Goal: Use online tool/utility: Use online tool/utility

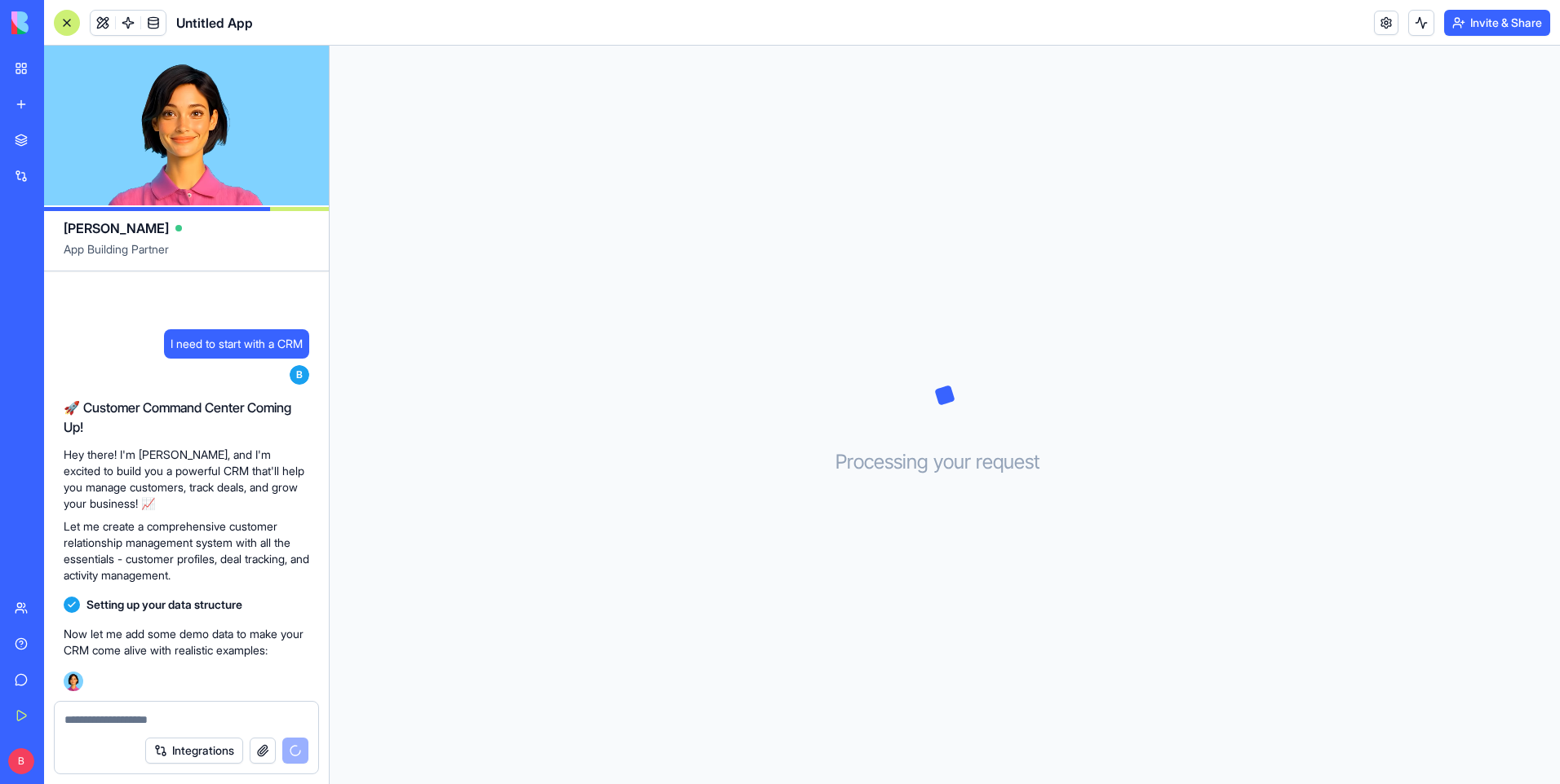
click at [1210, 34] on header "Untitled App Invite & Share" at bounding box center [802, 23] width 1516 height 46
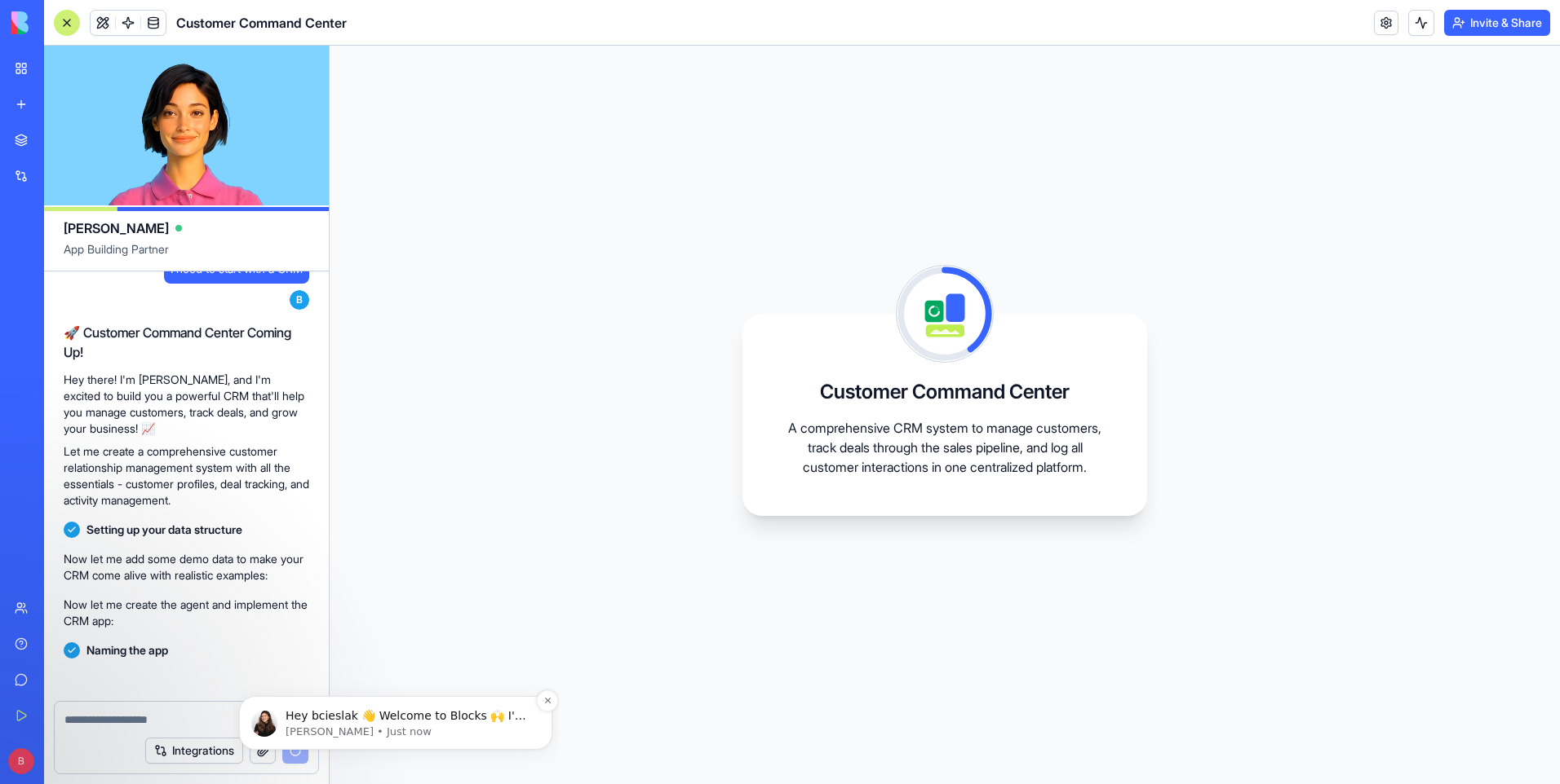
scroll to position [174, 0]
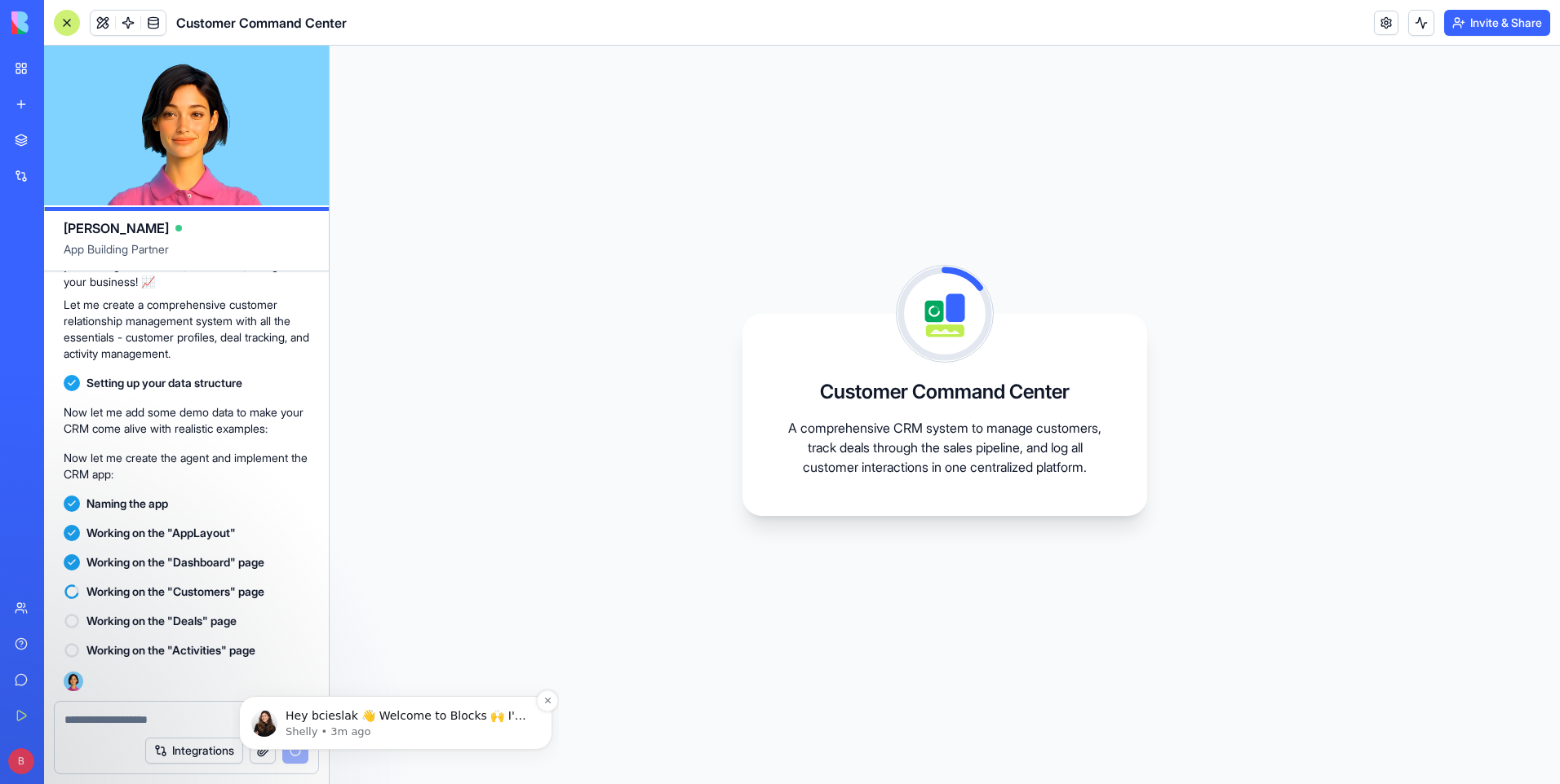
click at [438, 734] on p "Shelly • 3m ago" at bounding box center [409, 732] width 247 height 15
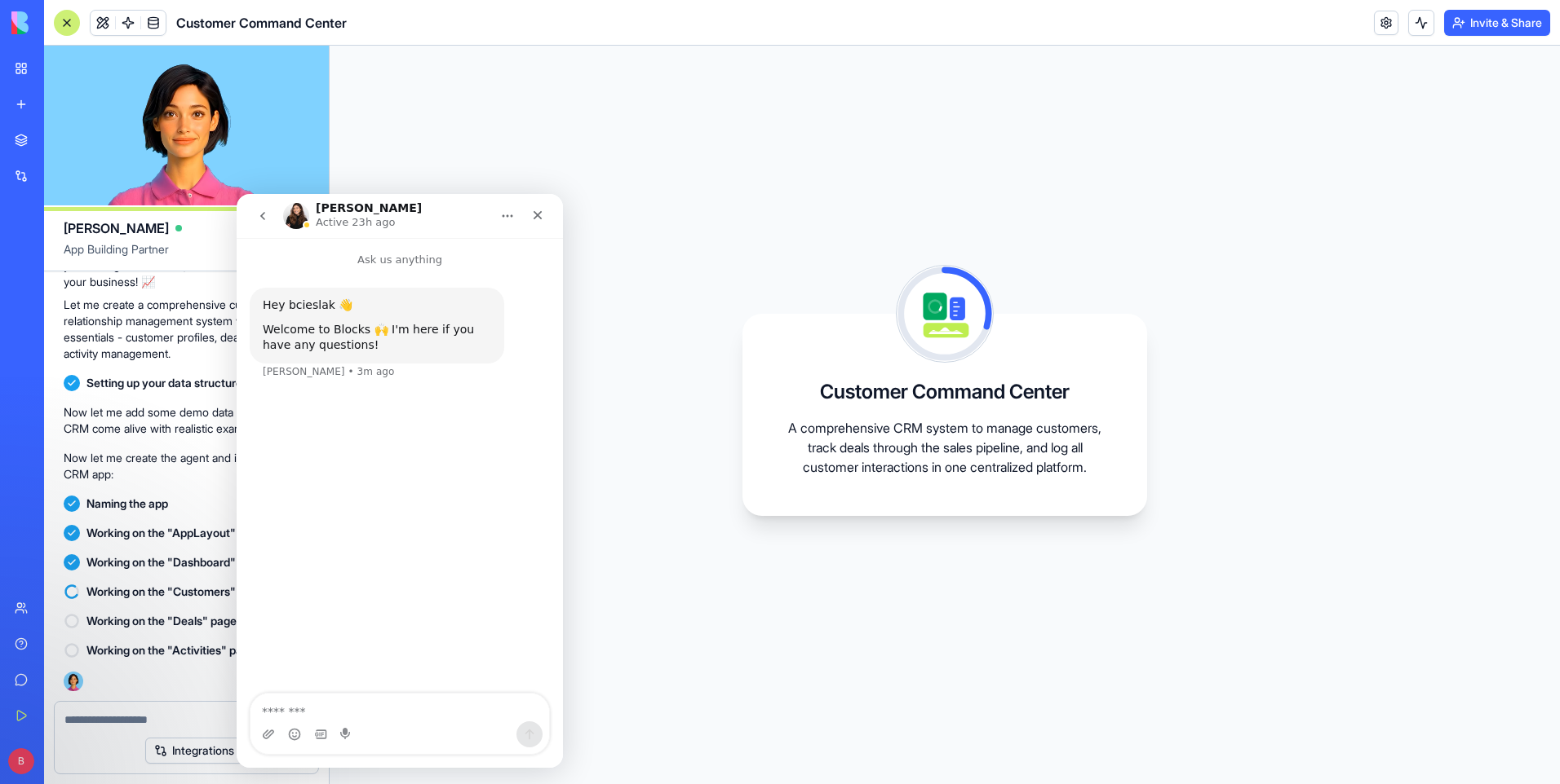
scroll to position [0, 0]
click at [545, 218] on div "Close" at bounding box center [537, 215] width 29 height 29
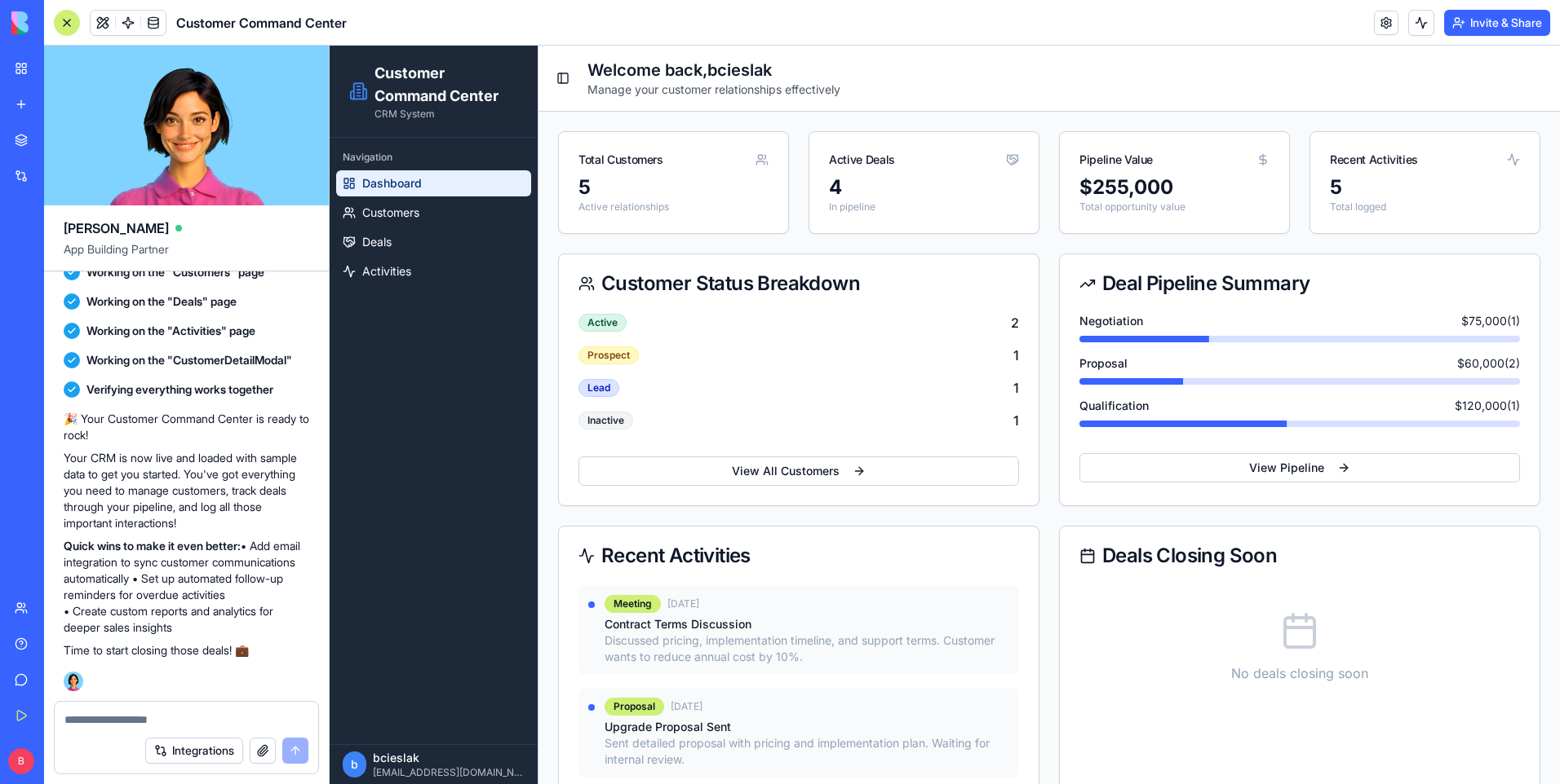
scroll to position [509, 0]
click at [465, 210] on link "Customers" at bounding box center [433, 213] width 195 height 26
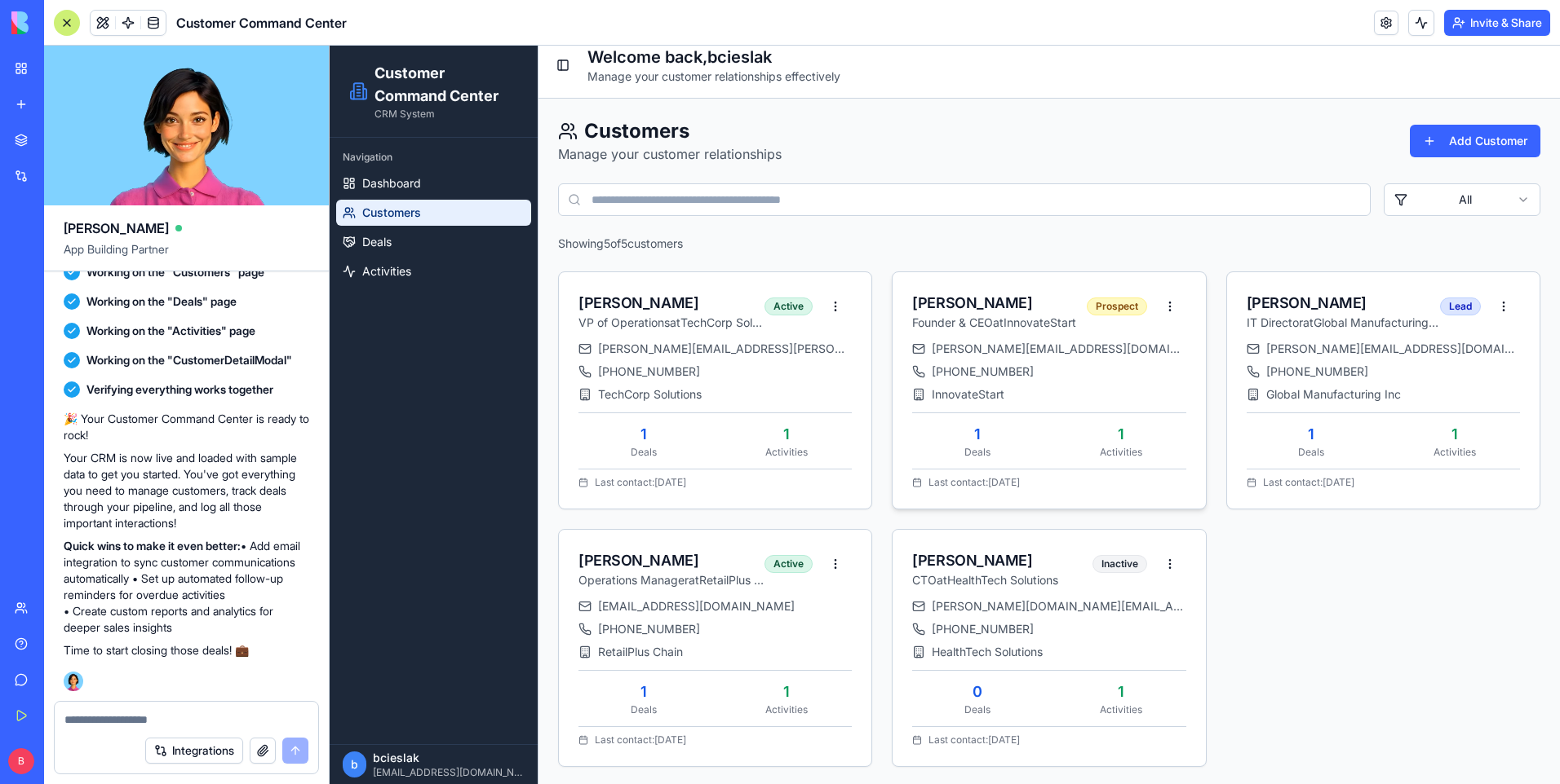
scroll to position [16, 0]
click at [445, 170] on link "Dashboard" at bounding box center [433, 183] width 195 height 26
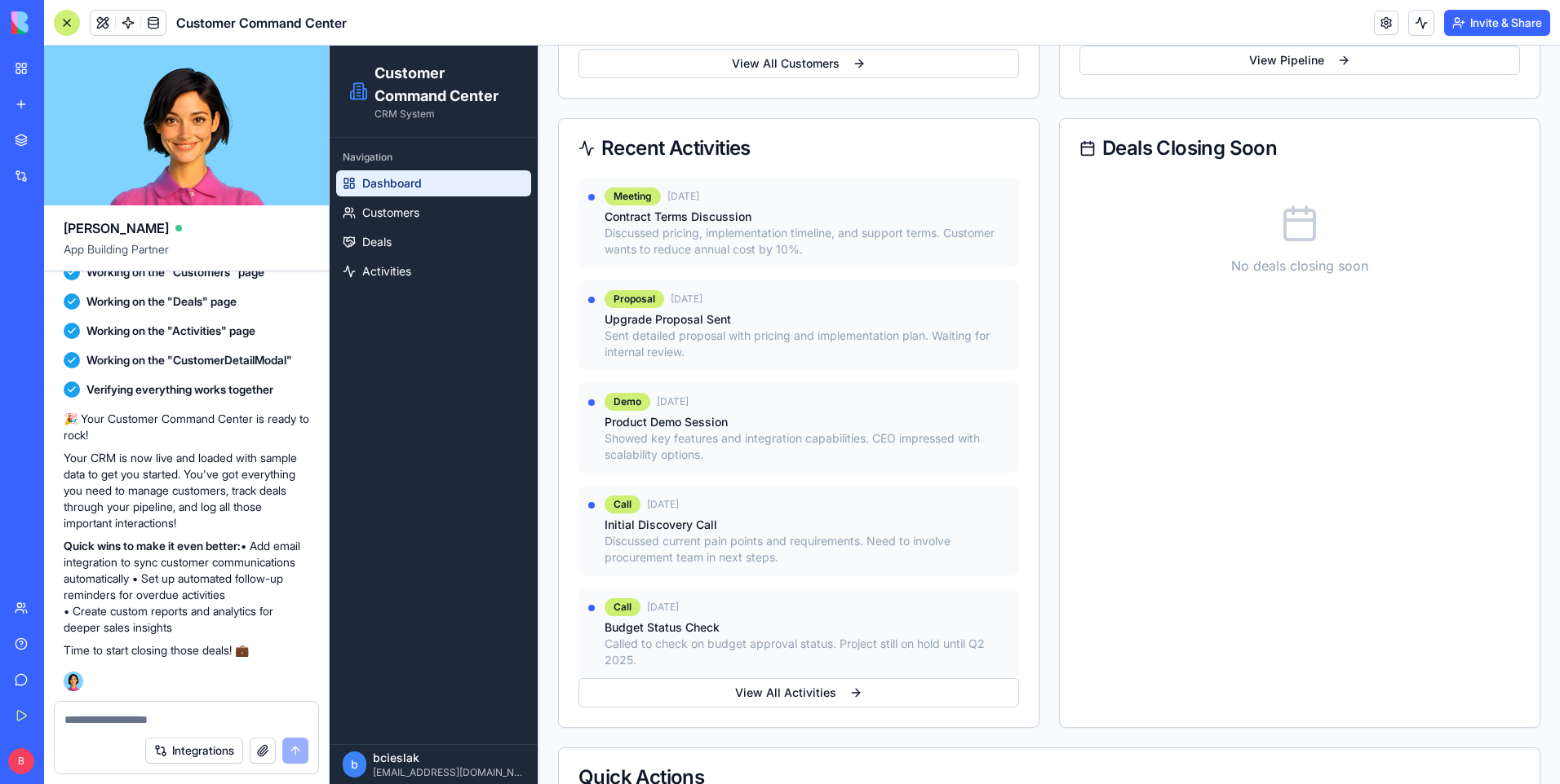
scroll to position [536, 0]
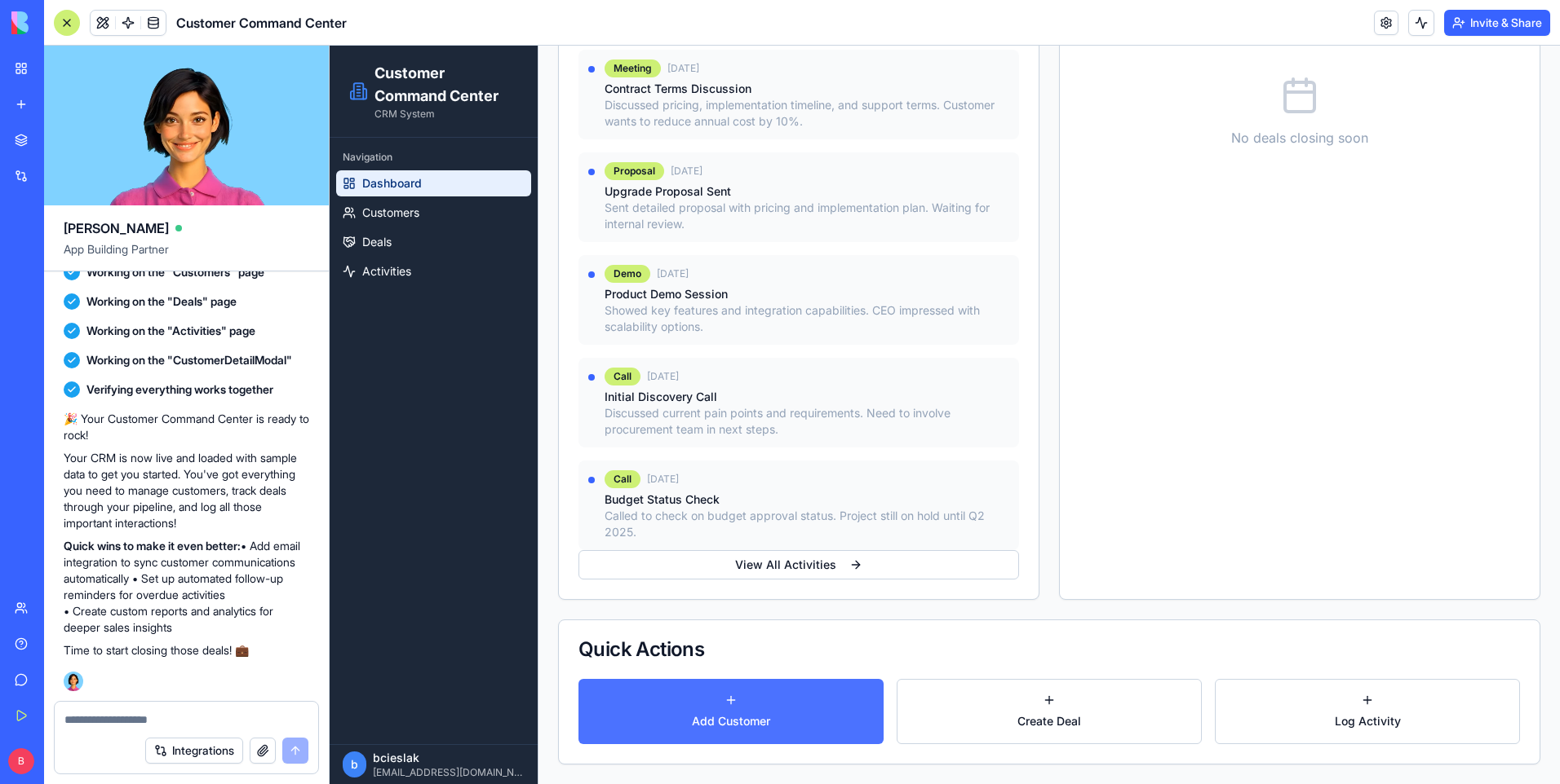
click at [813, 714] on button "Add Customer" at bounding box center [731, 712] width 305 height 65
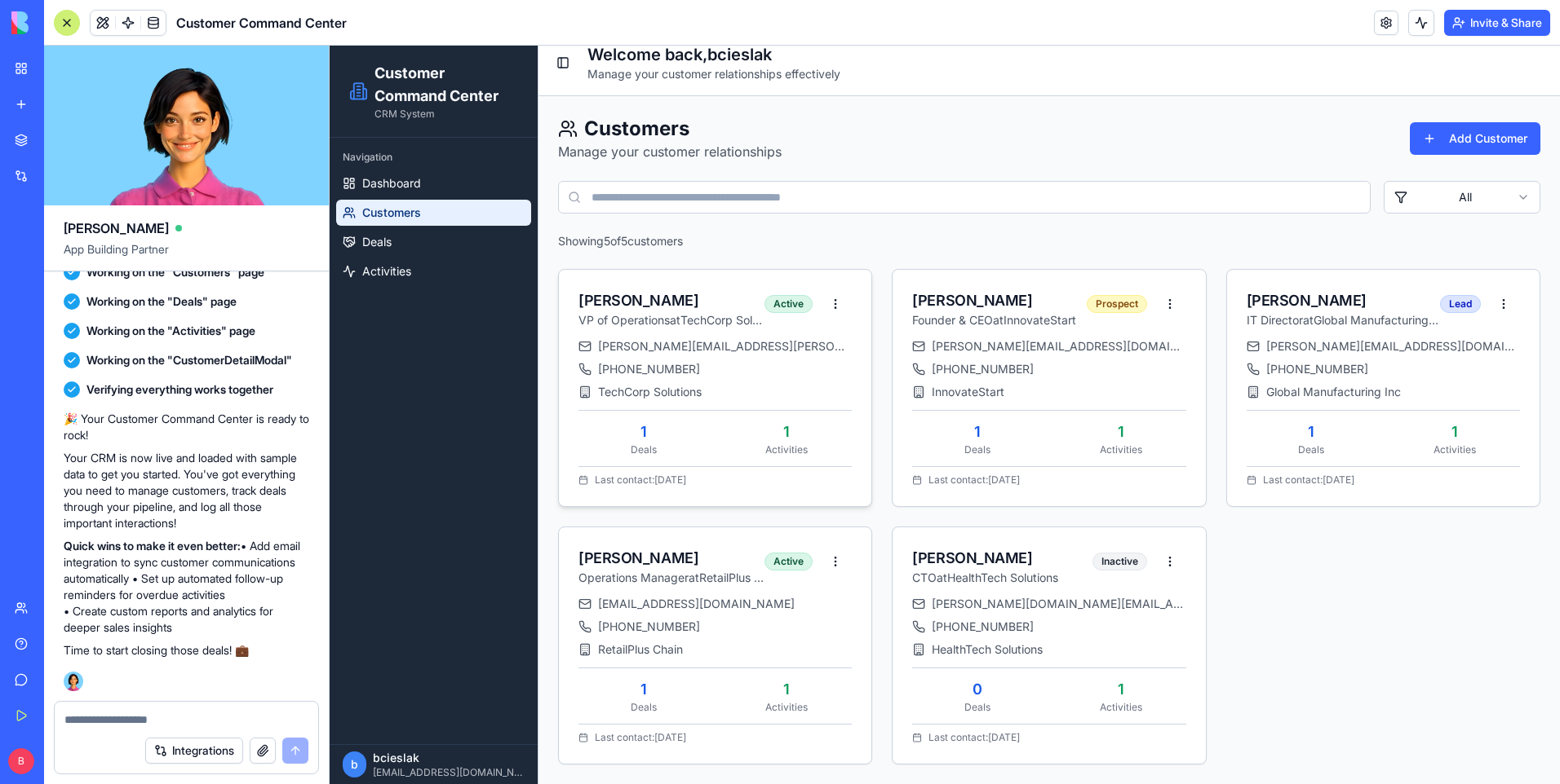
click at [692, 315] on p "VP of Operations at TechCorp Solutions" at bounding box center [671, 320] width 186 height 17
click at [825, 305] on html "Customer Command Center CRM System Navigation Dashboard Customers Deals Activit…" at bounding box center [945, 407] width 1230 height 754
click at [824, 363] on div "Edit" at bounding box center [795, 366] width 96 height 26
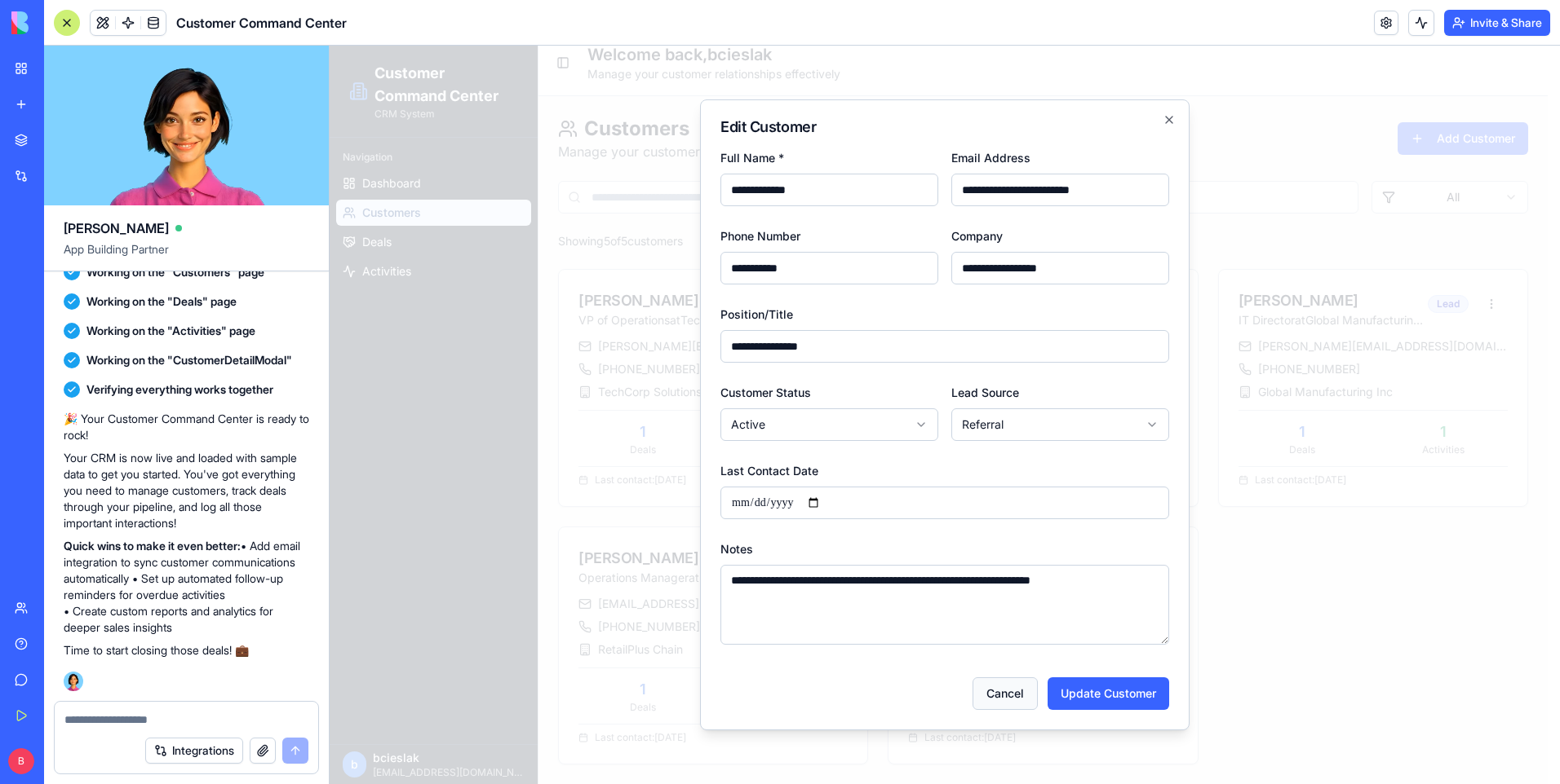
click at [1018, 703] on button "Cancel" at bounding box center [1005, 693] width 65 height 33
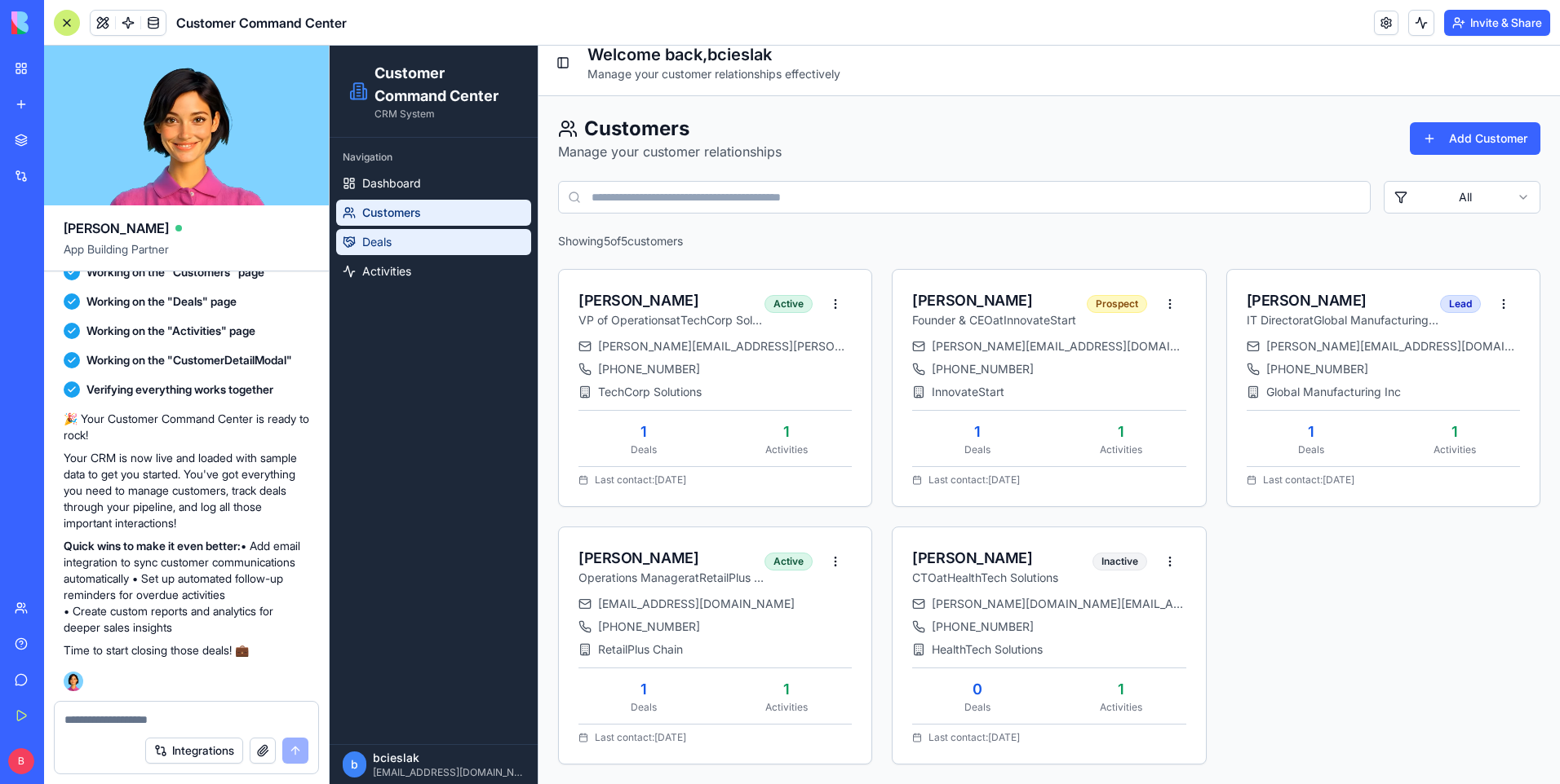
click at [428, 244] on link "Deals" at bounding box center [433, 242] width 195 height 26
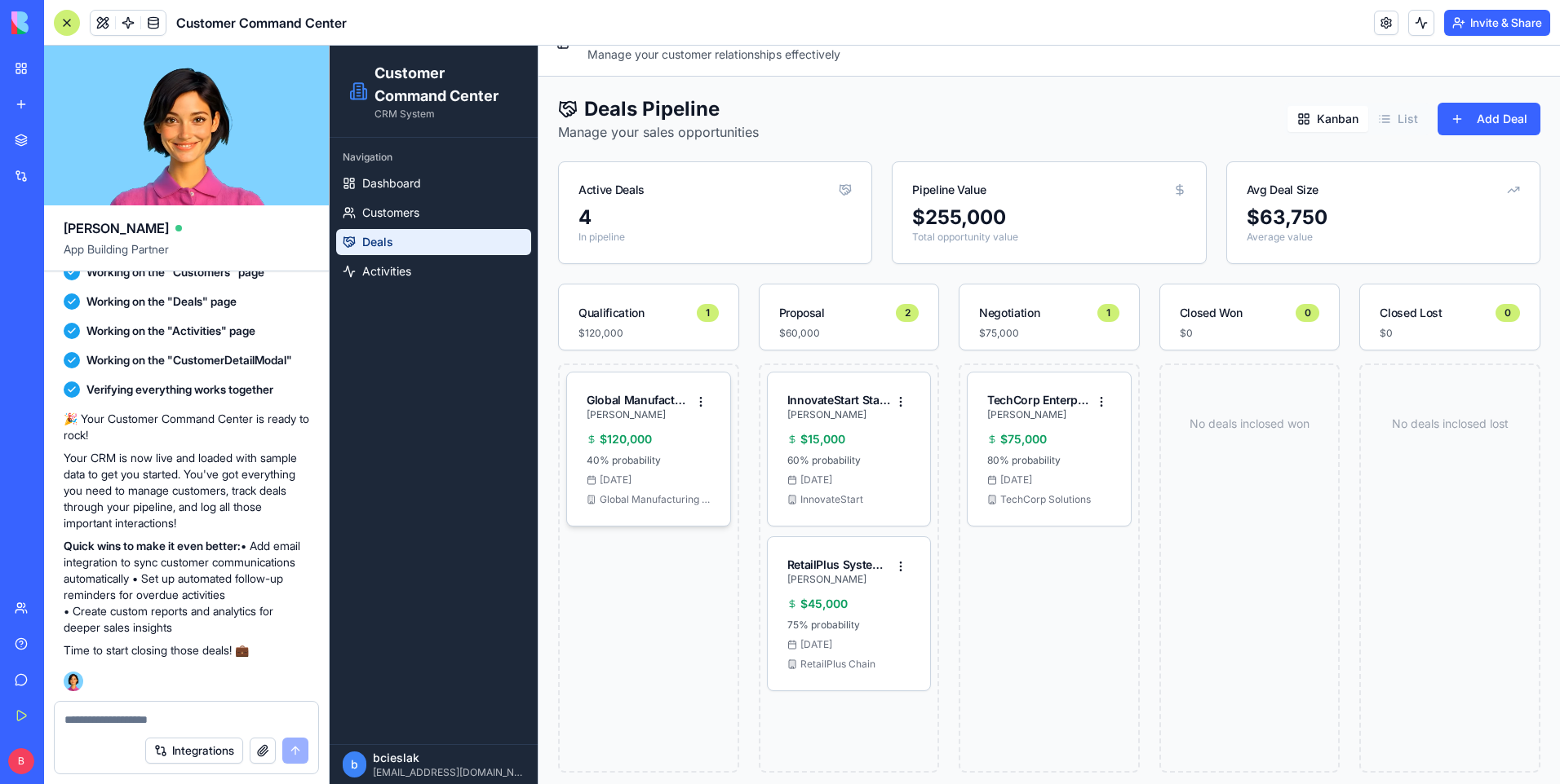
scroll to position [43, 0]
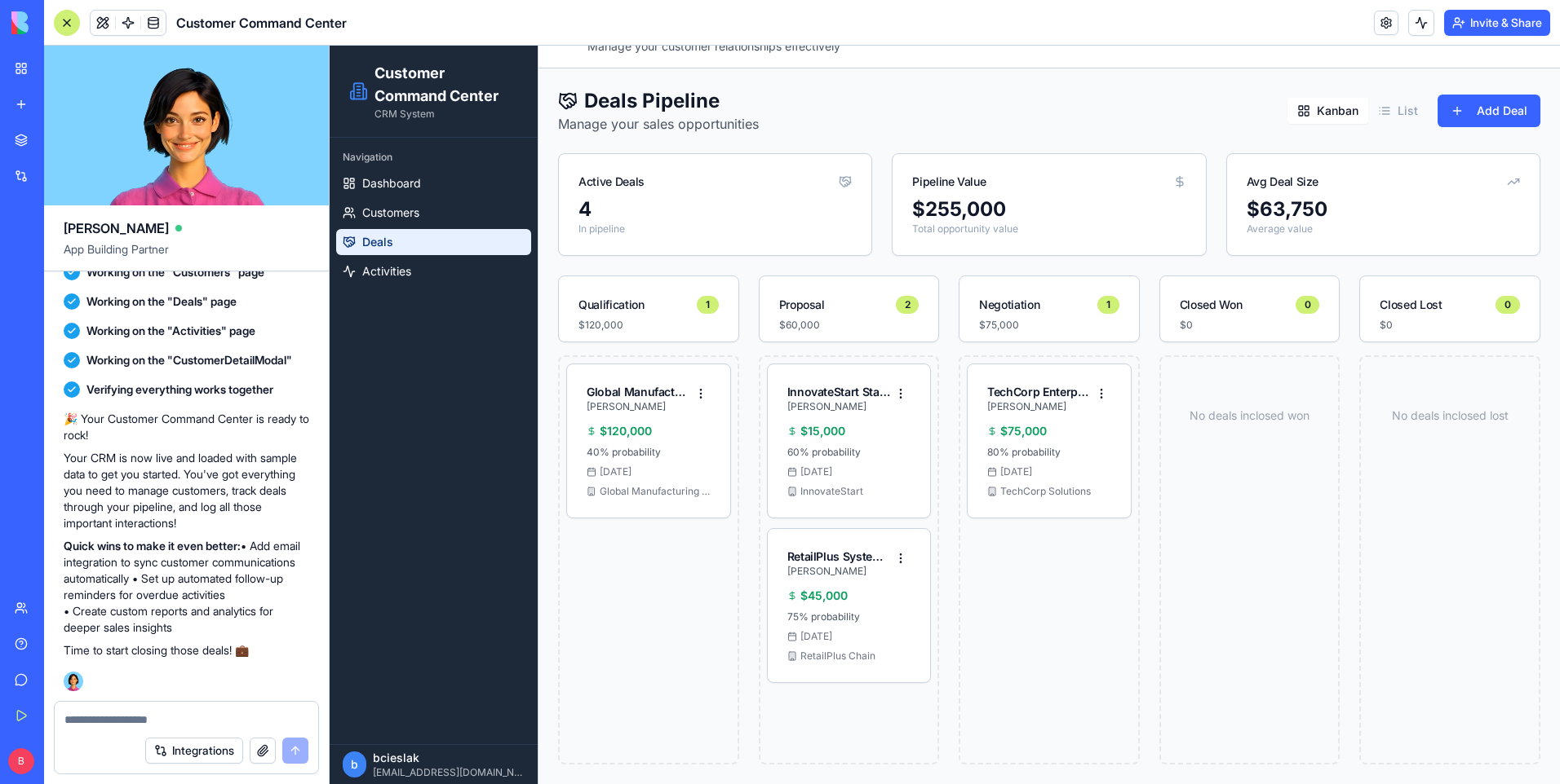
click at [1385, 105] on main "Toggle Sidebar Welcome back, bcieslak Manage your customer relationships effect…" at bounding box center [1049, 394] width 1021 height 782
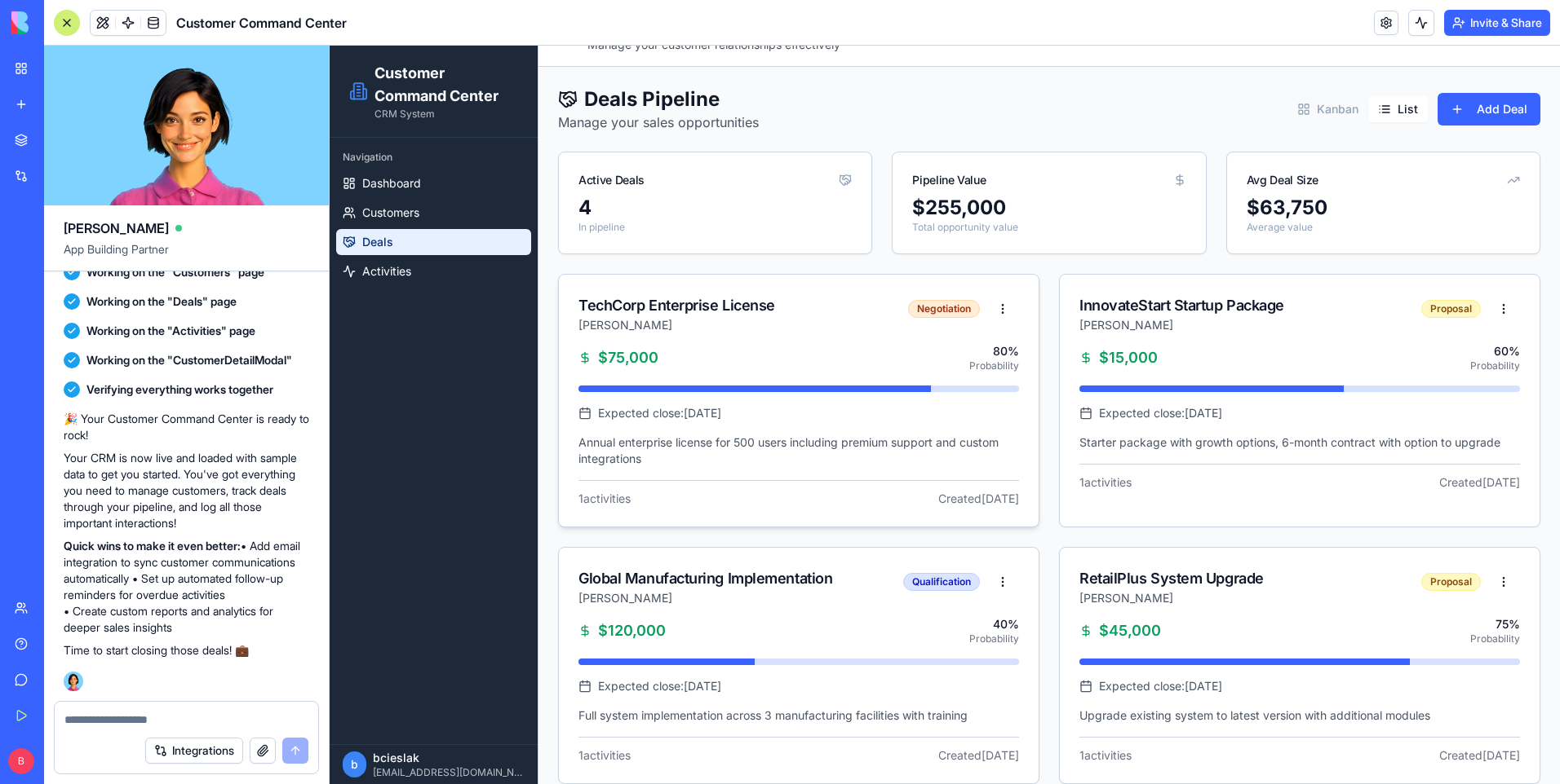
scroll to position [64, 0]
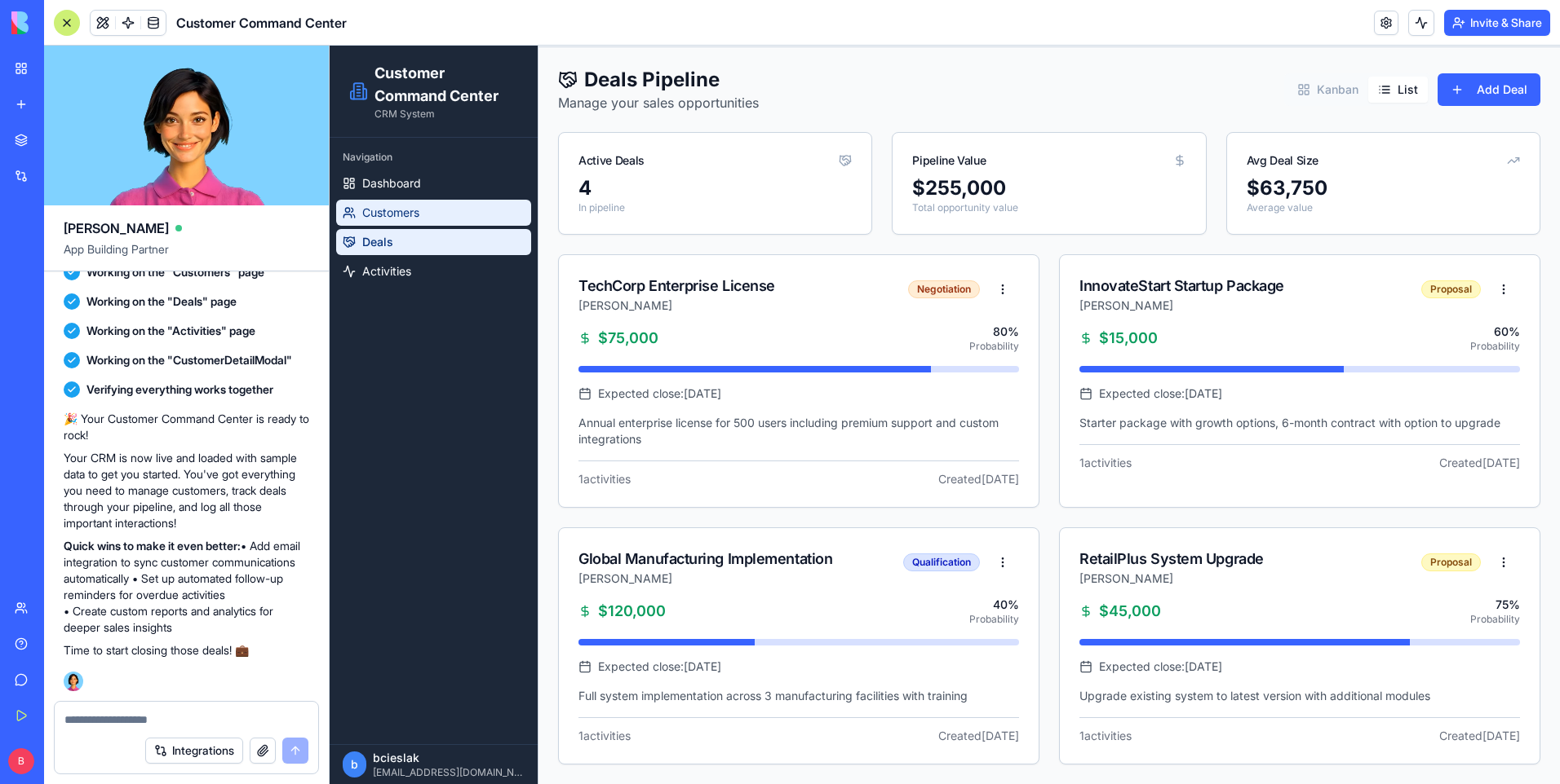
click at [442, 206] on link "Customers" at bounding box center [433, 213] width 195 height 26
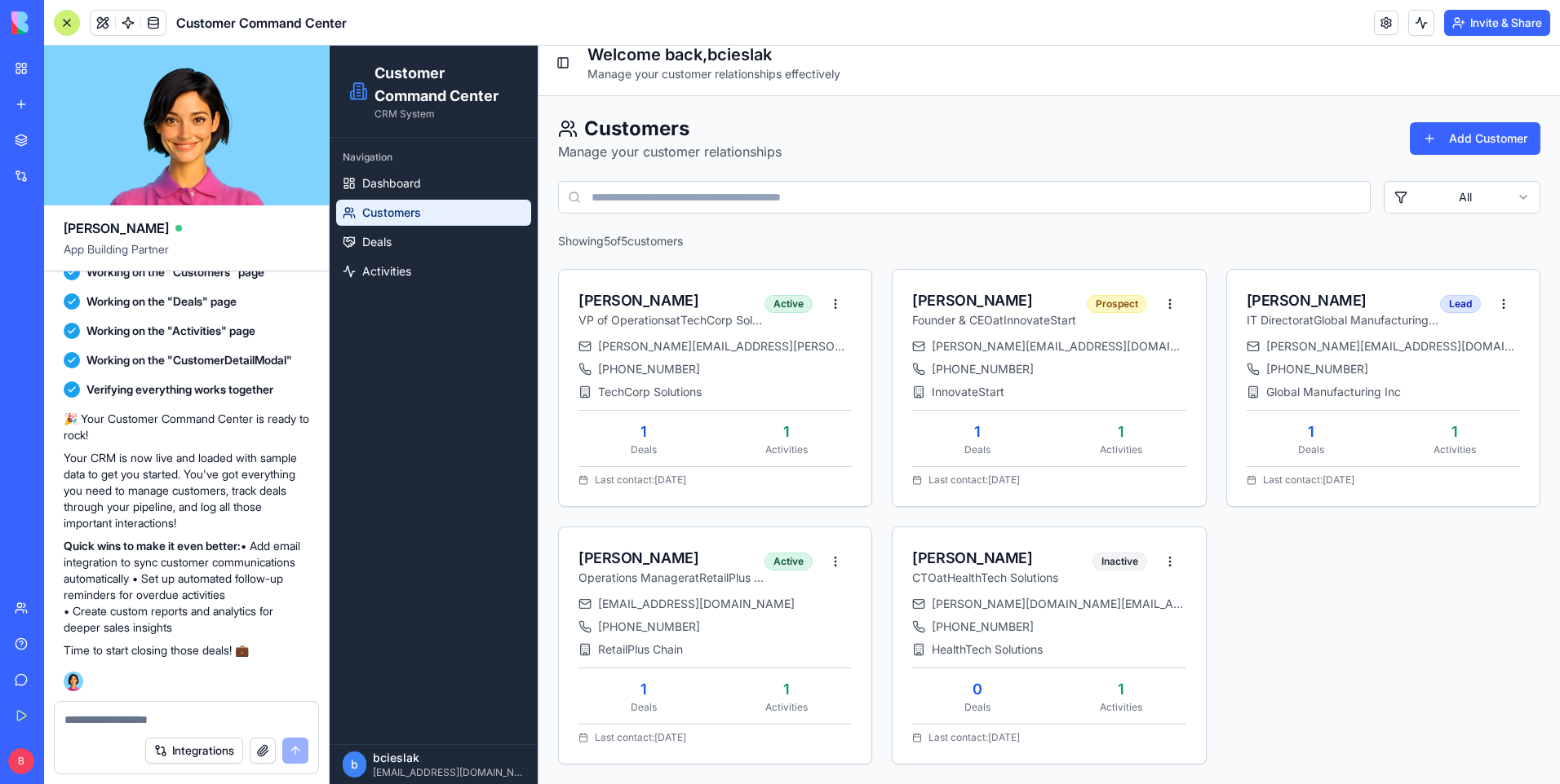
scroll to position [16, 0]
click at [1452, 196] on html "Customer Command Center CRM System Navigation Dashboard Customers Deals Activit…" at bounding box center [945, 407] width 1230 height 754
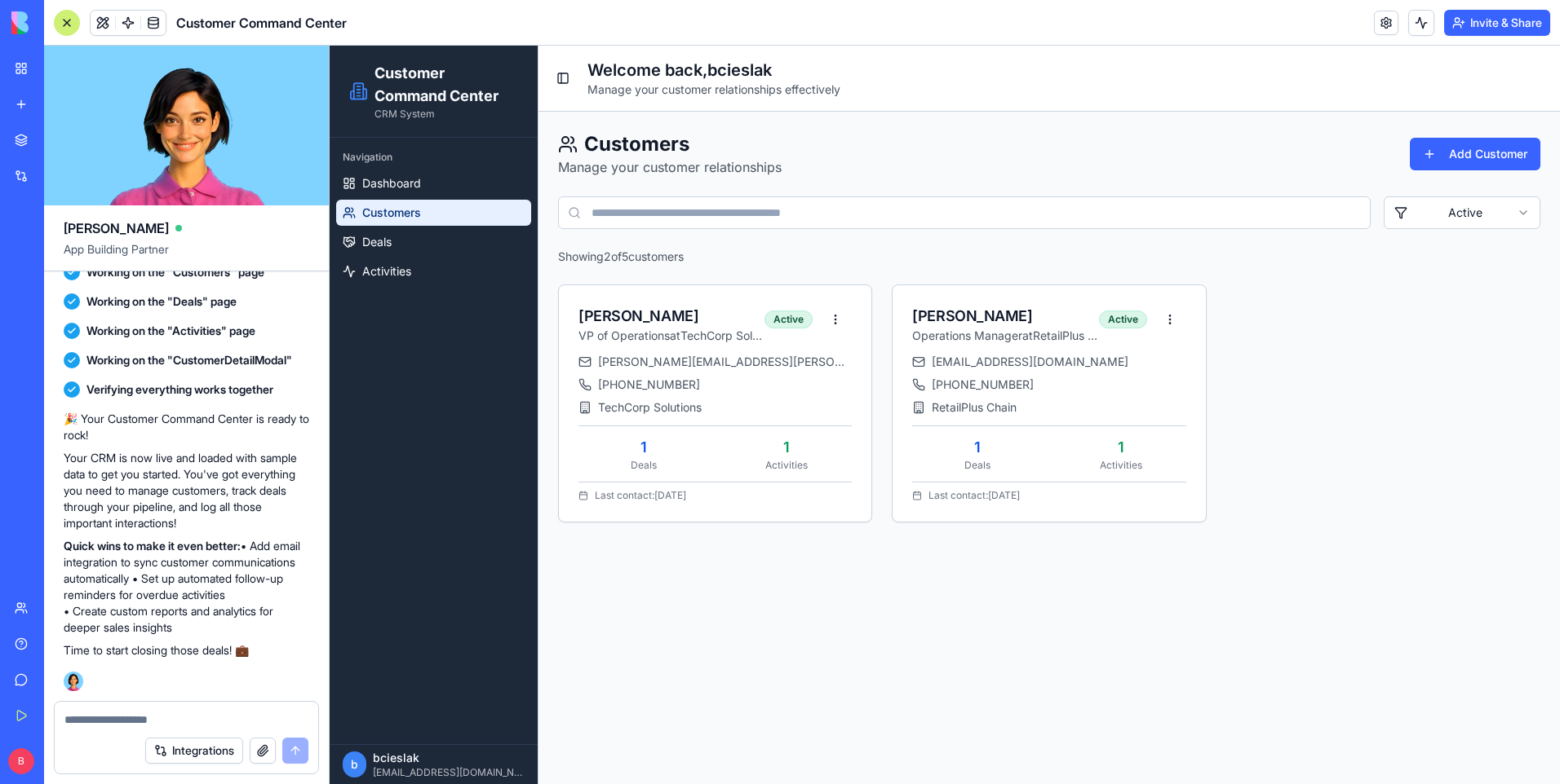
scroll to position [0, 0]
click at [442, 167] on div "Navigation" at bounding box center [433, 158] width 195 height 26
click at [423, 212] on link "Customers" at bounding box center [433, 213] width 195 height 26
click at [828, 318] on html "Customer Command Center CRM System Navigation Dashboard Customers Deals Activit…" at bounding box center [945, 415] width 1230 height 739
click at [794, 376] on div "Edit" at bounding box center [799, 381] width 96 height 26
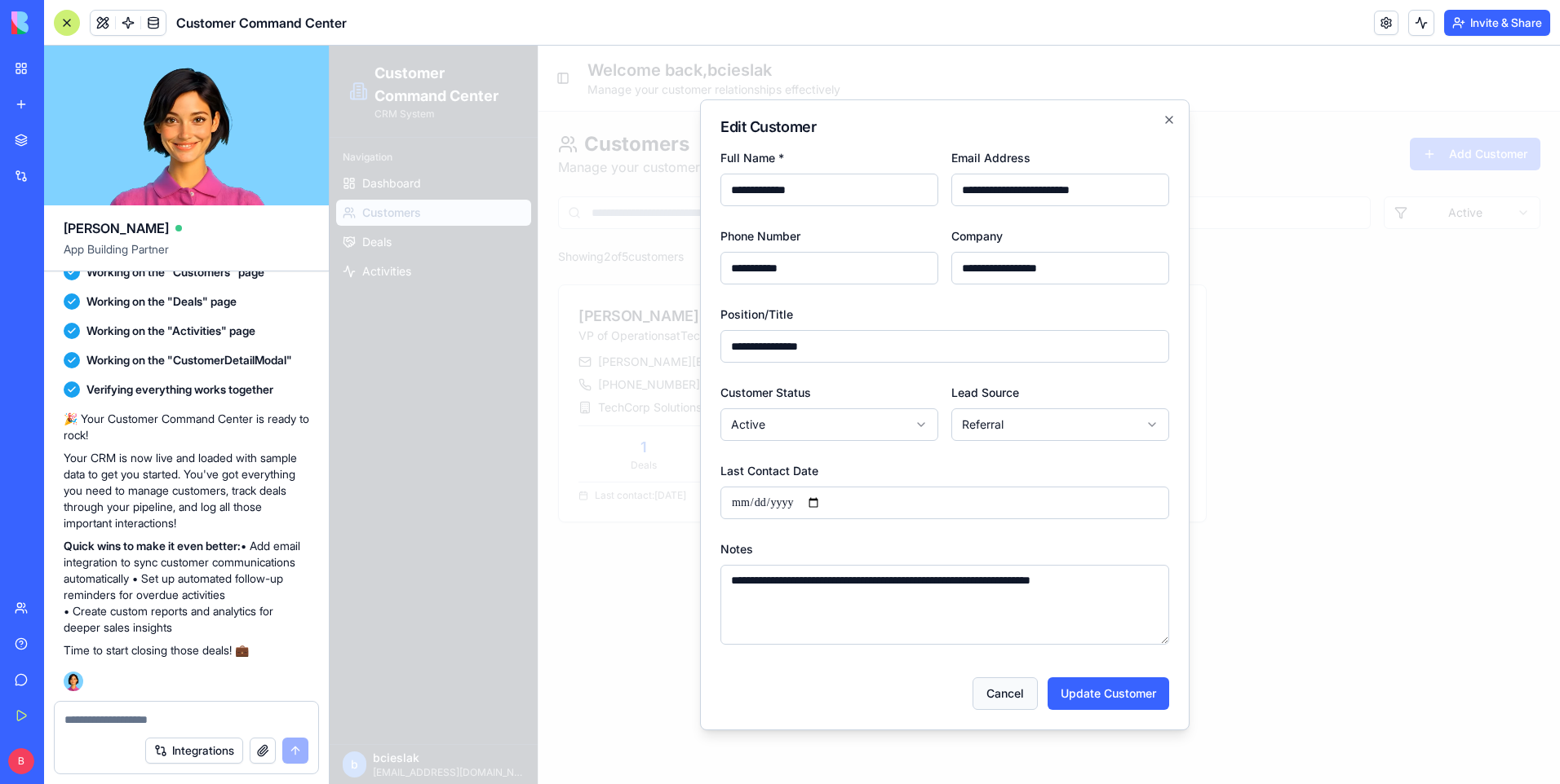
click at [1020, 696] on button "Cancel" at bounding box center [1005, 693] width 65 height 33
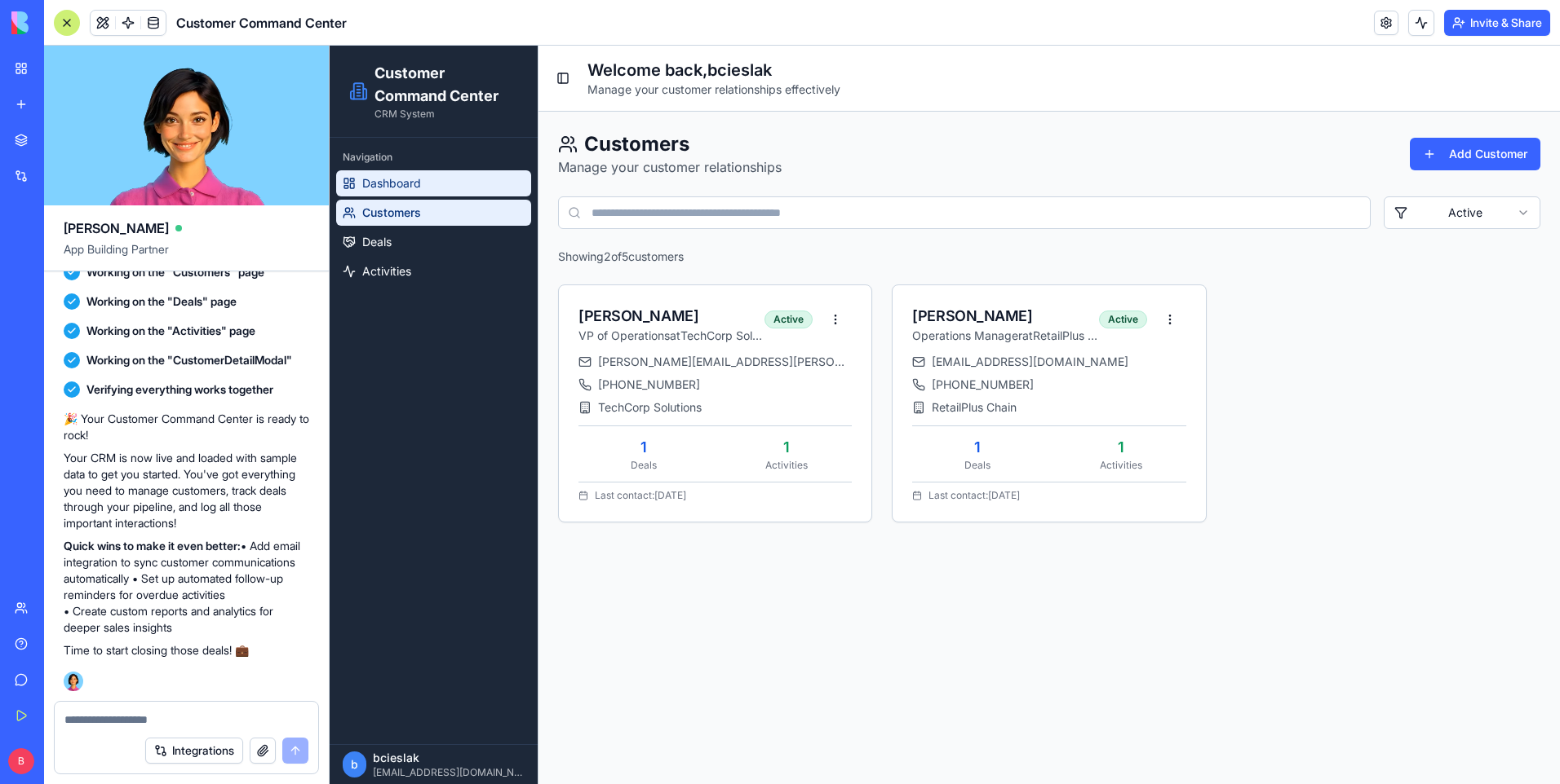
click at [422, 191] on link "Dashboard" at bounding box center [433, 183] width 195 height 26
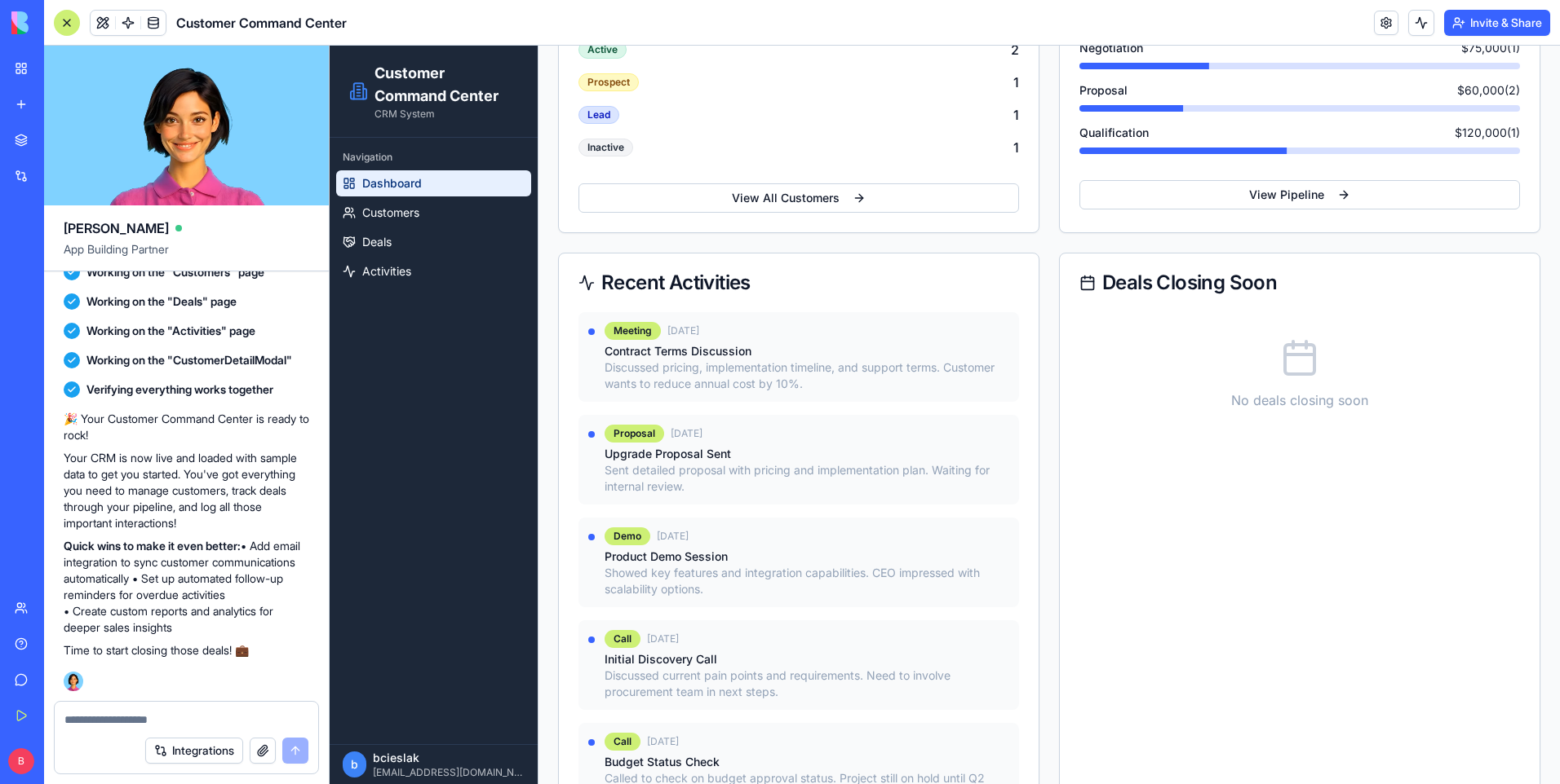
scroll to position [245, 0]
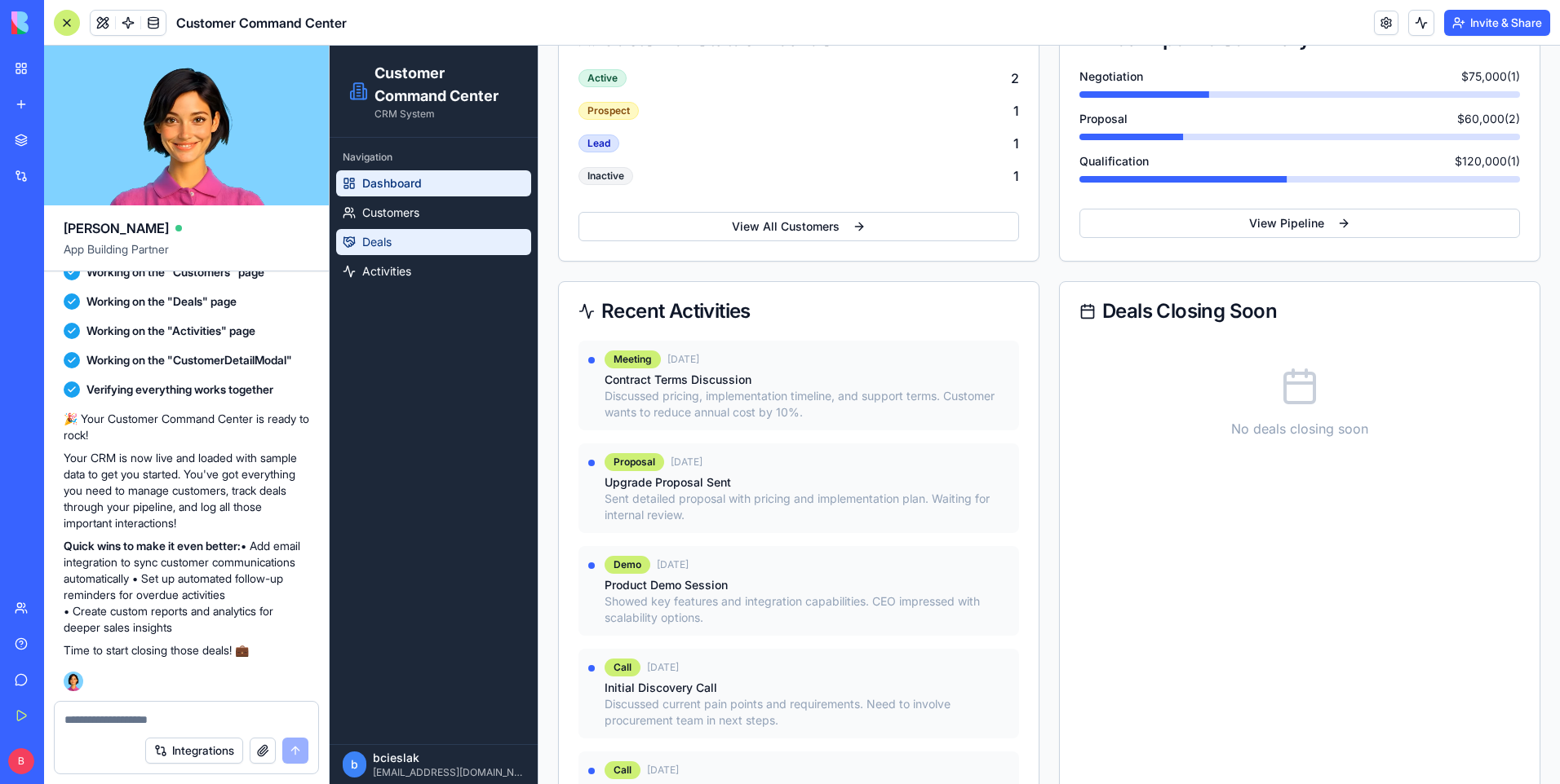
click at [398, 234] on link "Deals" at bounding box center [433, 242] width 195 height 26
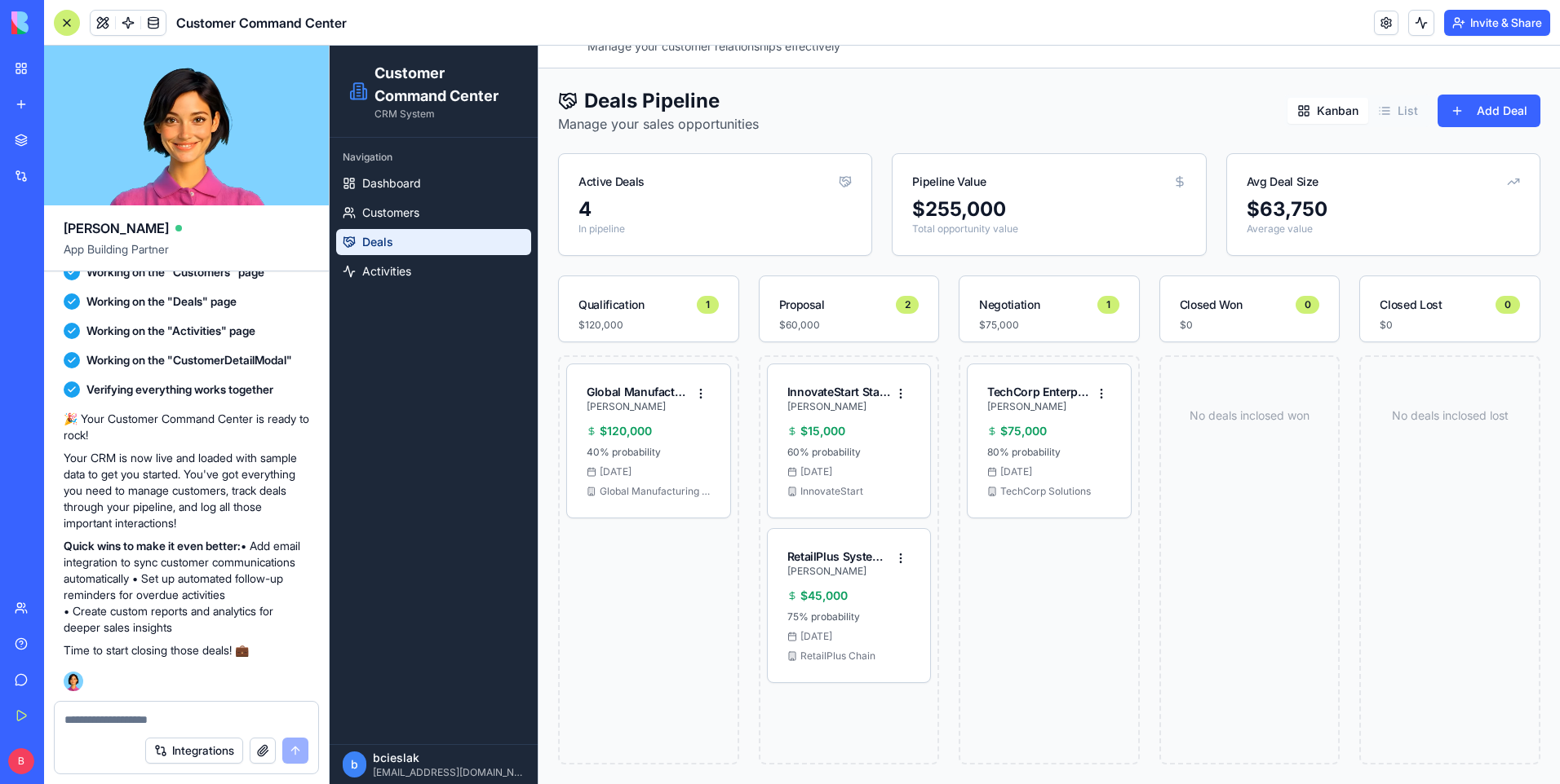
click at [411, 292] on div "Navigation Dashboard Customers Deals Activities" at bounding box center [434, 440] width 208 height 607
click at [422, 275] on link "Activities" at bounding box center [433, 271] width 195 height 26
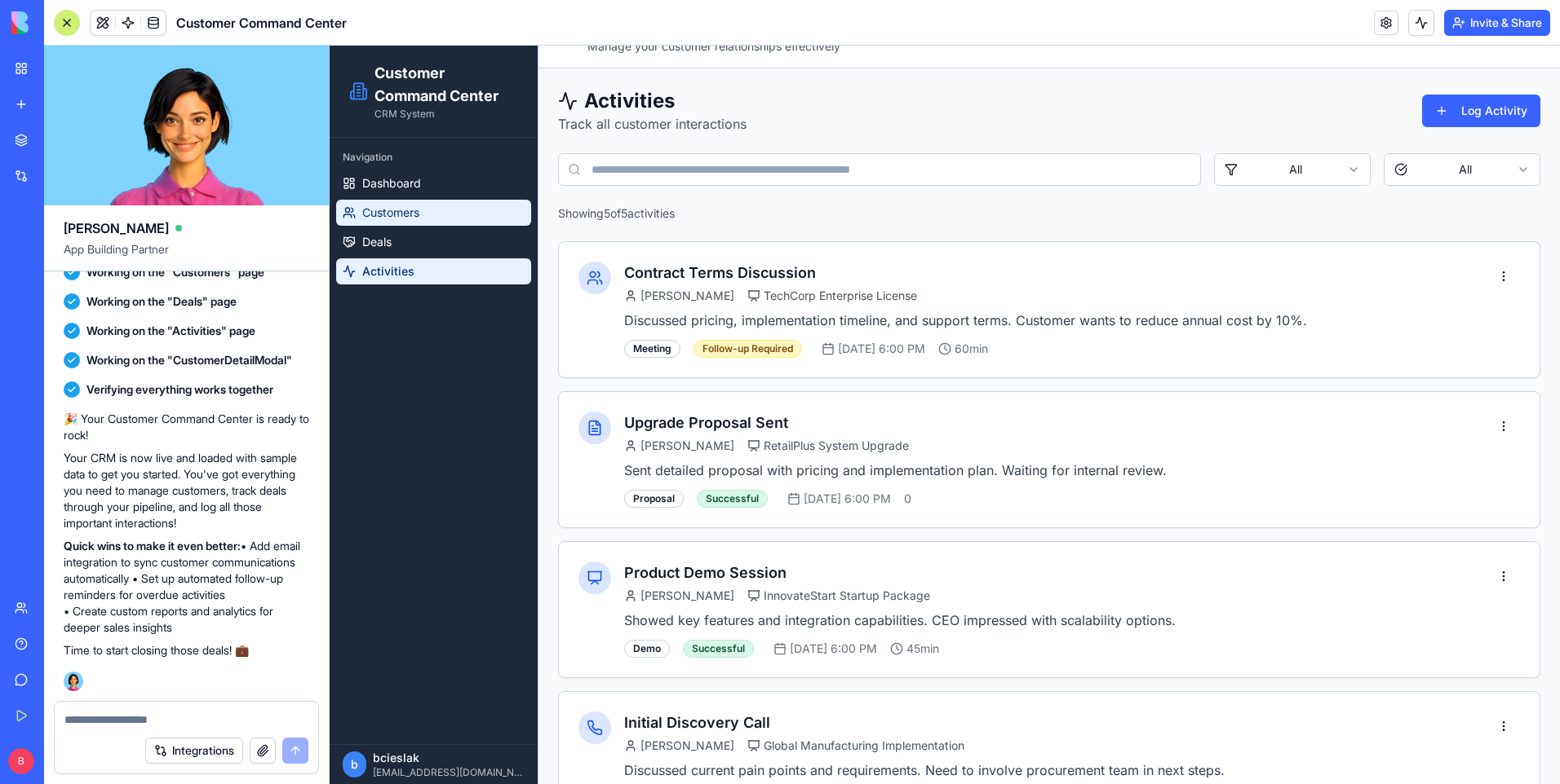
click at [452, 211] on link "Customers" at bounding box center [433, 213] width 195 height 26
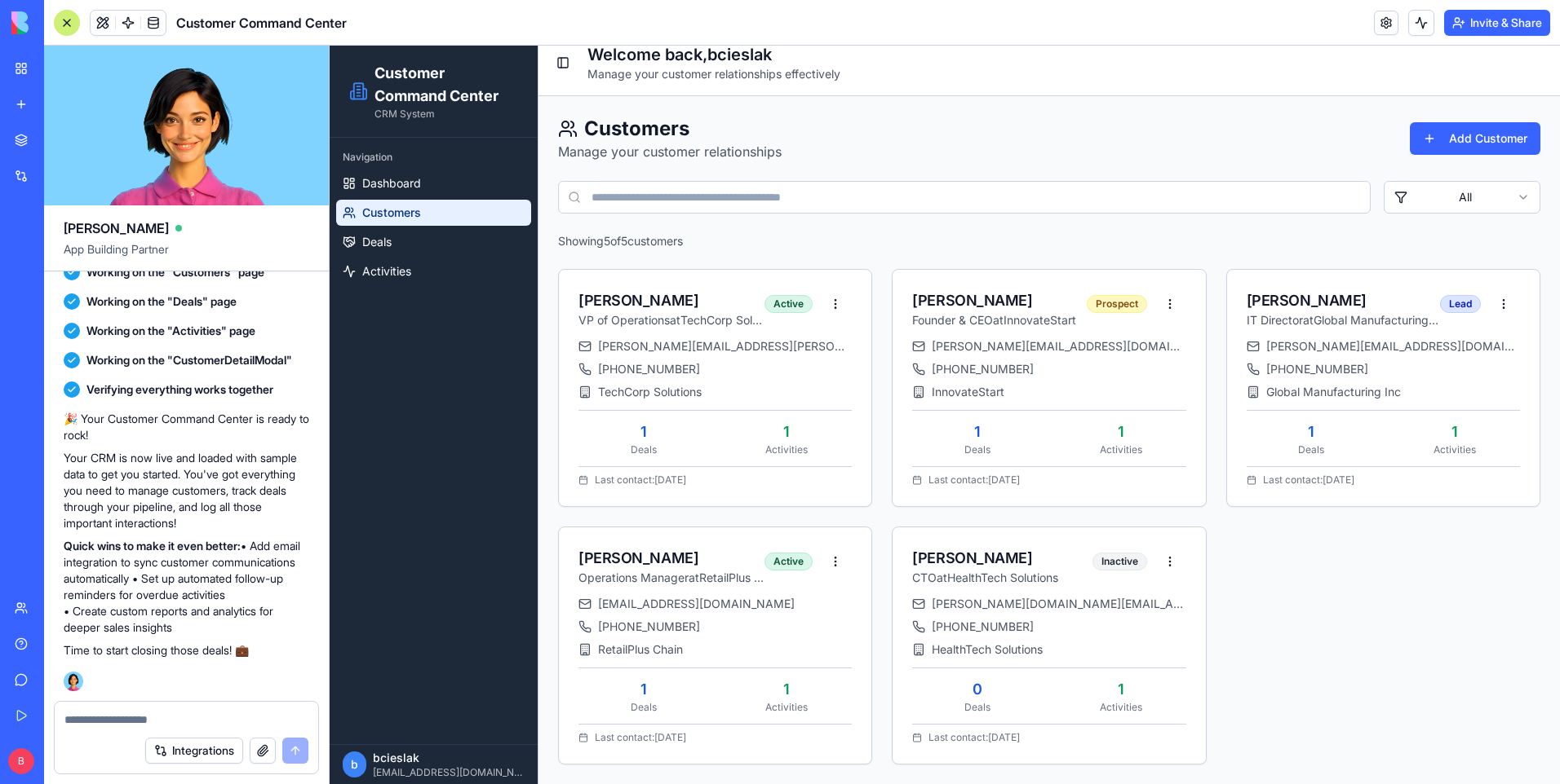
scroll to position [16, 0]
click at [174, 743] on button "Integrations" at bounding box center [194, 751] width 98 height 26
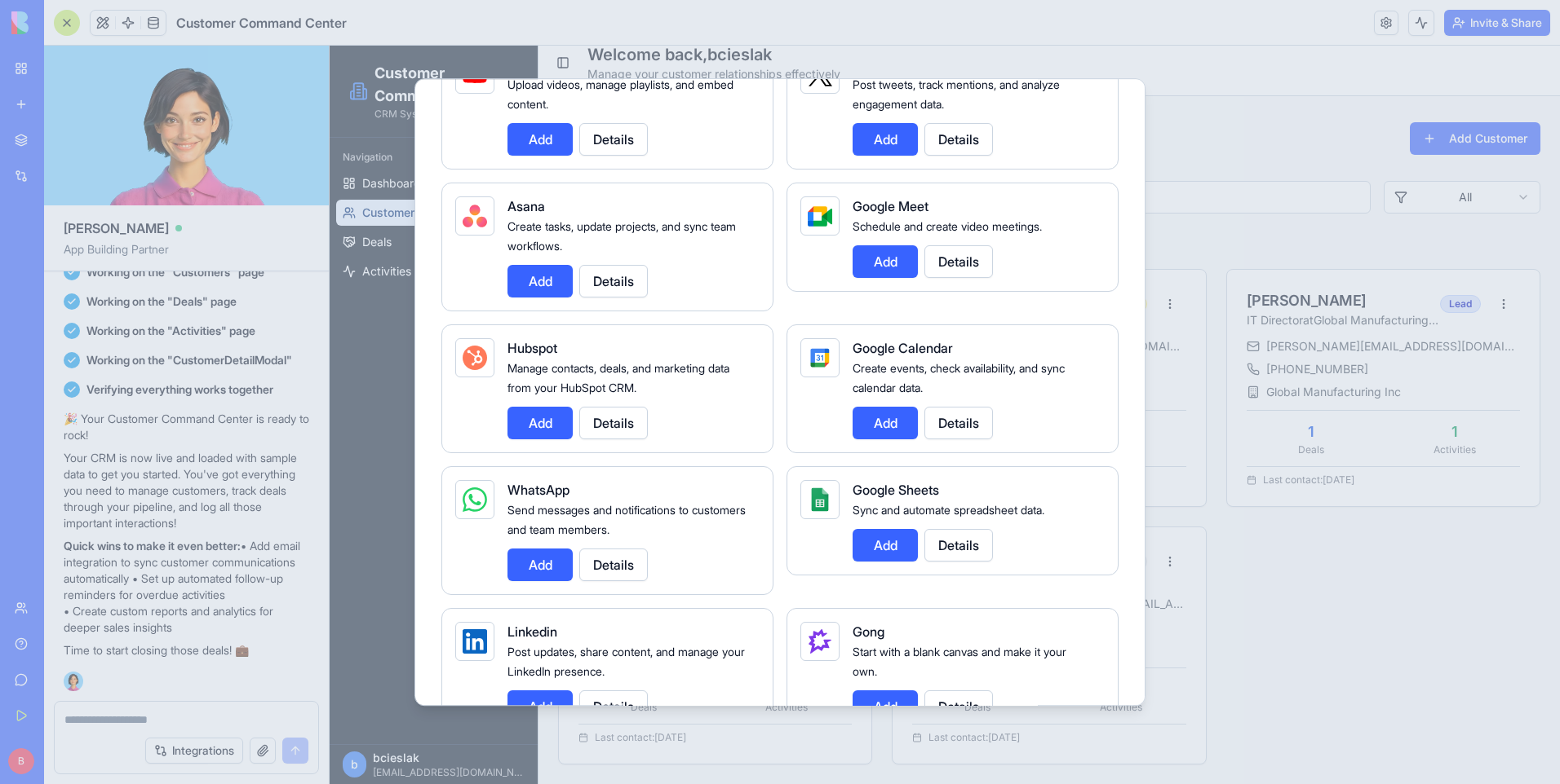
scroll to position [326, 0]
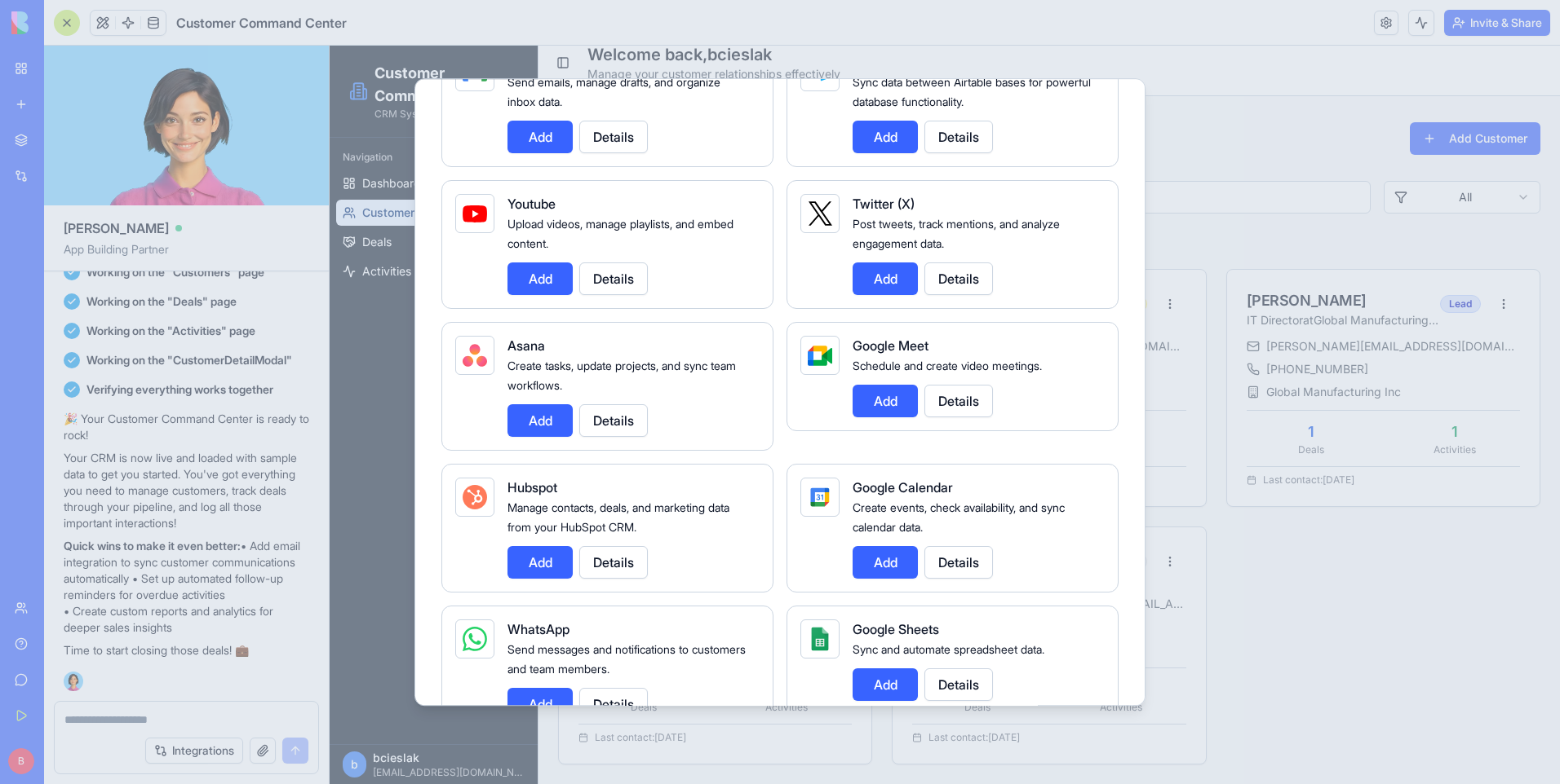
click at [1303, 130] on div at bounding box center [780, 392] width 1560 height 784
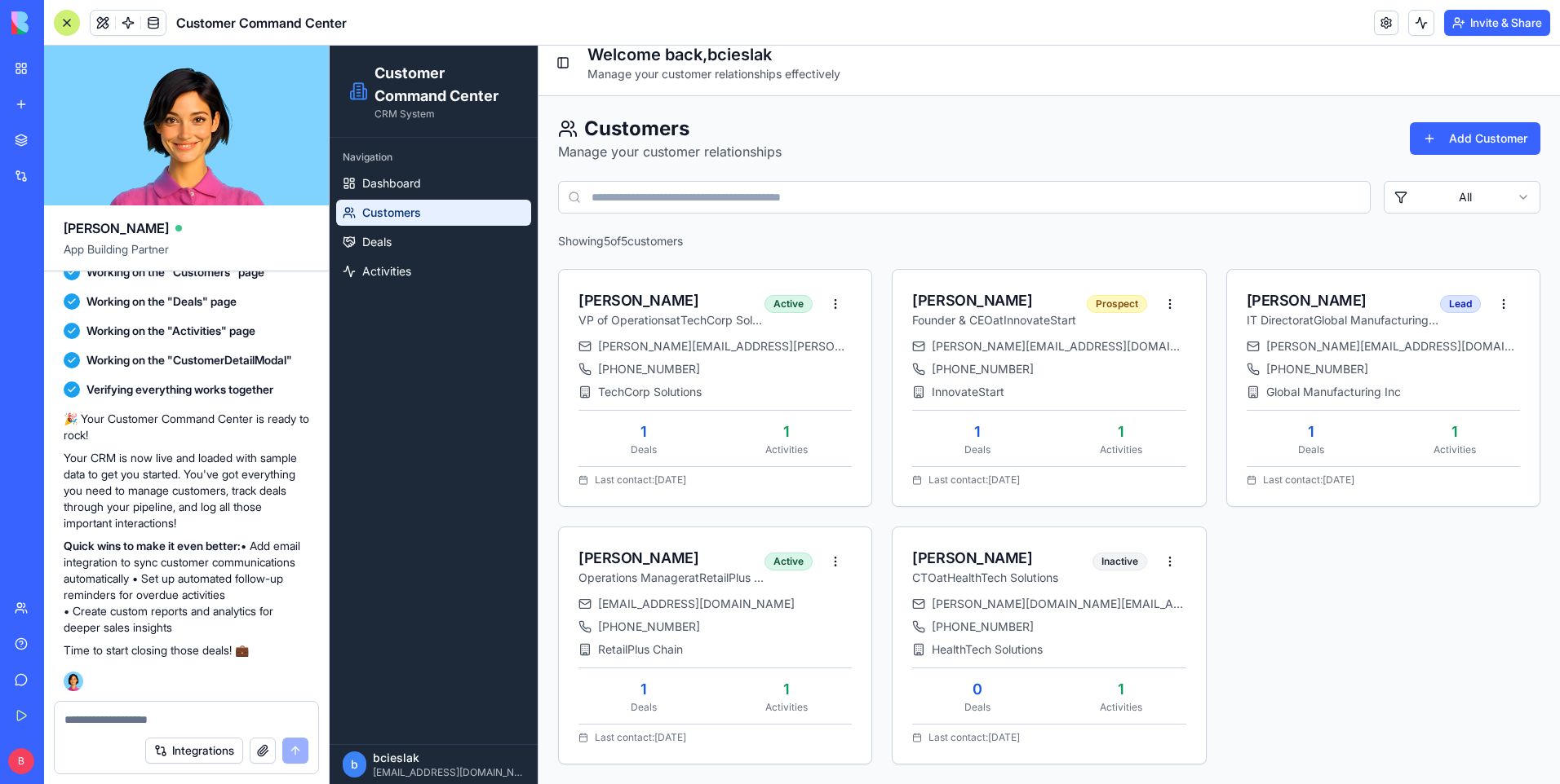
click at [129, 717] on textarea at bounding box center [186, 720] width 244 height 17
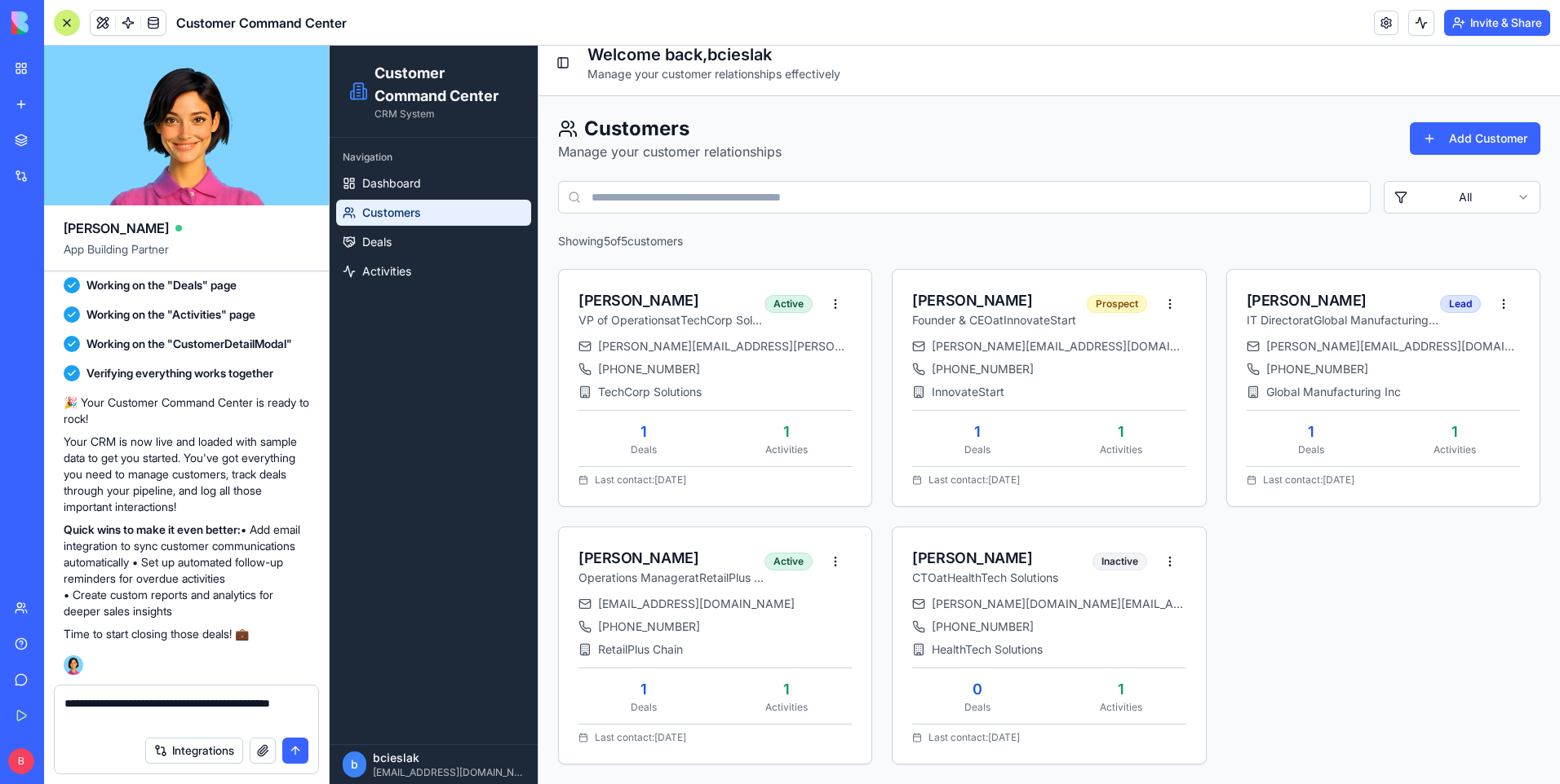
type textarea "**********"
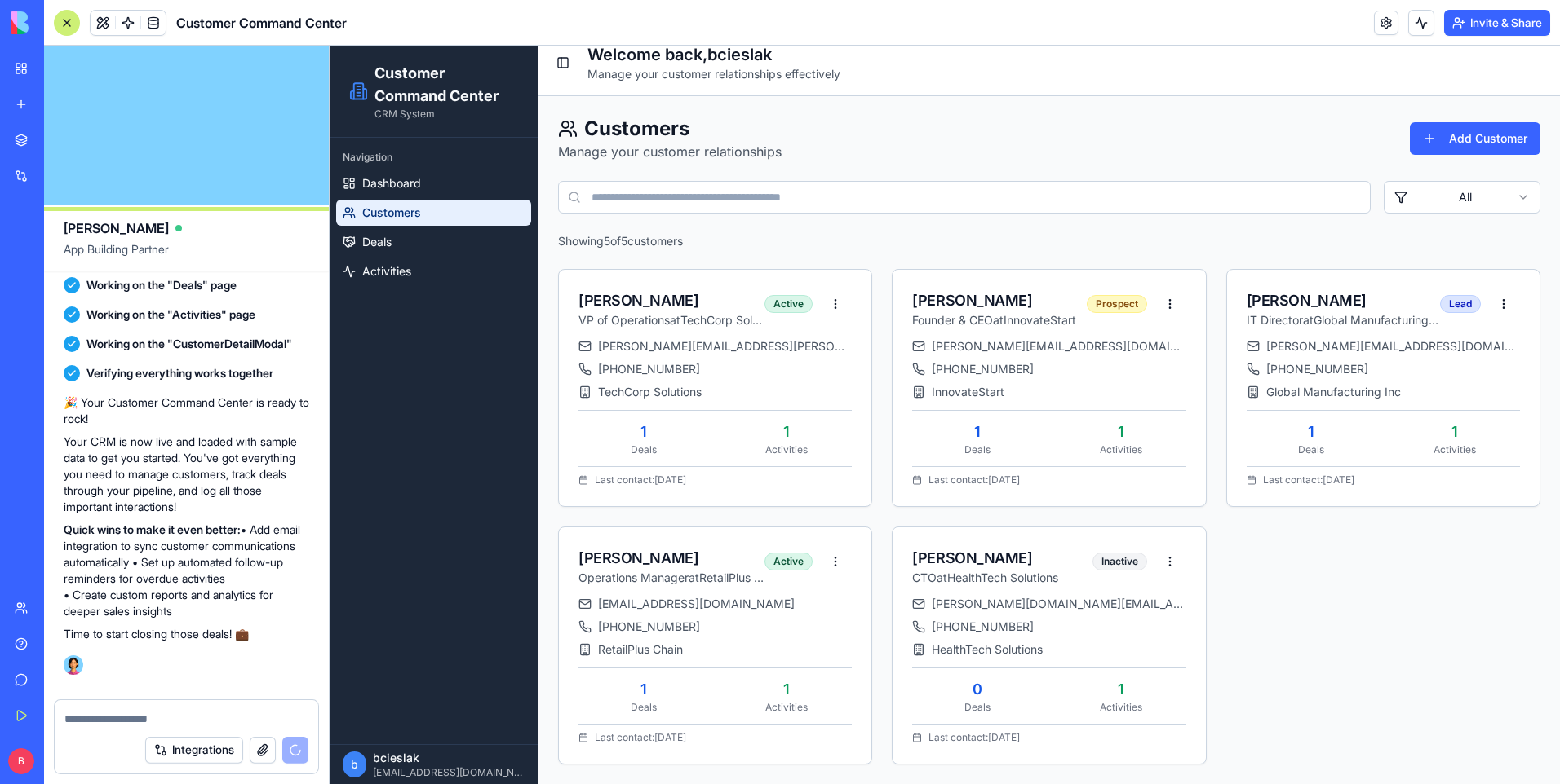
scroll to position [588, 0]
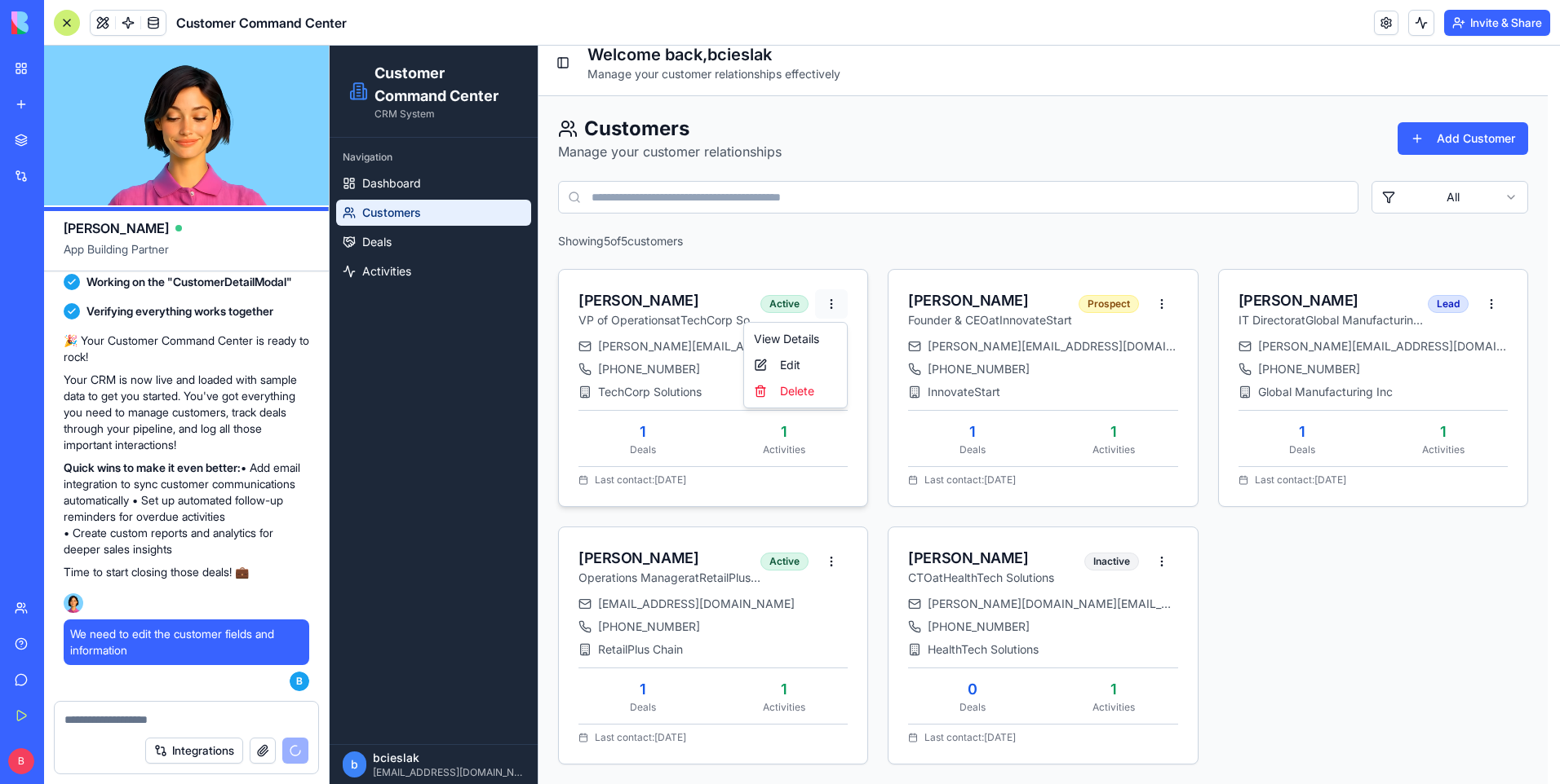
click at [822, 303] on html "Customer Command Center CRM System Navigation Dashboard Customers Deals Activit…" at bounding box center [945, 407] width 1230 height 754
click at [798, 368] on div "Edit" at bounding box center [795, 366] width 96 height 26
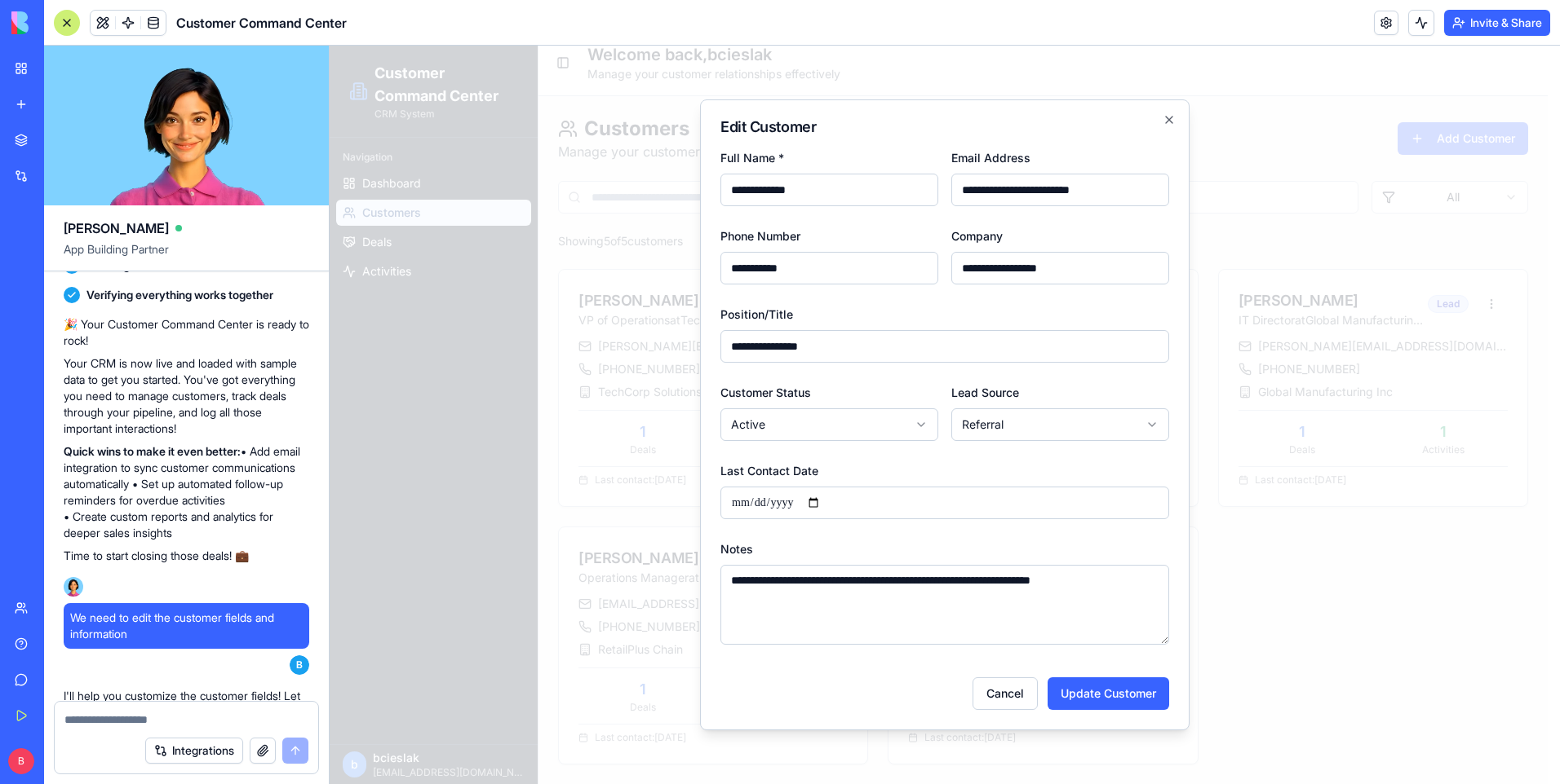
scroll to position [1325, 0]
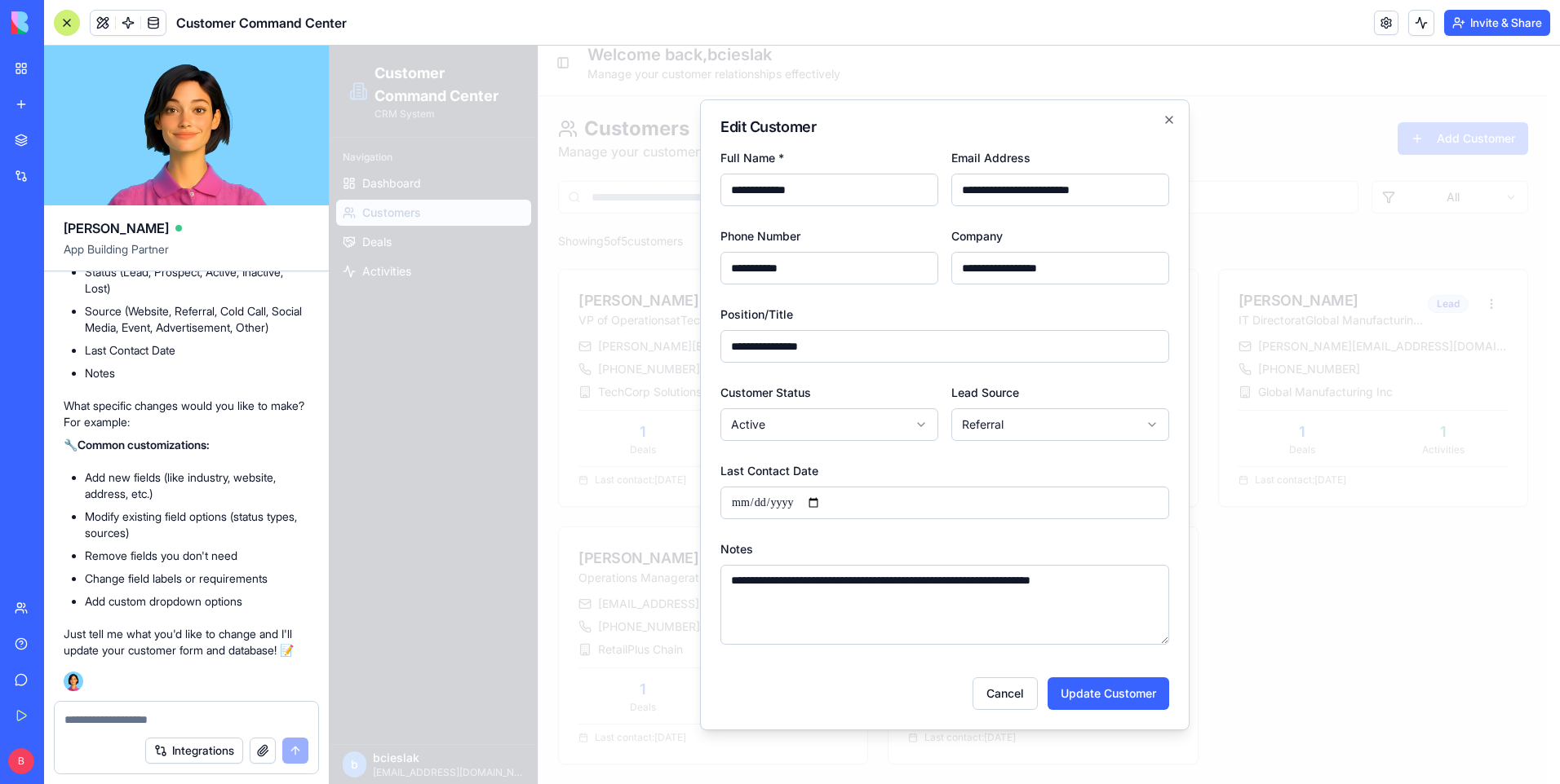
click at [106, 717] on textarea at bounding box center [186, 720] width 244 height 17
click at [1172, 121] on icon "button" at bounding box center [1169, 120] width 13 height 13
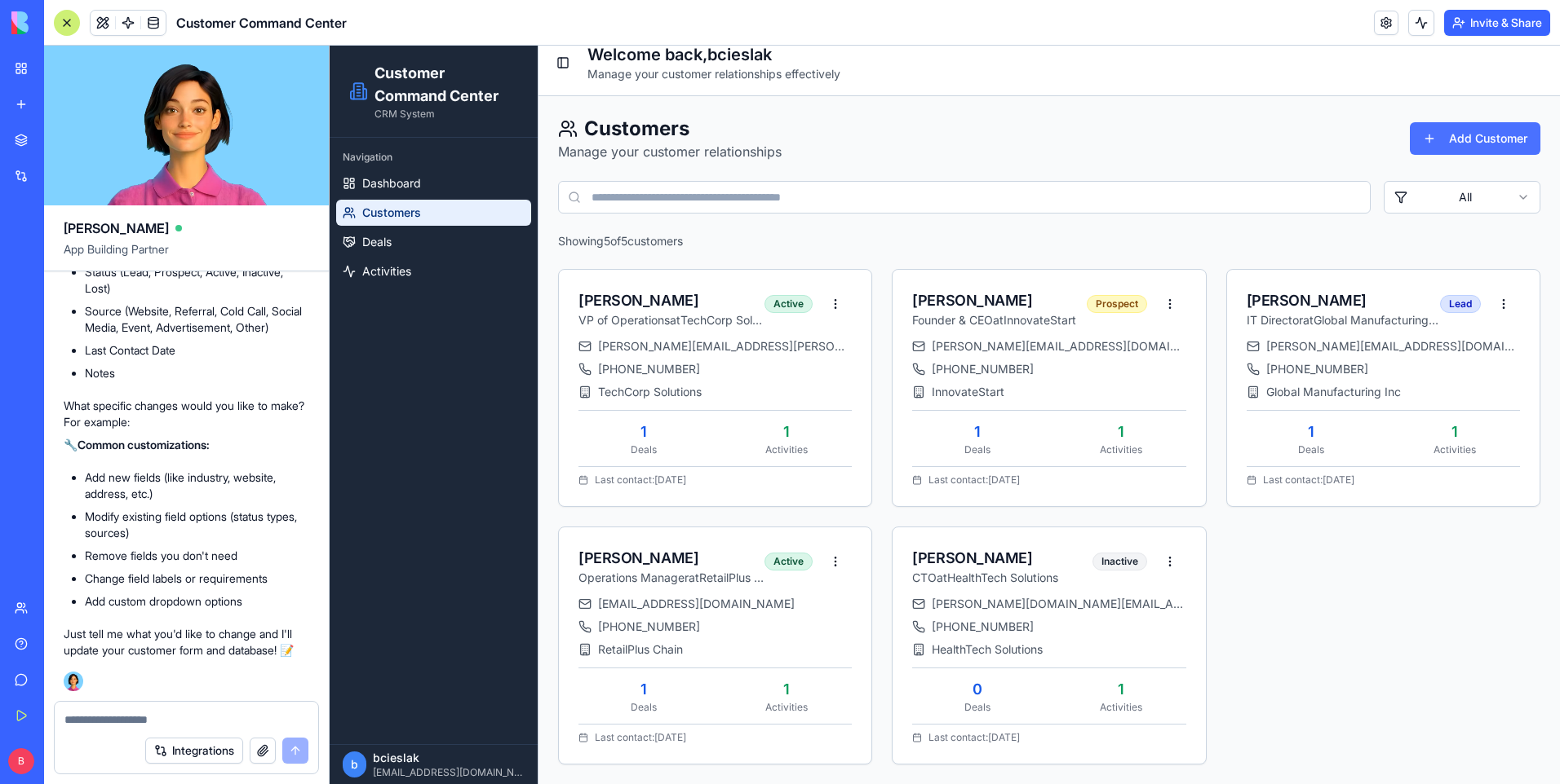
click at [1427, 131] on button "Add Customer" at bounding box center [1475, 138] width 130 height 33
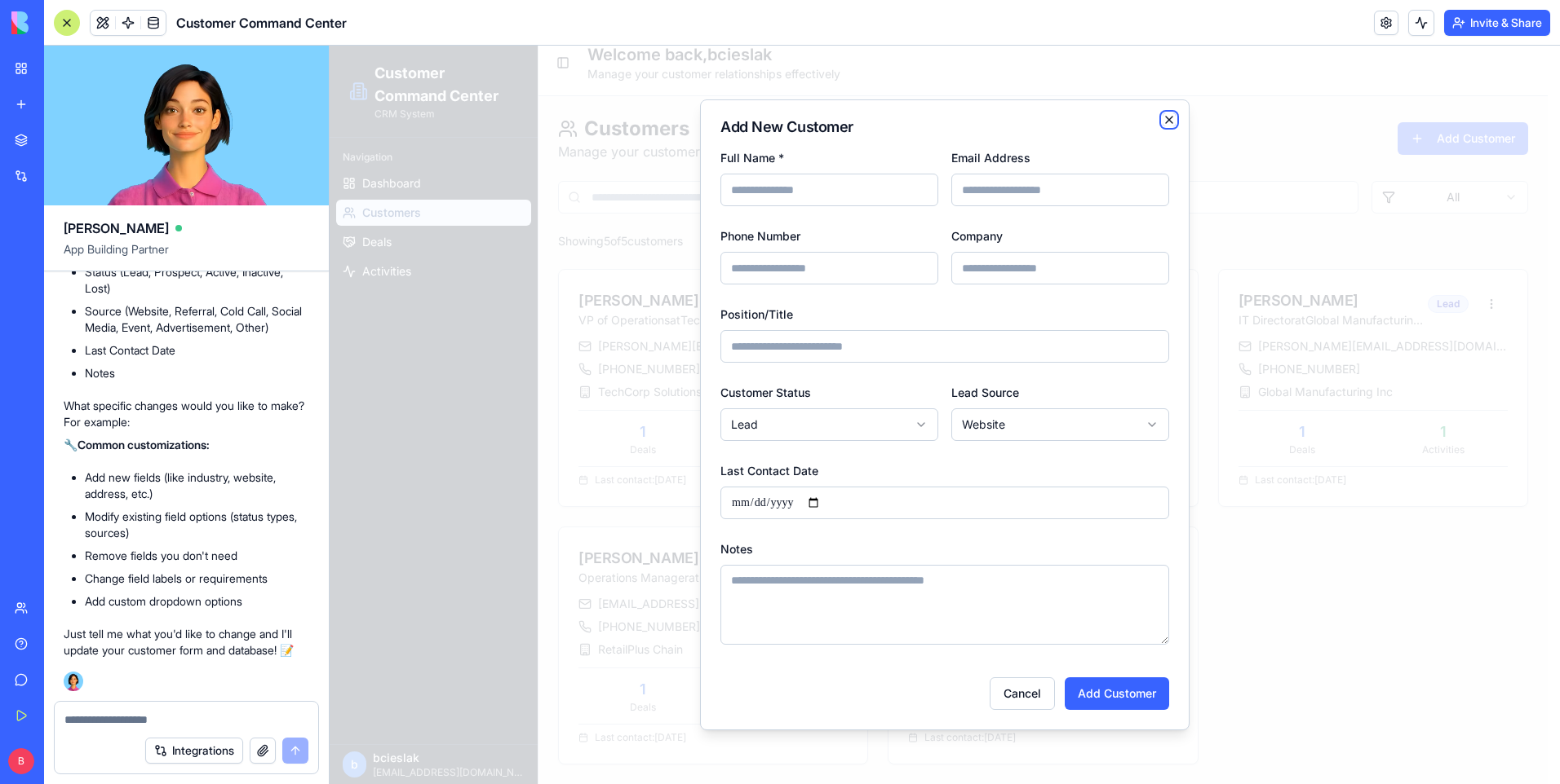
click at [1172, 123] on icon "button" at bounding box center [1169, 119] width 6 height 6
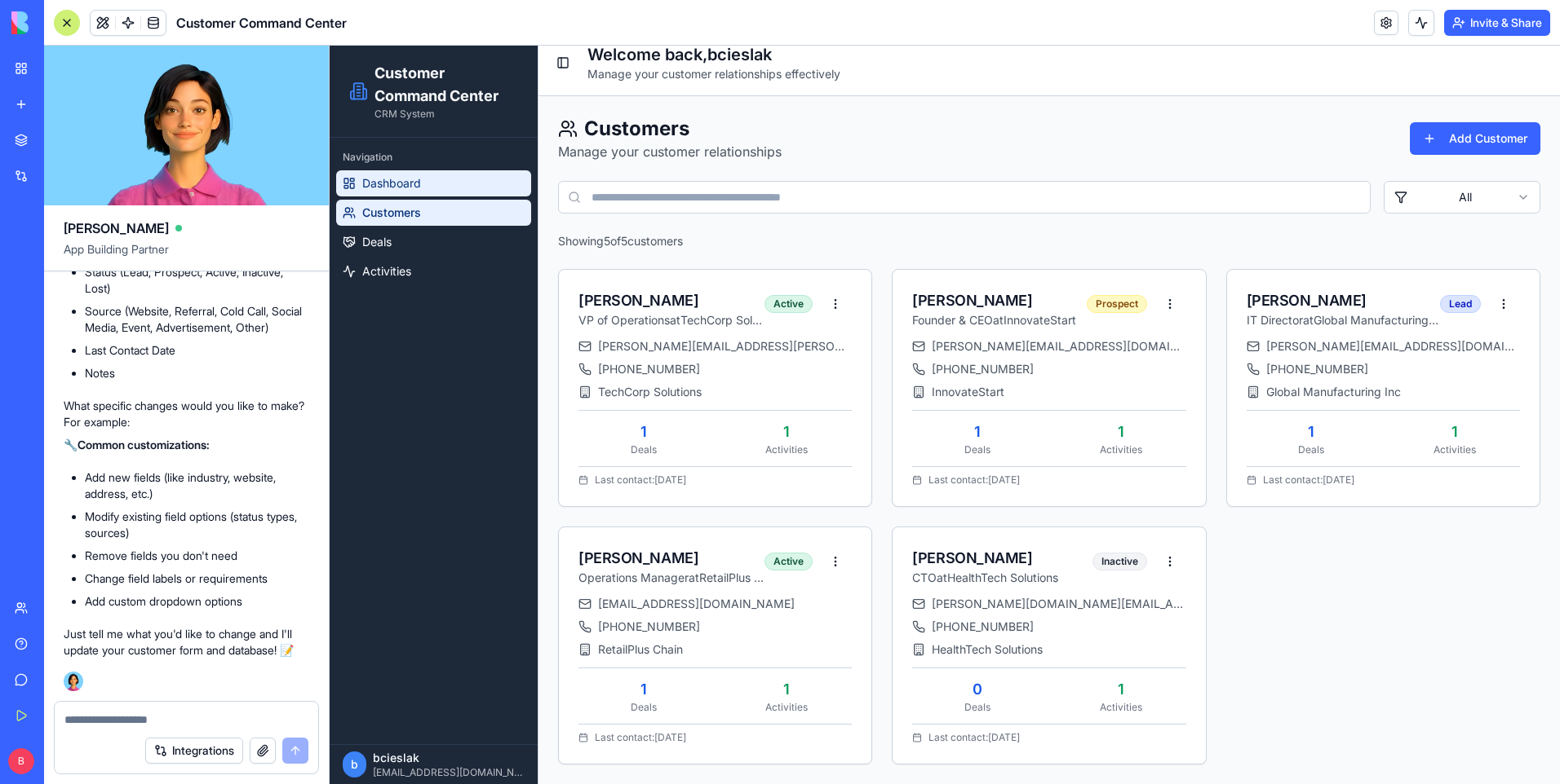
click at [484, 182] on link "Dashboard" at bounding box center [433, 183] width 195 height 26
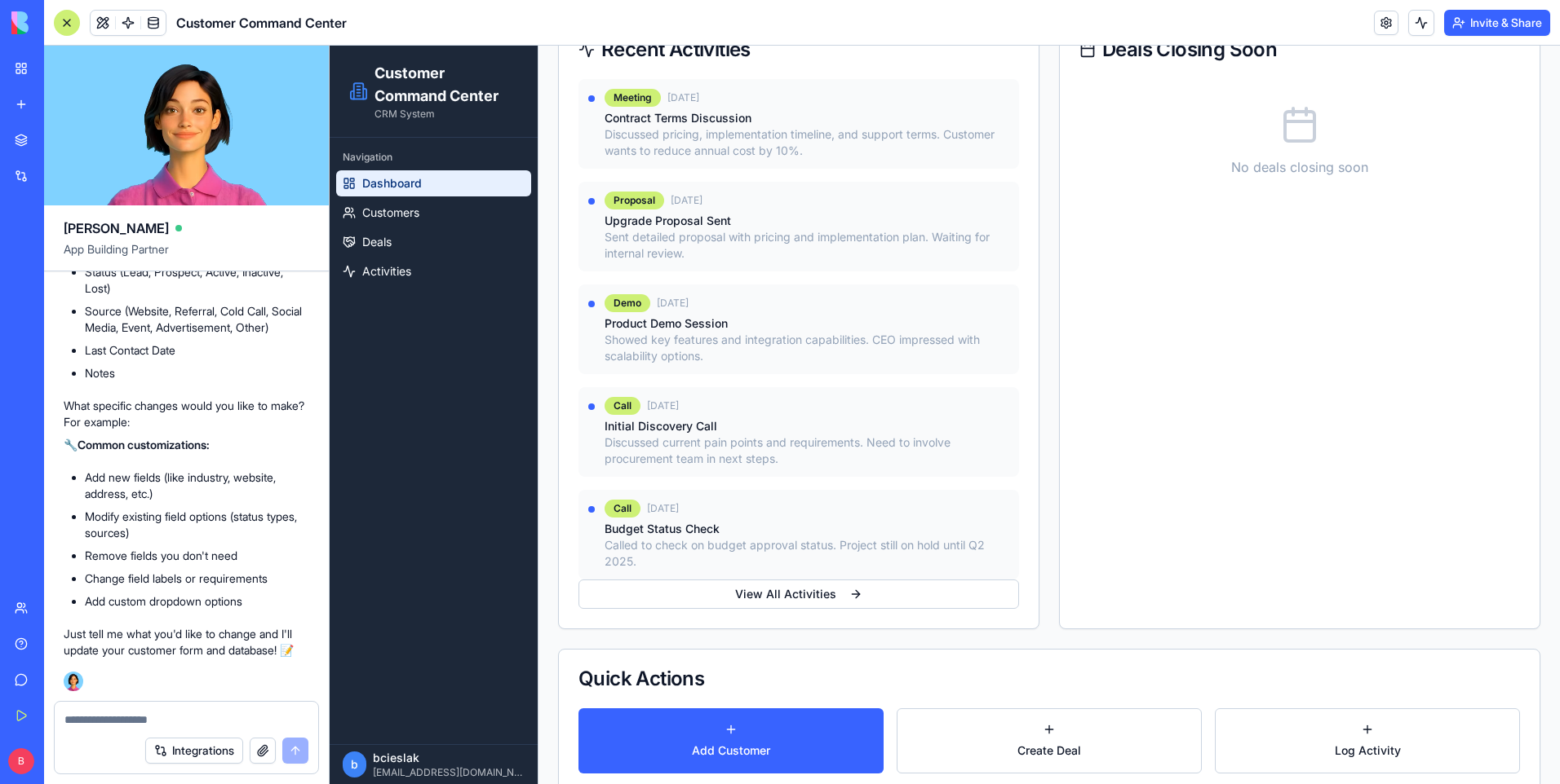
scroll to position [536, 0]
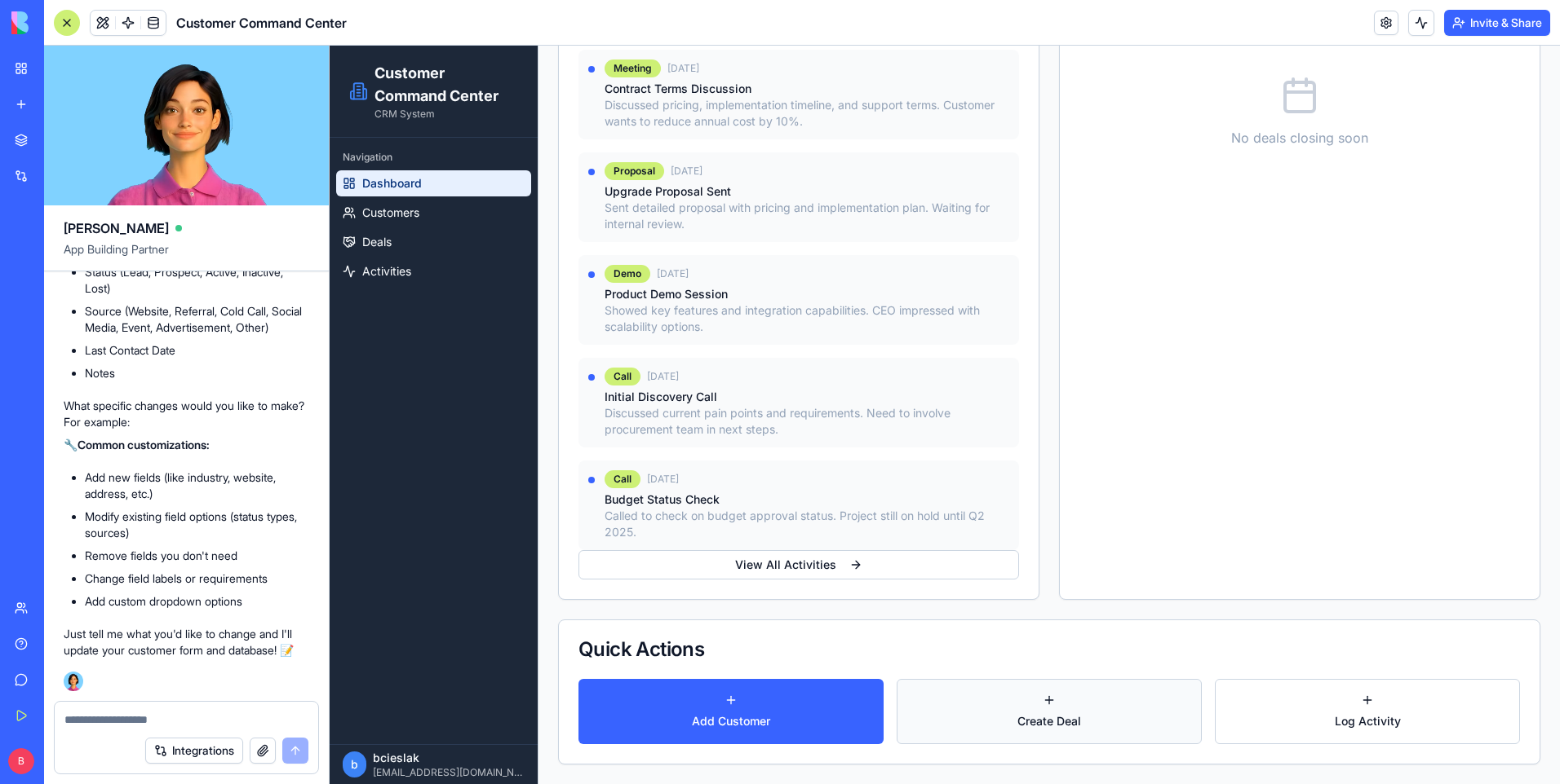
click at [1025, 709] on button "Create Deal" at bounding box center [1049, 712] width 305 height 65
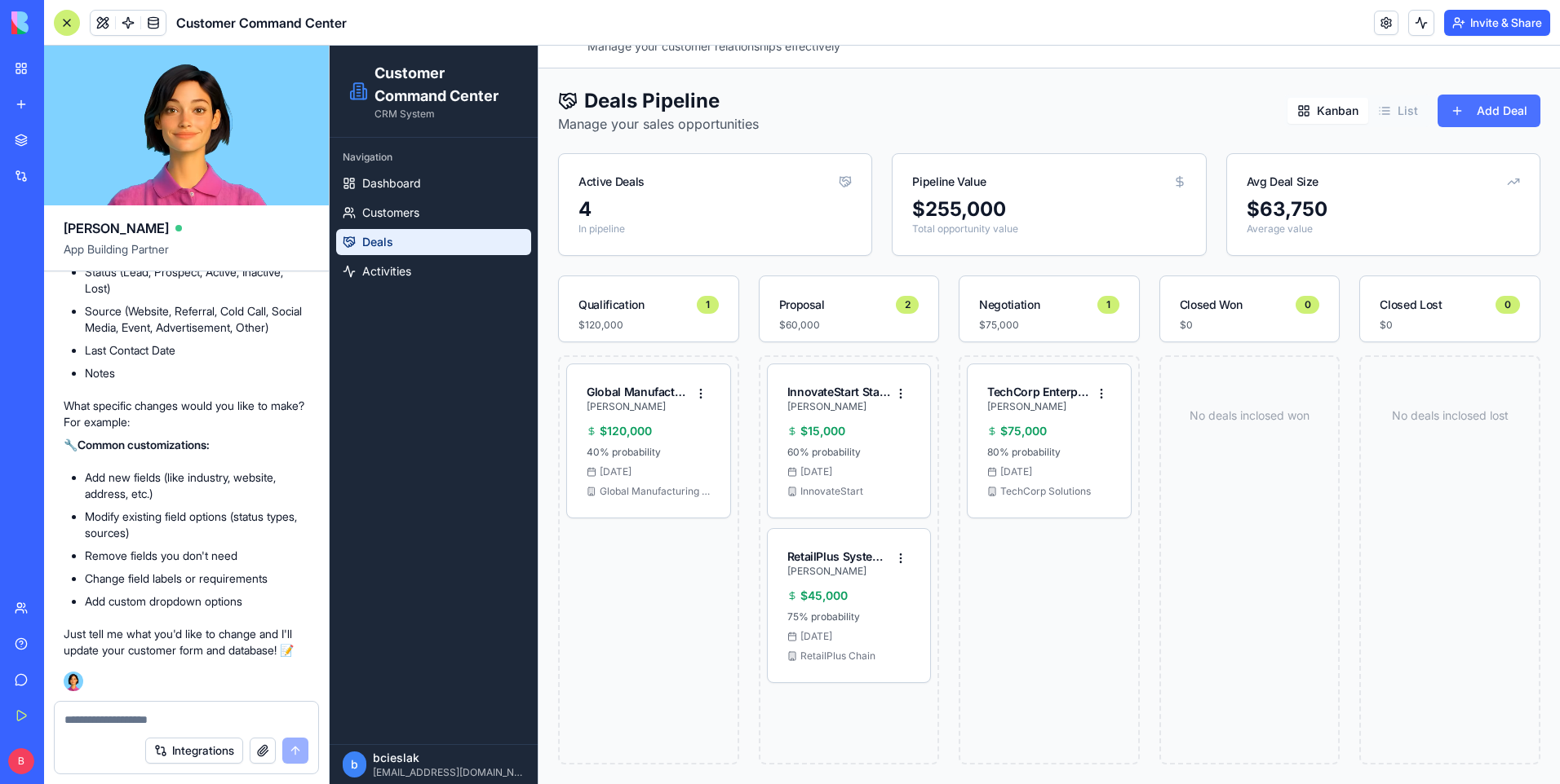
click at [1490, 109] on button "Add Deal" at bounding box center [1489, 110] width 103 height 33
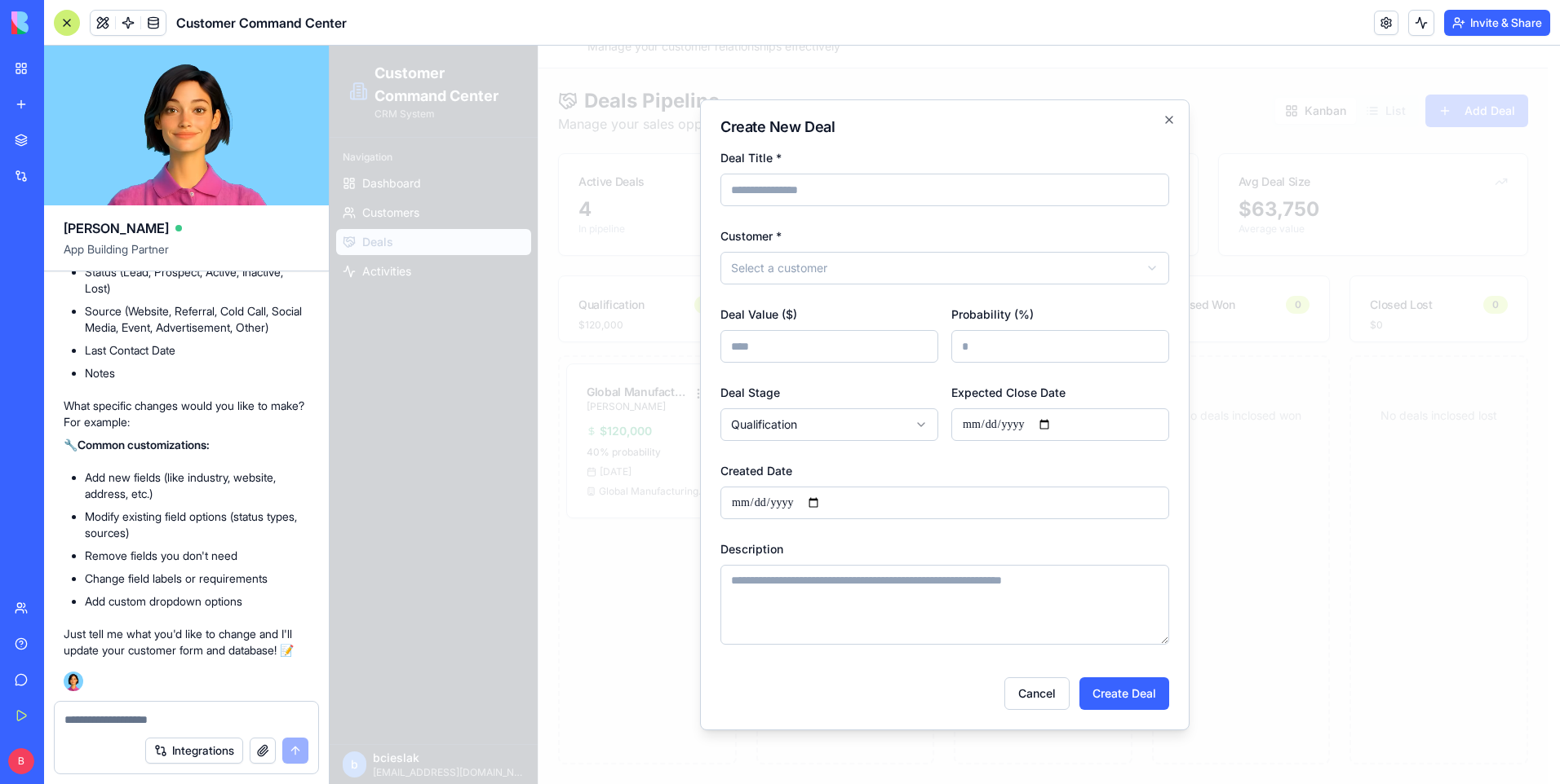
click at [1037, 269] on body "Customer Command Center CRM System Navigation Dashboard Customers Deals Activit…" at bounding box center [939, 394] width 1218 height 782
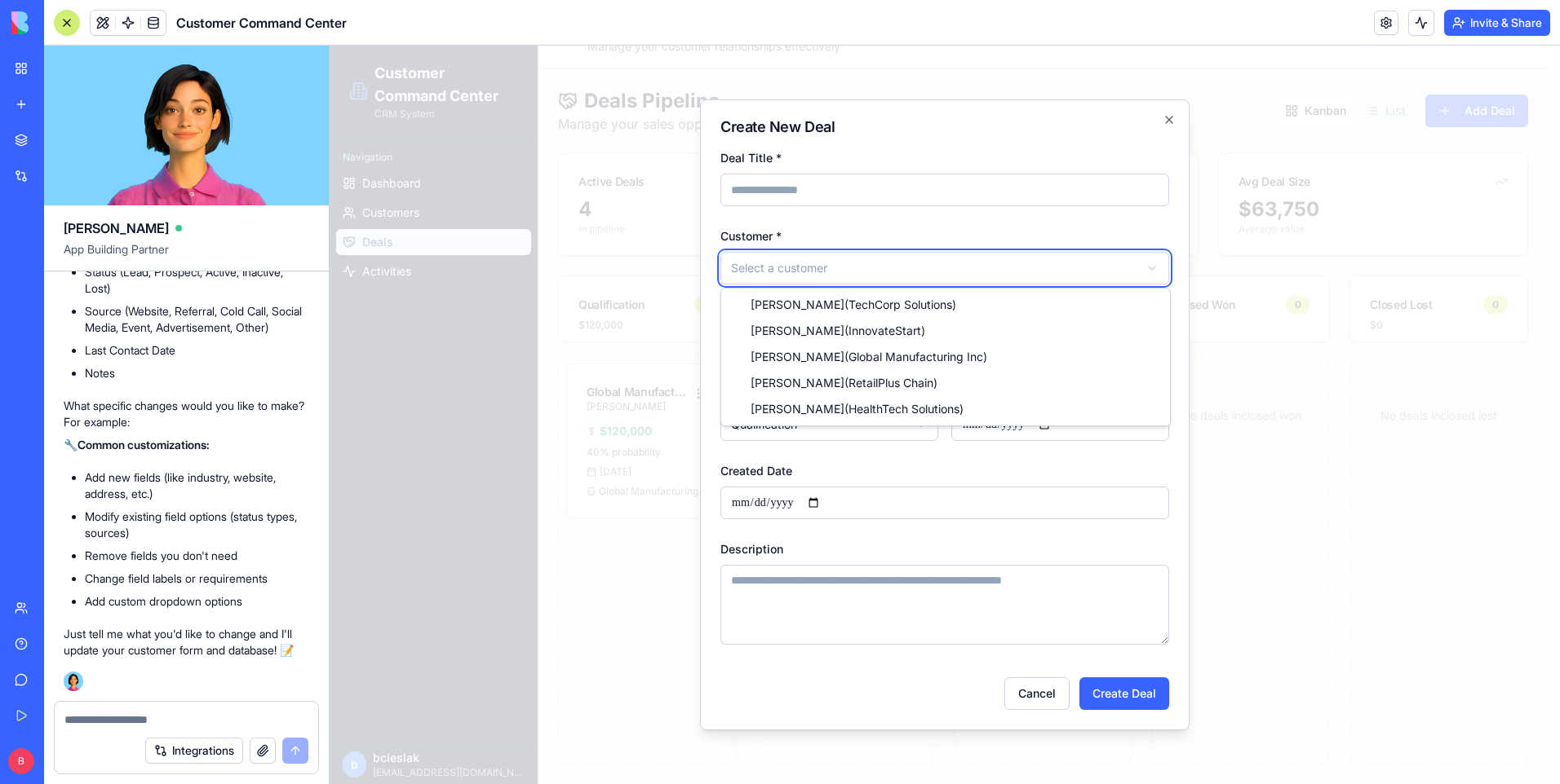
click at [1171, 123] on body "Customer Command Center CRM System Navigation Dashboard Customers Deals Activit…" at bounding box center [939, 394] width 1218 height 782
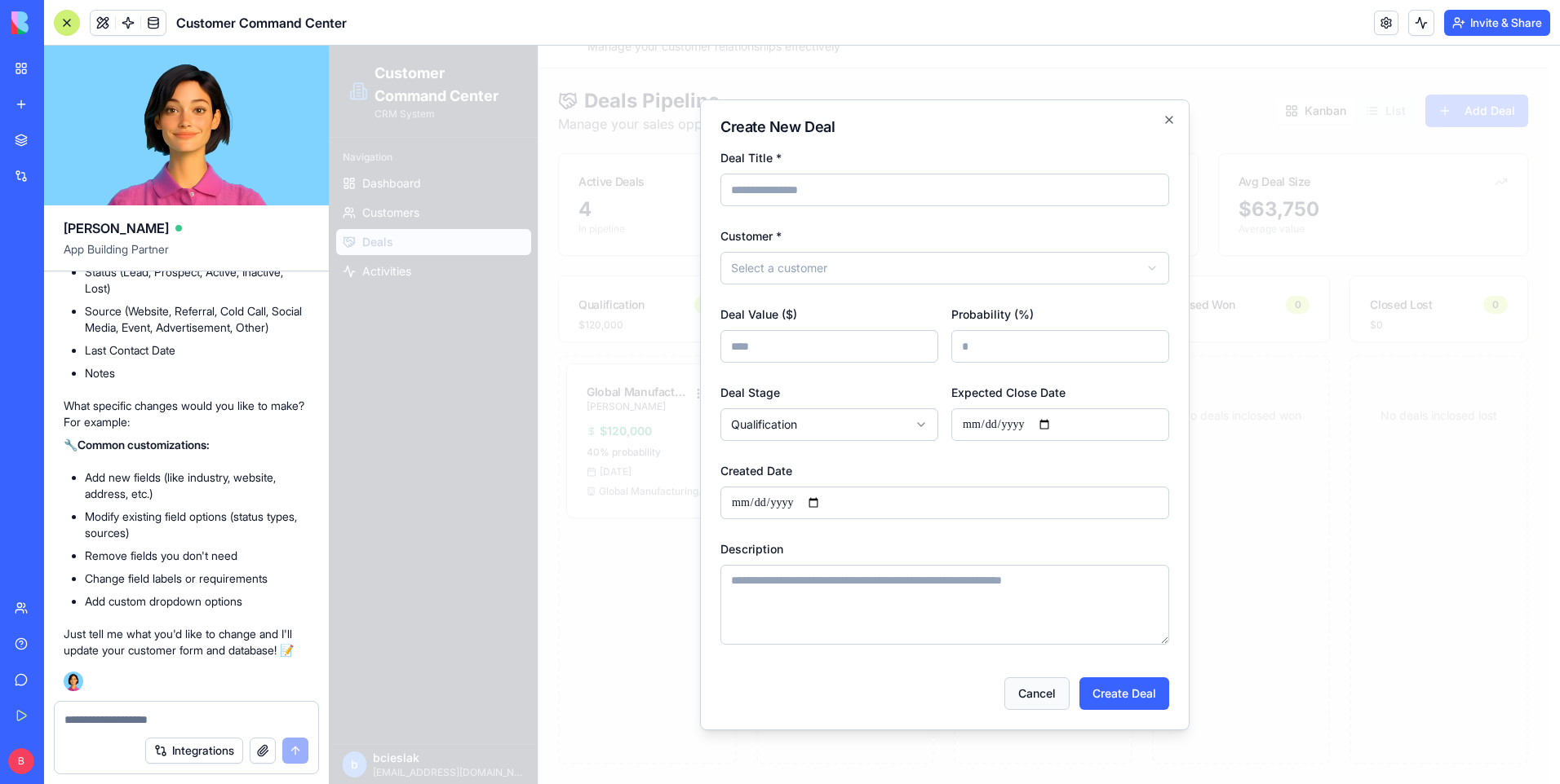
click at [1030, 688] on button "Cancel" at bounding box center [1036, 693] width 65 height 33
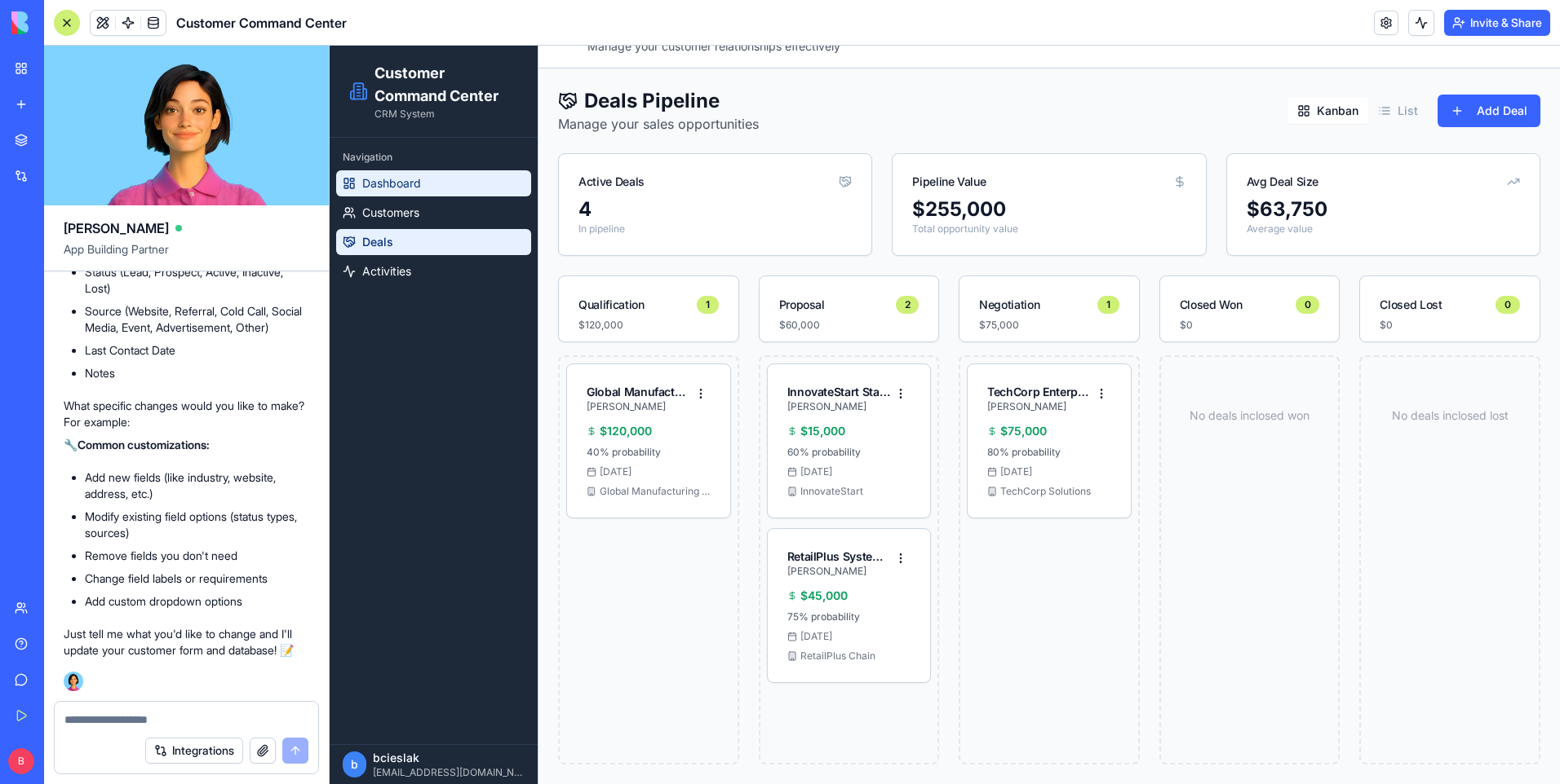
click at [444, 189] on link "Dashboard" at bounding box center [433, 183] width 195 height 26
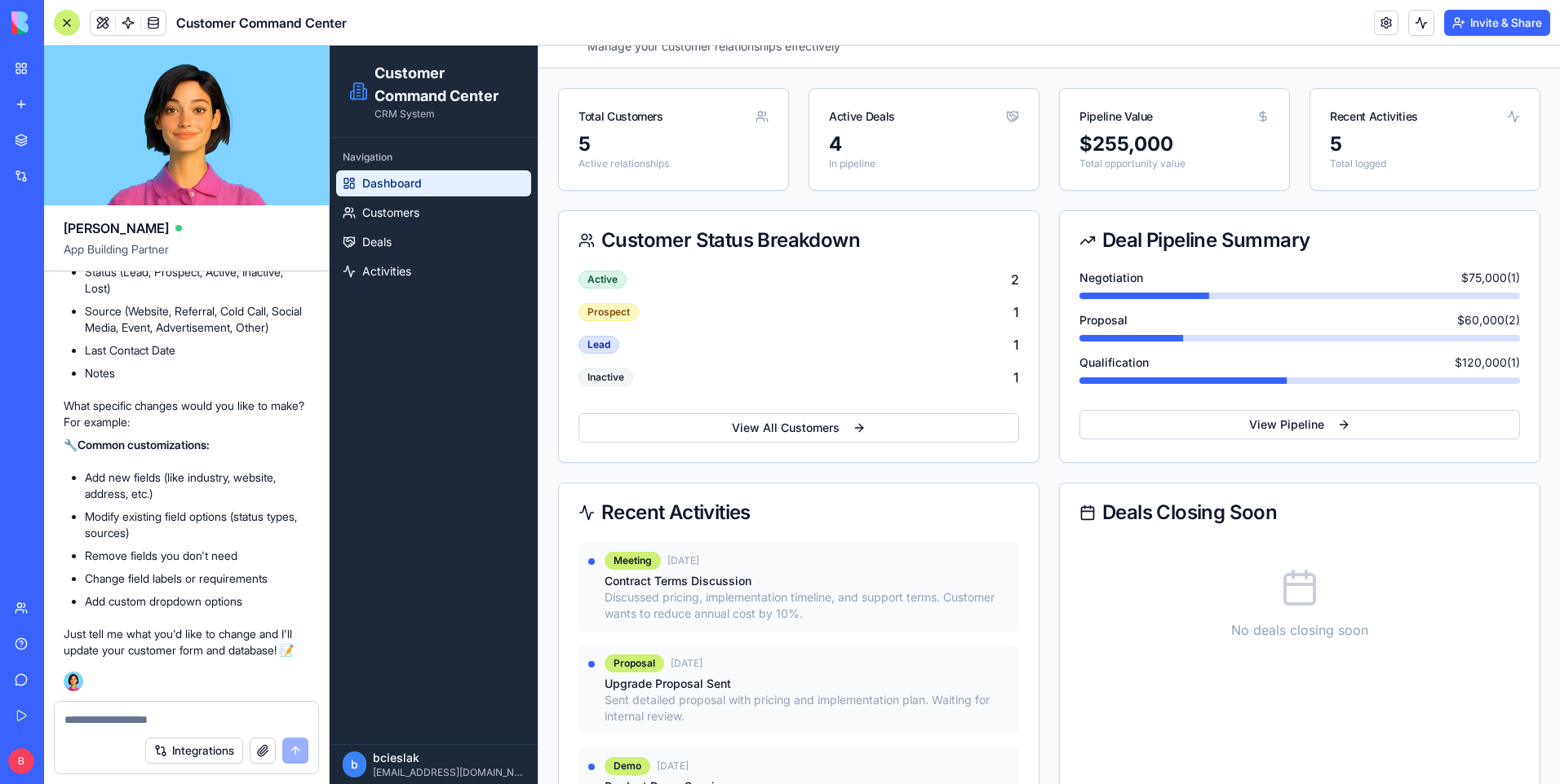
click at [187, 714] on textarea at bounding box center [186, 720] width 244 height 17
click at [401, 217] on span "Customers" at bounding box center [390, 212] width 57 height 17
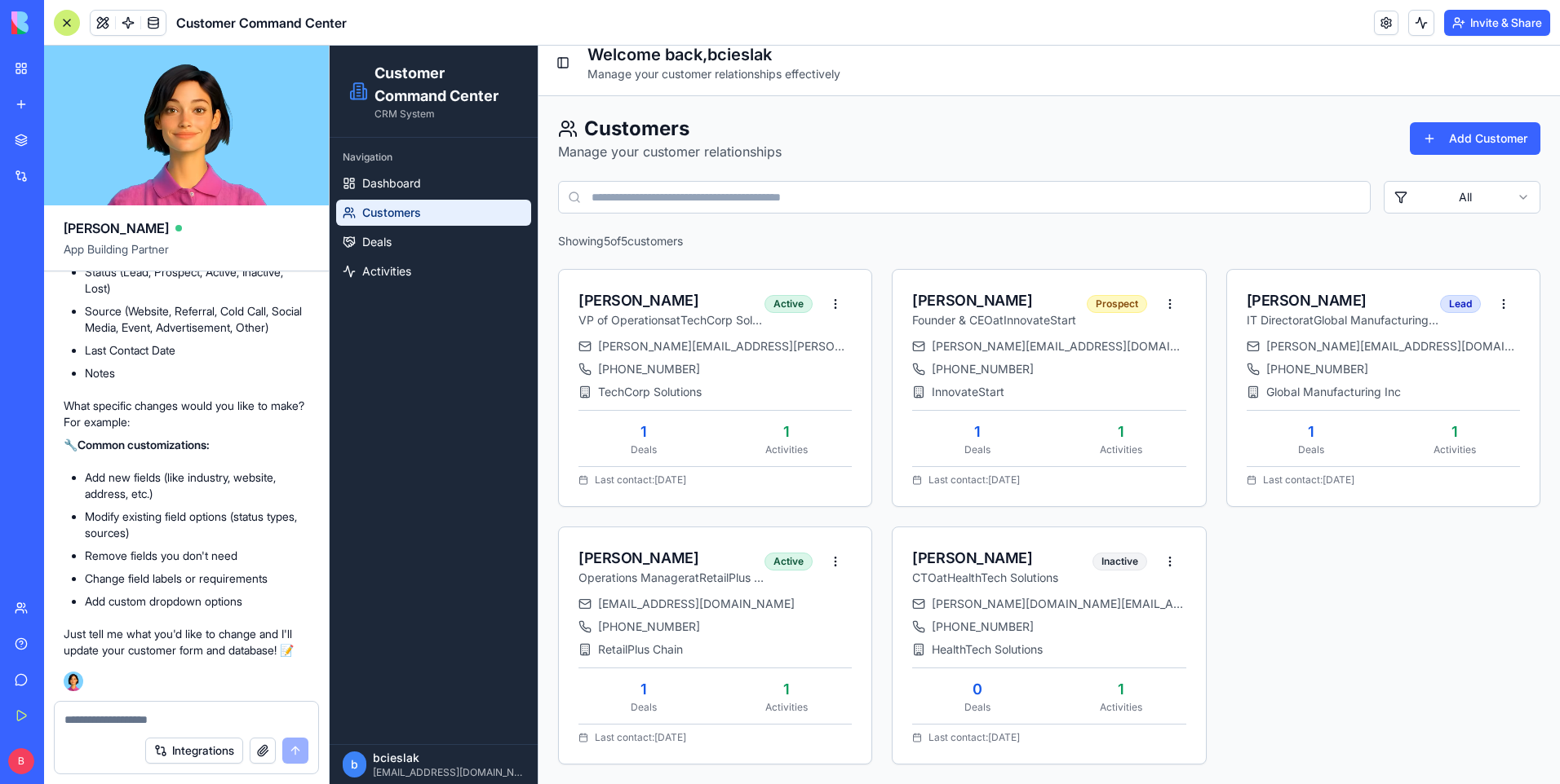
scroll to position [16, 0]
drag, startPoint x: 80, startPoint y: 721, endPoint x: 27, endPoint y: 715, distance: 53.3
click at [80, 721] on textarea at bounding box center [186, 720] width 244 height 17
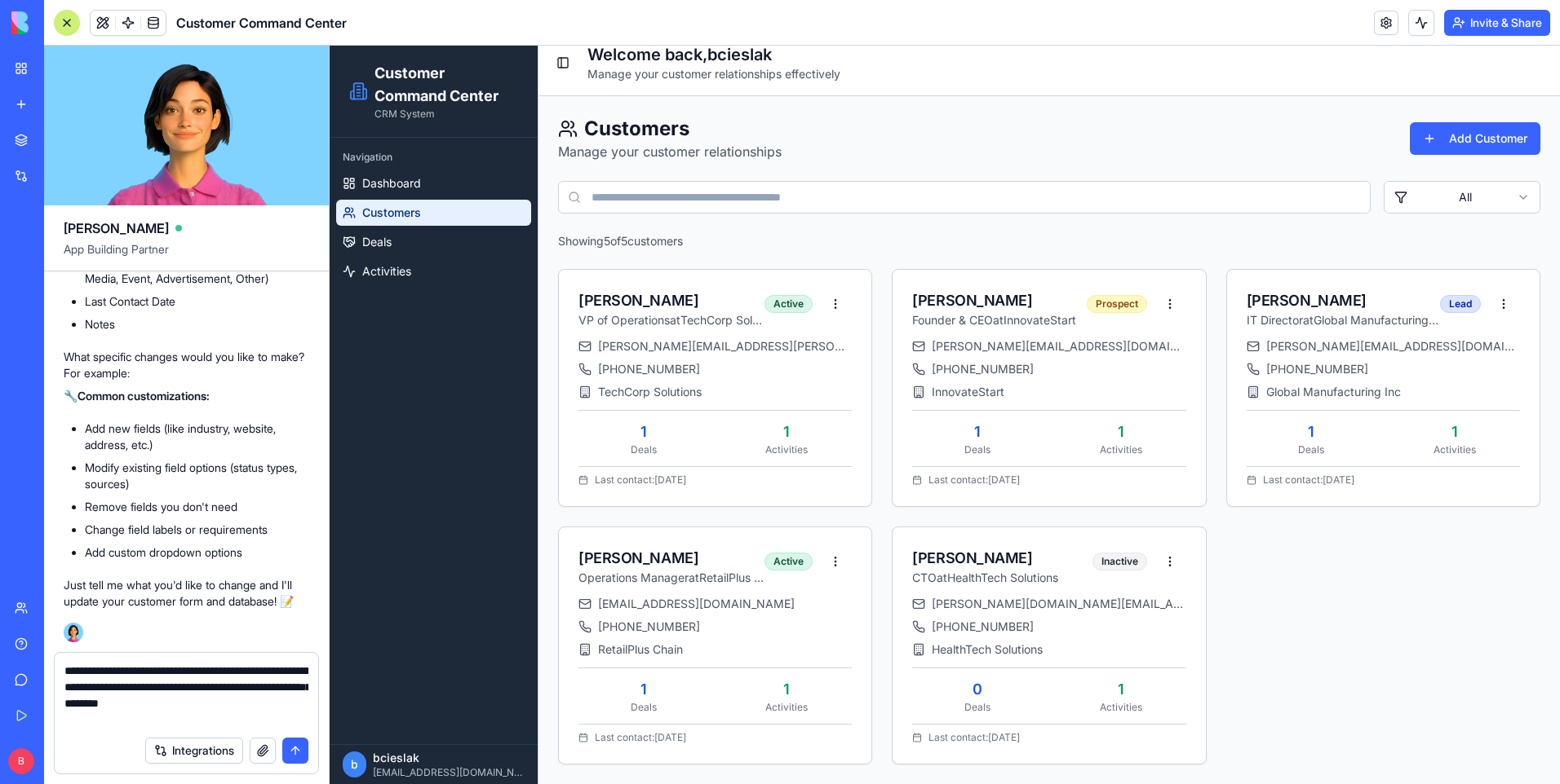
type textarea "**********"
click at [304, 751] on button "submit" at bounding box center [295, 751] width 26 height 26
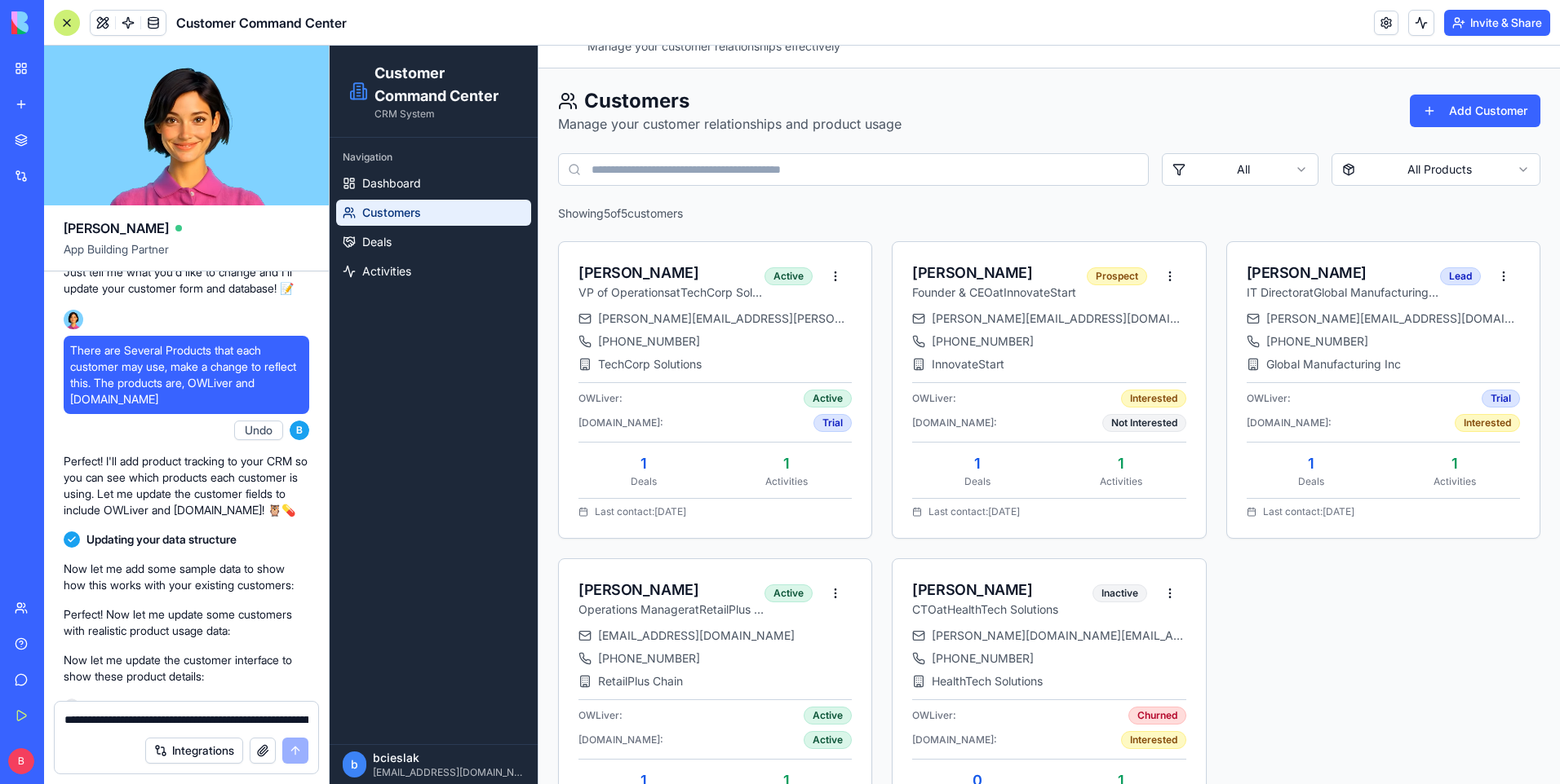
scroll to position [2532, 0]
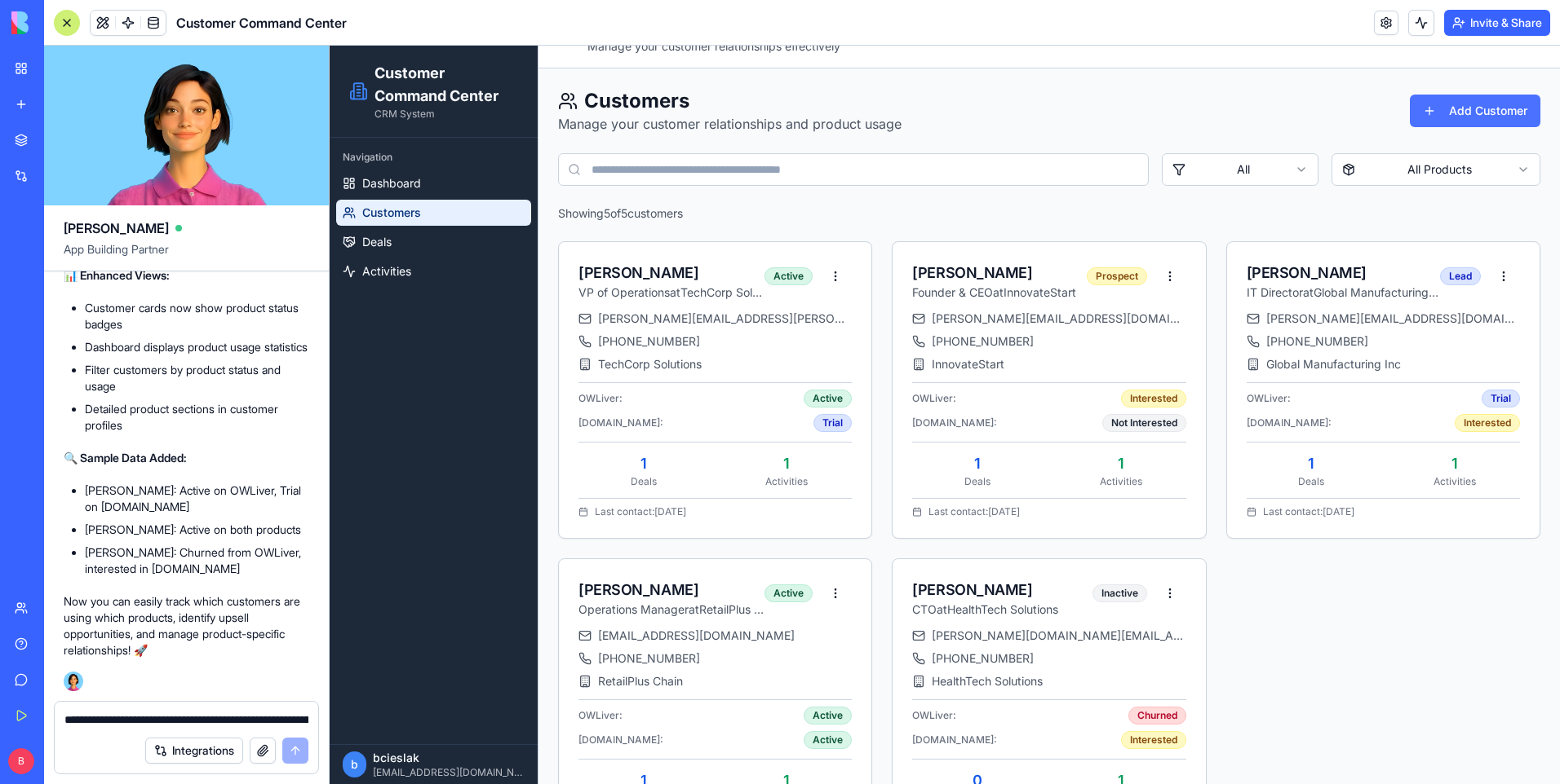
click at [1446, 101] on button "Add Customer" at bounding box center [1475, 110] width 130 height 33
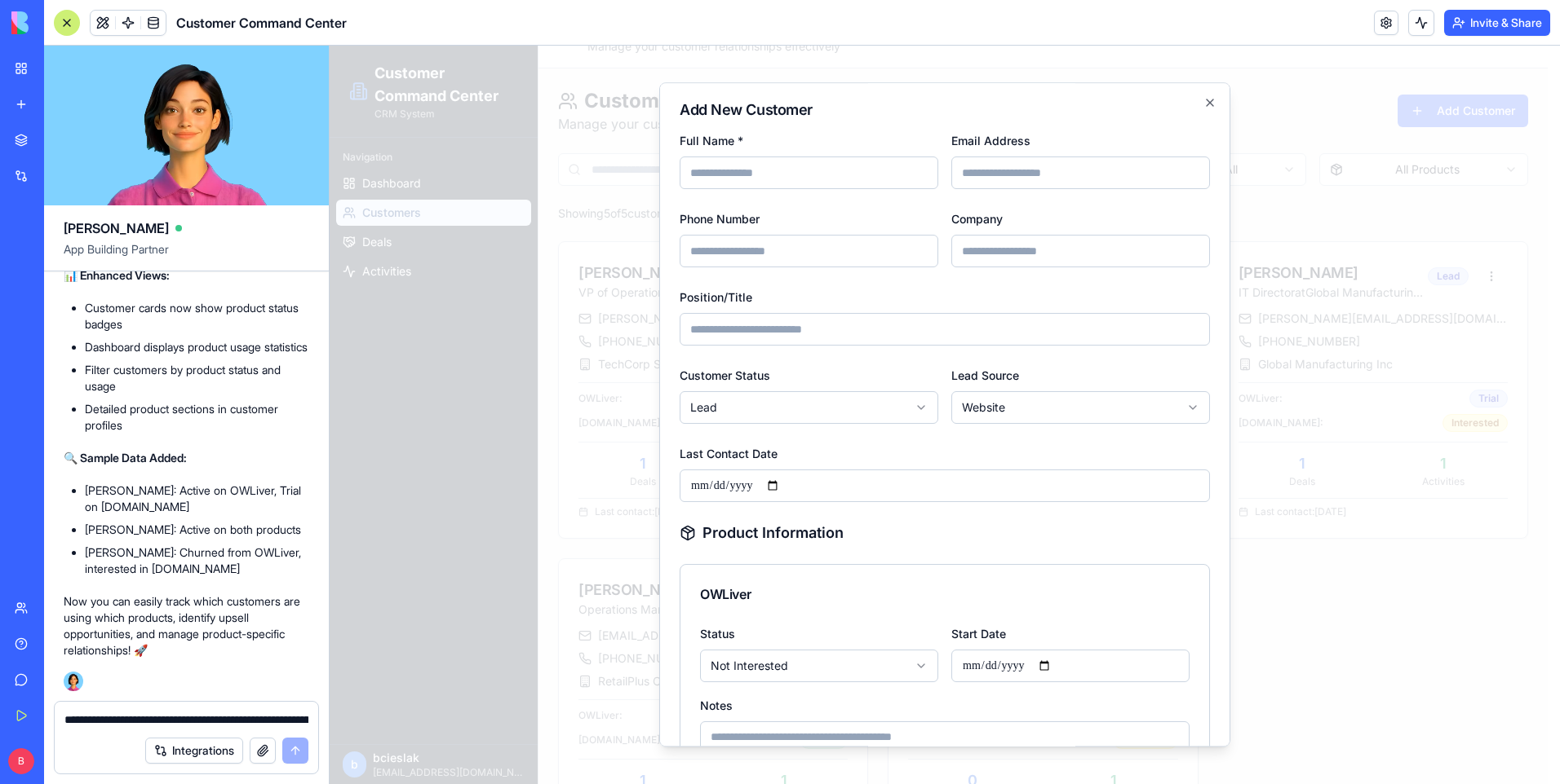
click at [183, 713] on textarea "**********" at bounding box center [186, 720] width 244 height 17
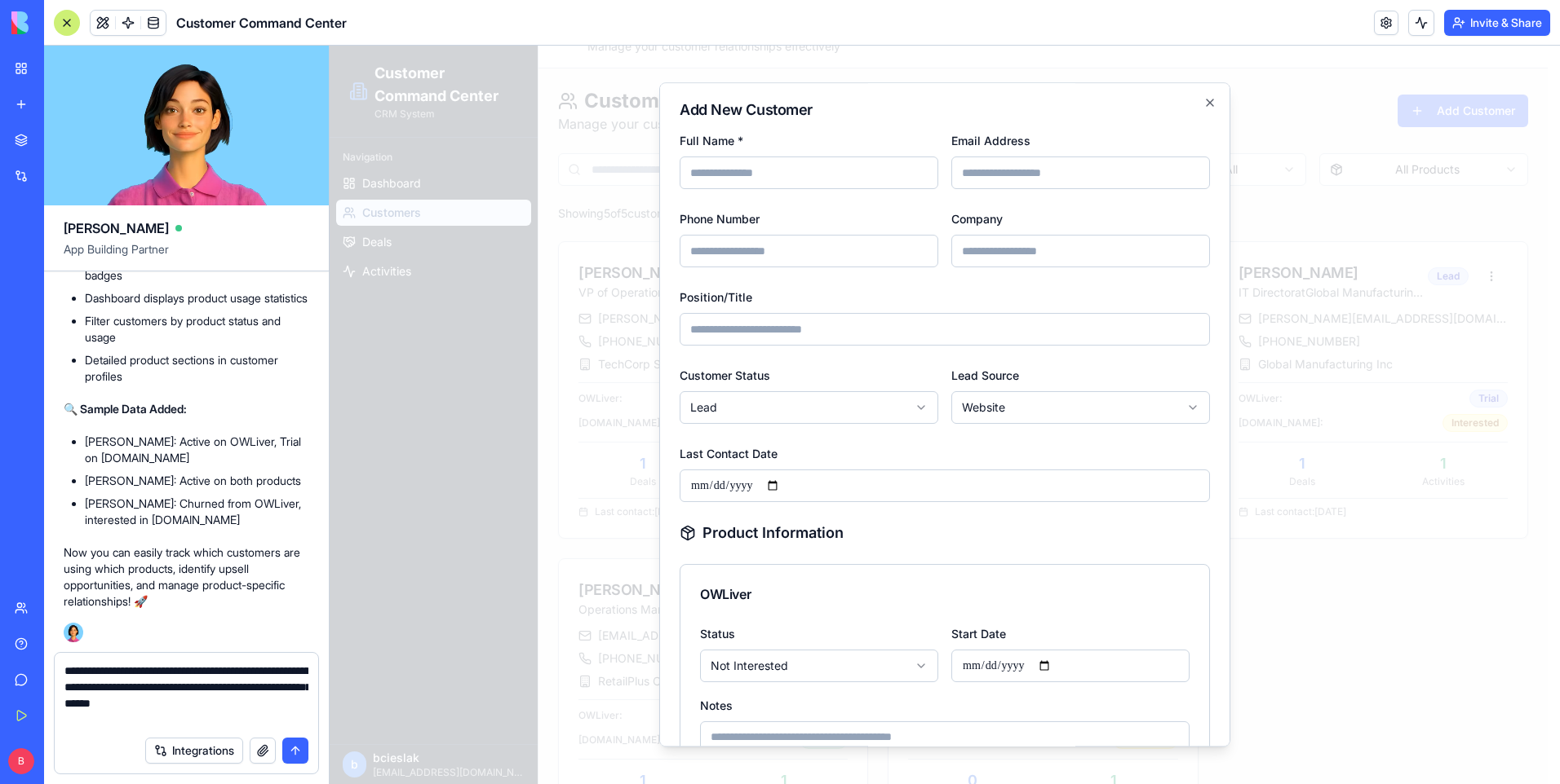
type textarea "**********"
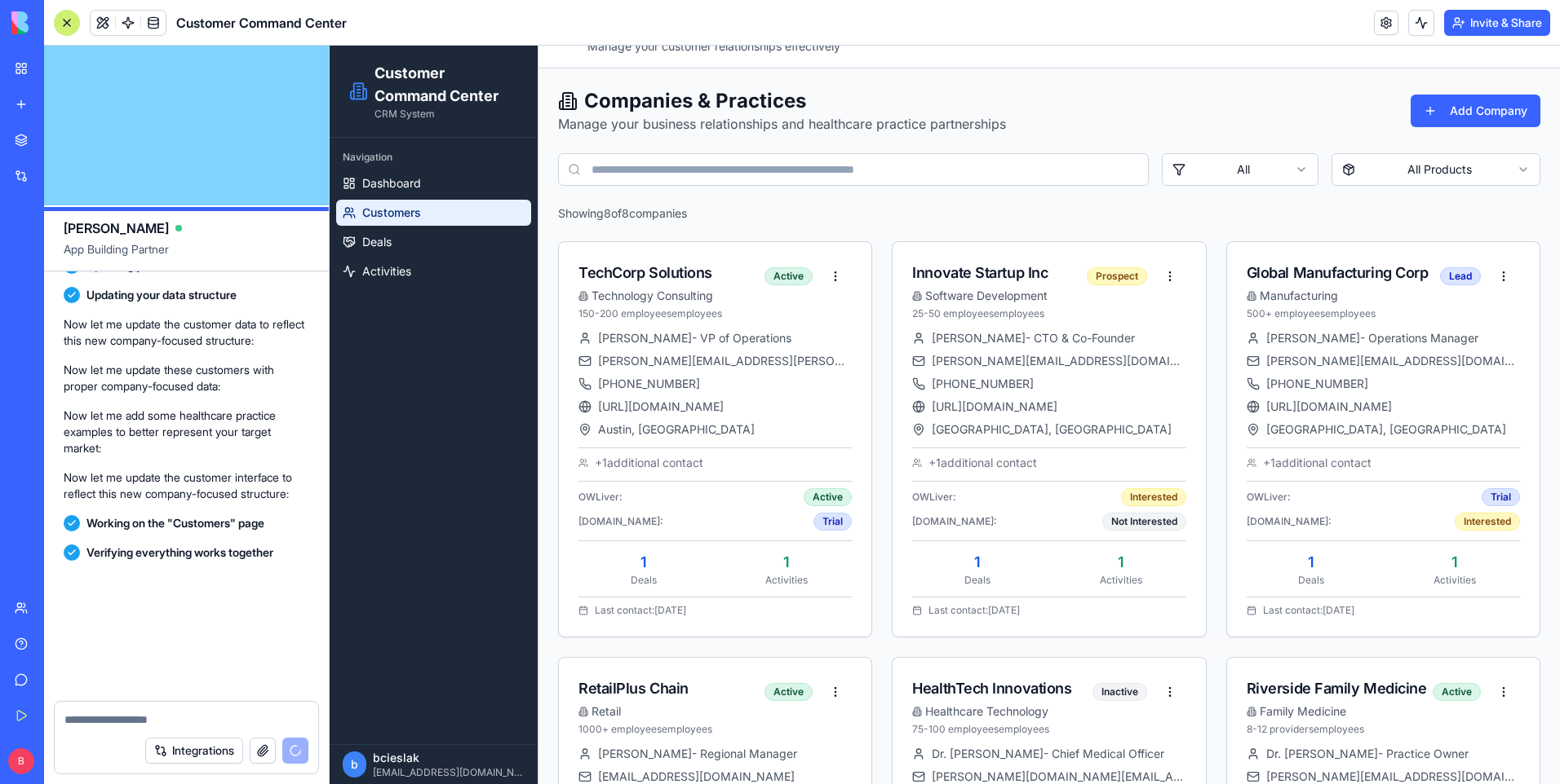
scroll to position [4146, 0]
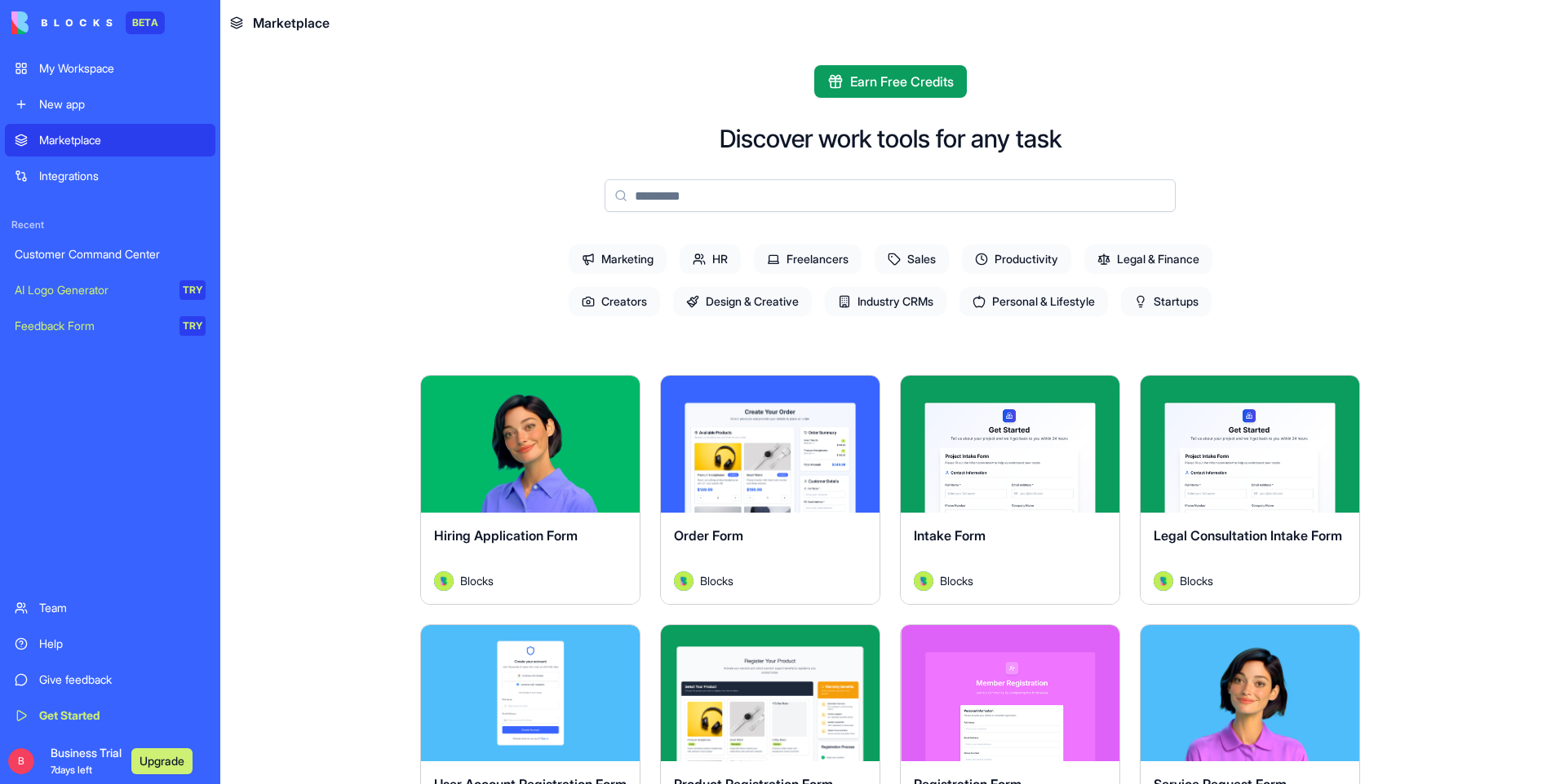
click at [77, 754] on span "Business Trial 7 days left" at bounding box center [85, 761] width 71 height 33
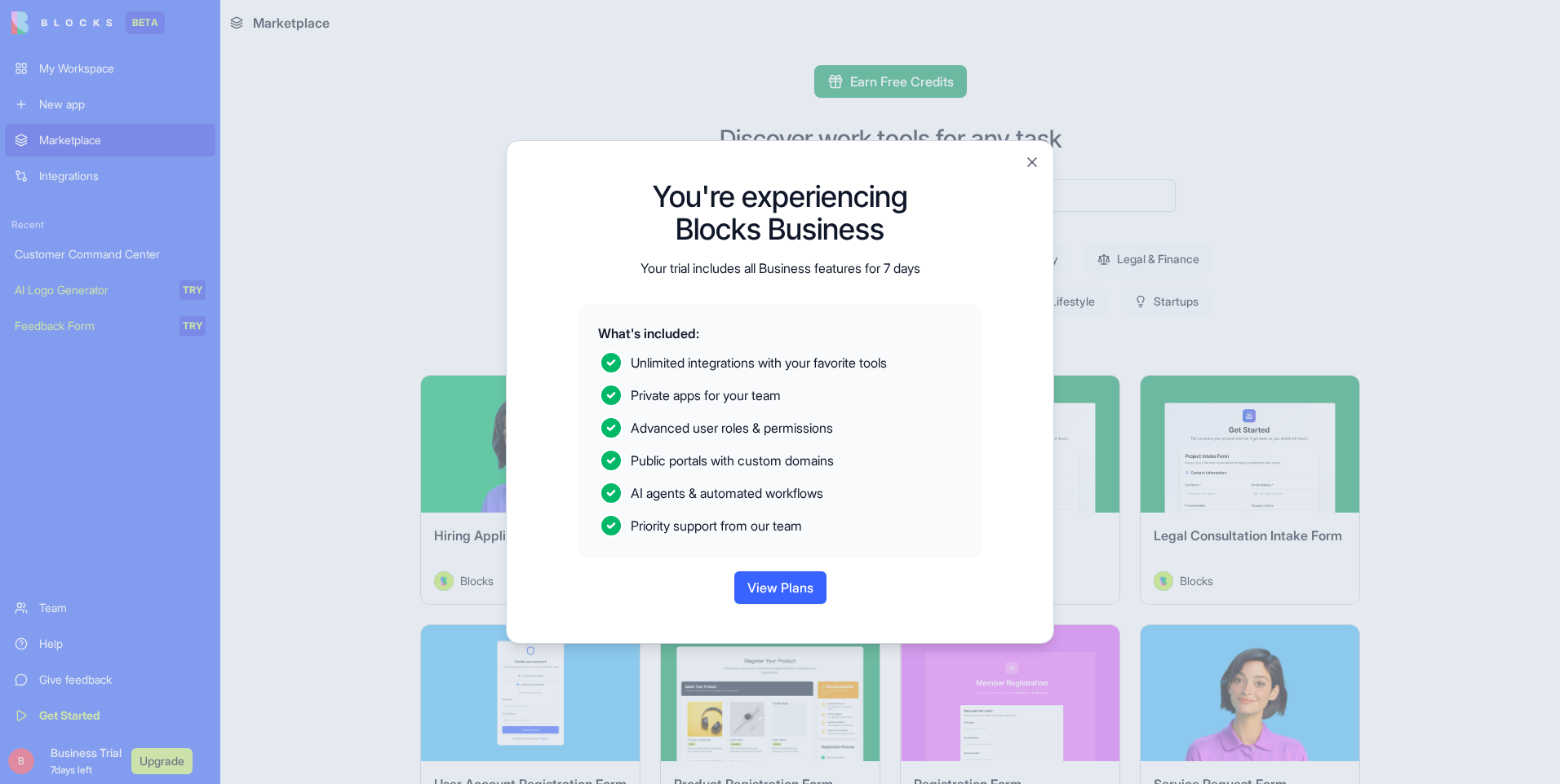
click at [807, 588] on button "View Plans" at bounding box center [780, 588] width 93 height 33
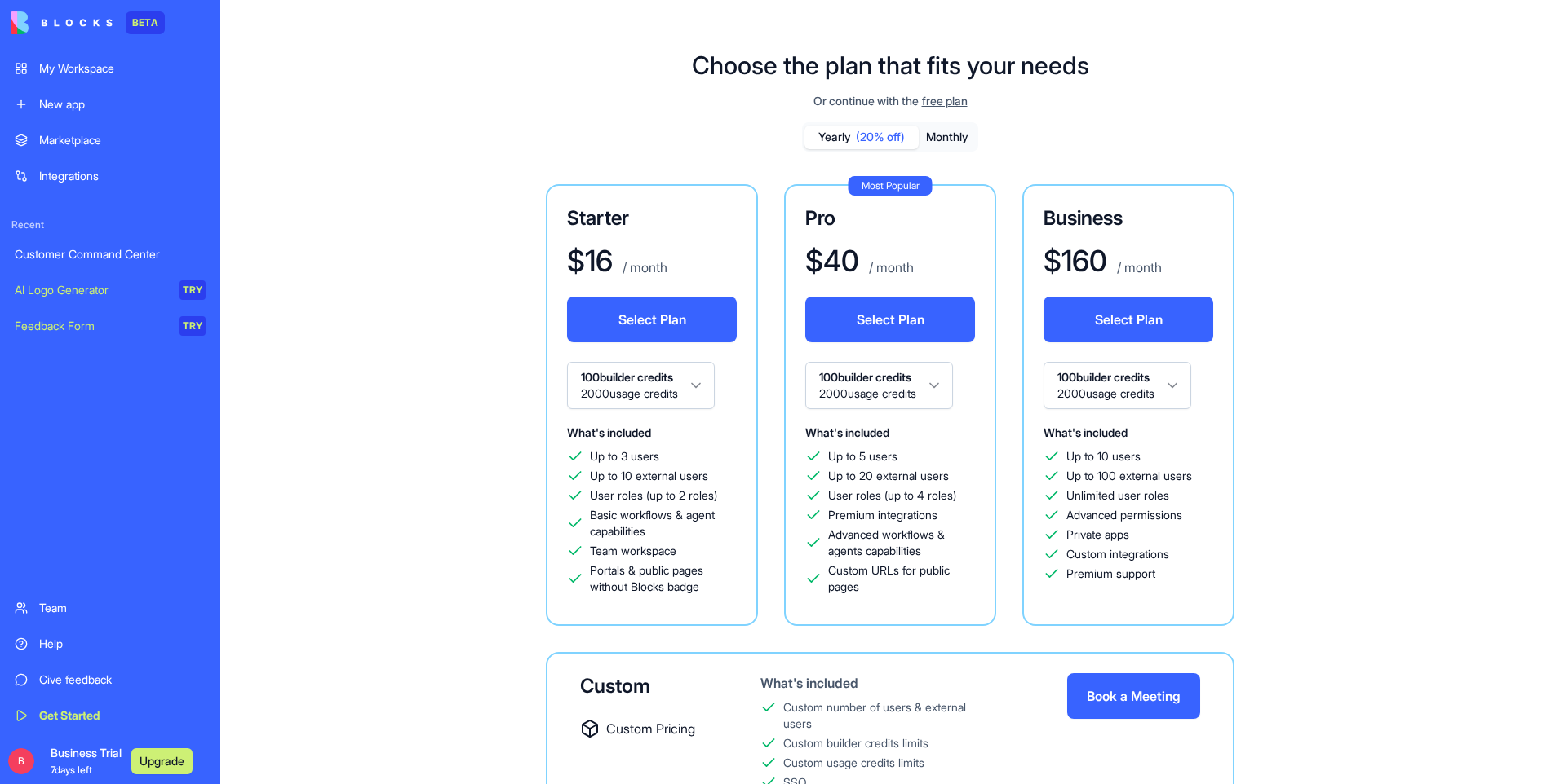
drag, startPoint x: 442, startPoint y: 71, endPoint x: 438, endPoint y: 61, distance: 10.8
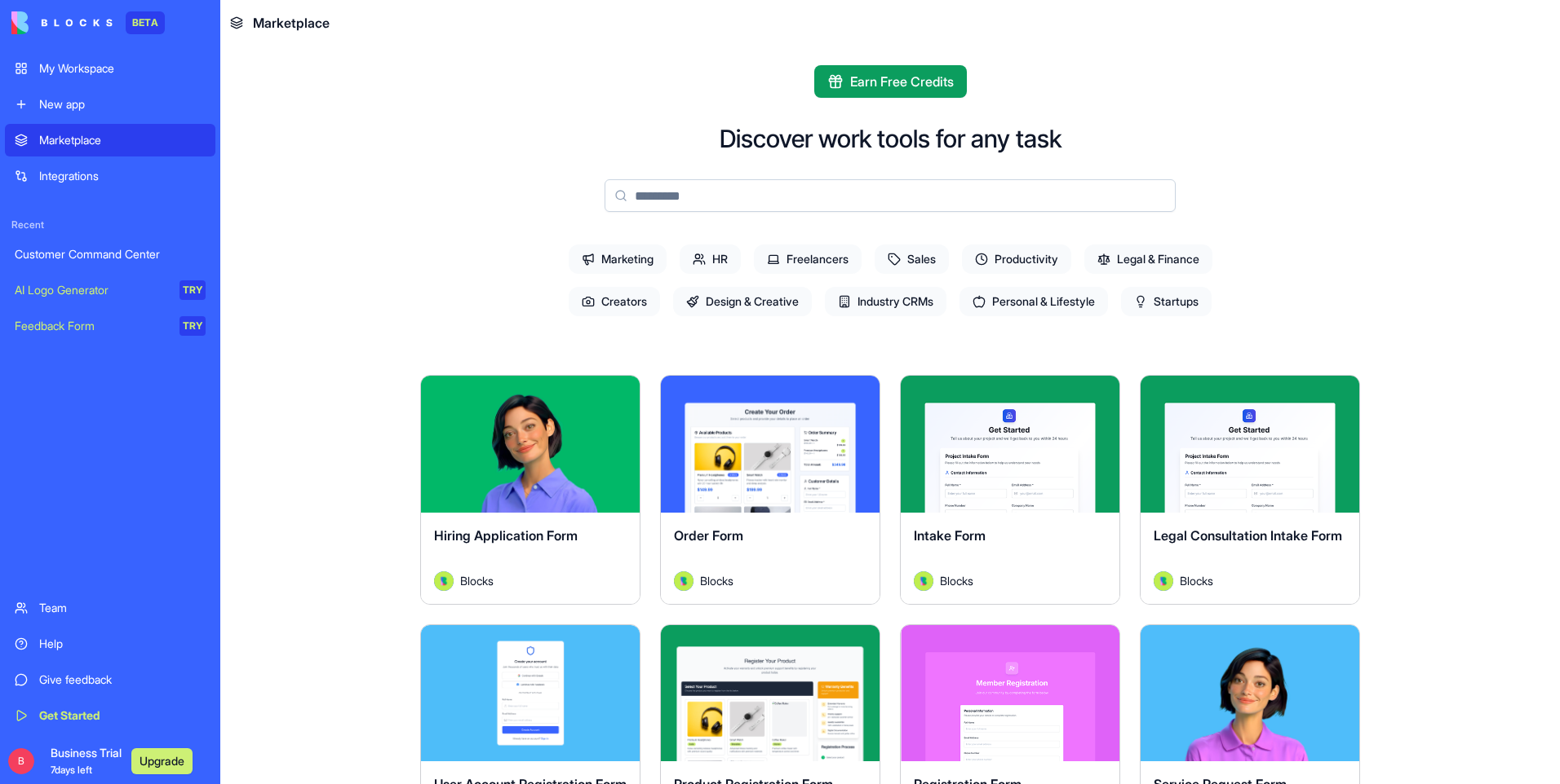
click at [118, 296] on div "AI Logo Generator" at bounding box center [92, 290] width 153 height 17
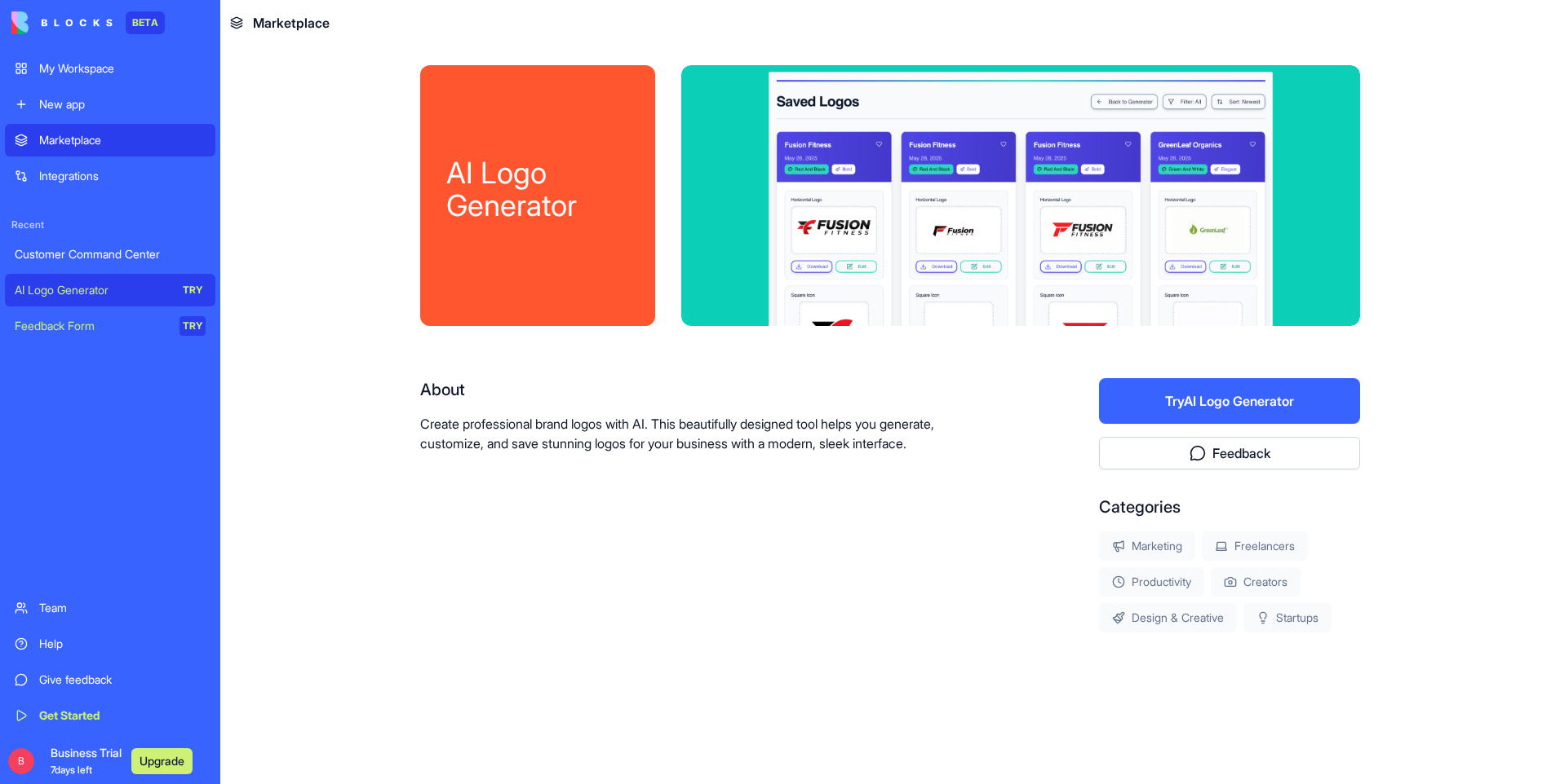
click at [1217, 393] on button "Try AI Logo Generator" at bounding box center [1229, 401] width 261 height 46
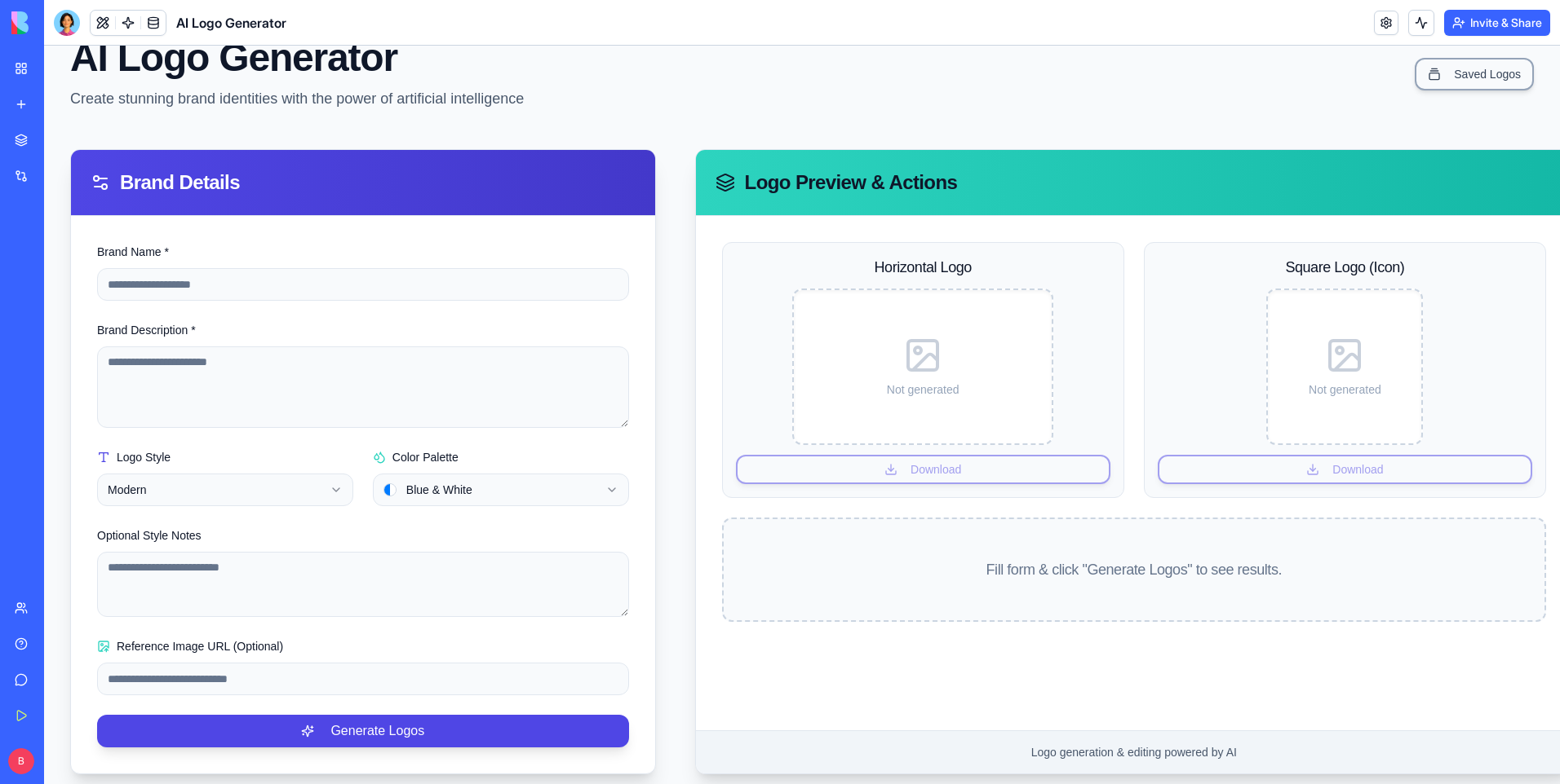
scroll to position [92, 0]
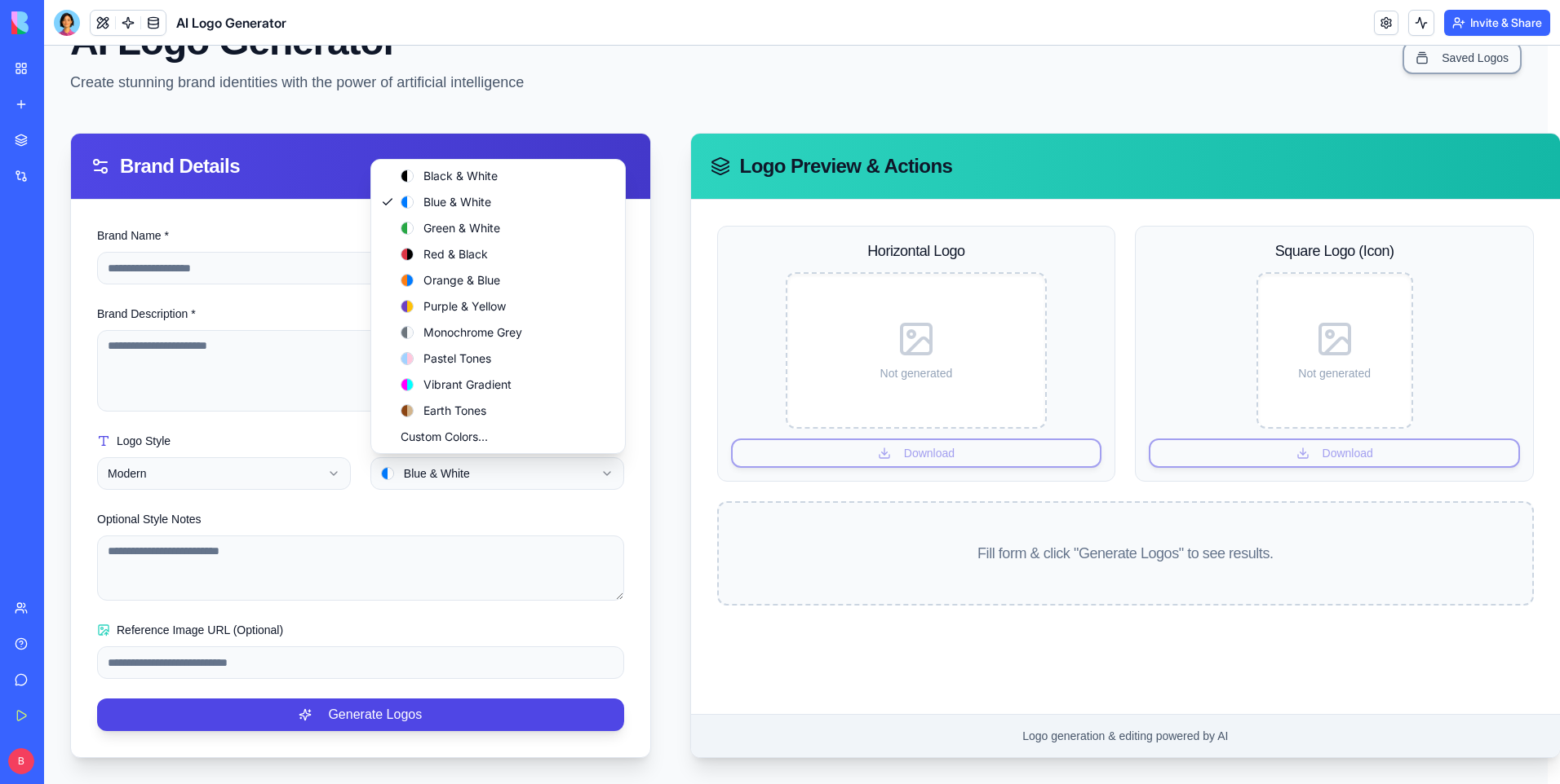
click at [481, 467] on html "**********" at bounding box center [802, 375] width 1516 height 817
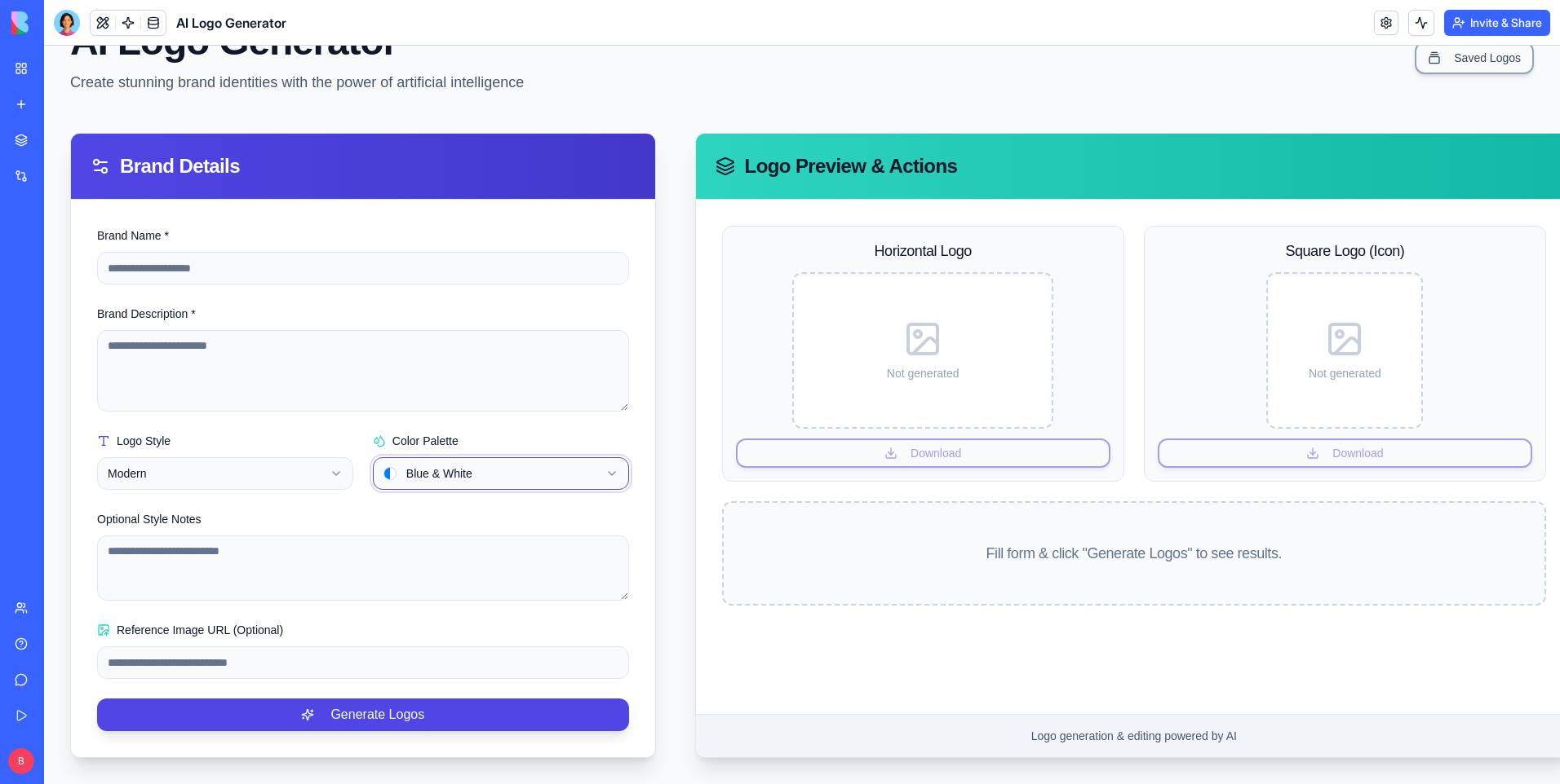
click at [478, 514] on html "**********" at bounding box center [802, 375] width 1516 height 817
click at [239, 273] on input "Brand Name *" at bounding box center [362, 268] width 531 height 33
type input "********"
click at [223, 366] on textarea "Brand Description *" at bounding box center [362, 371] width 531 height 82
paste textarea "**********"
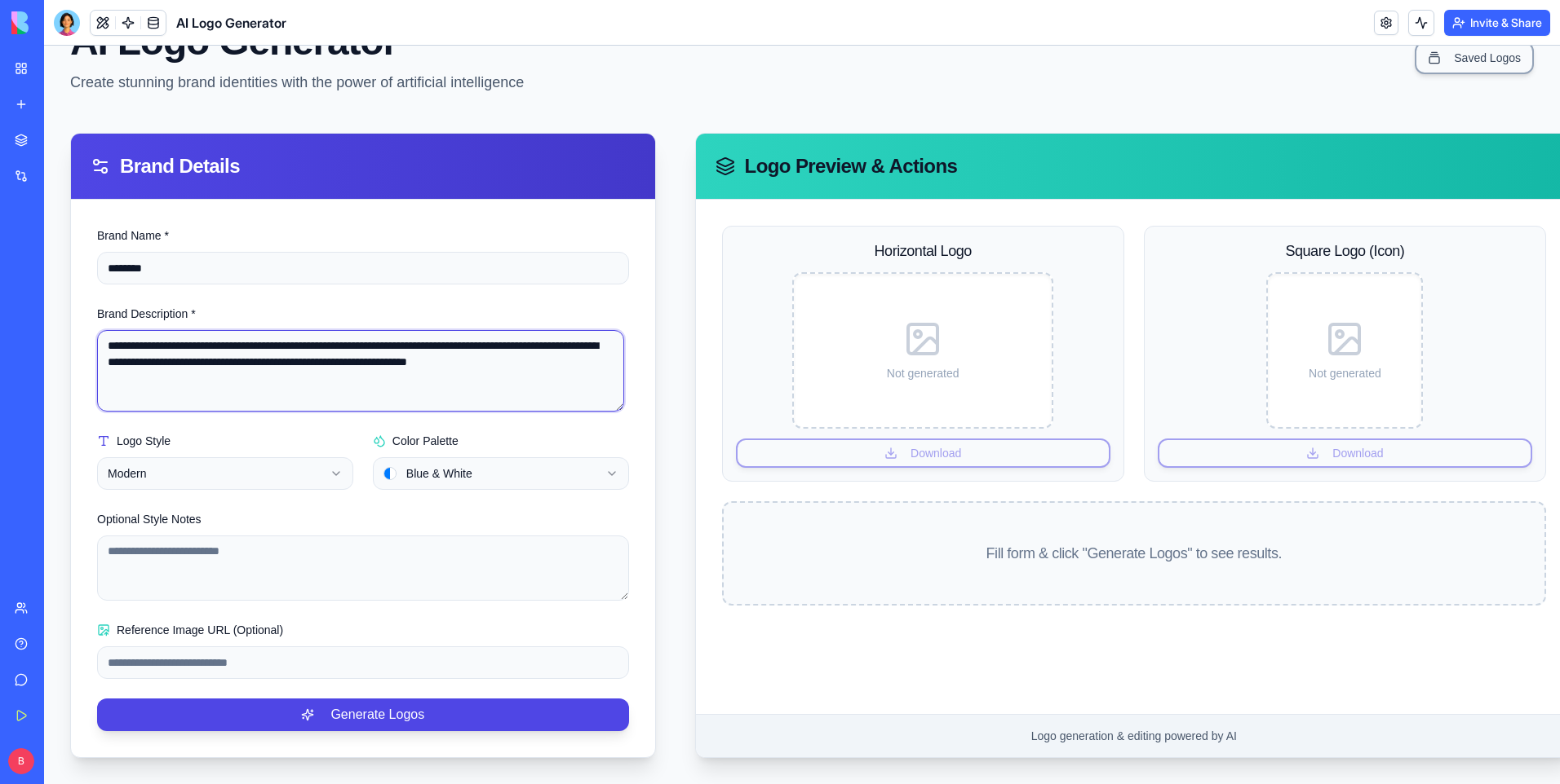
scroll to position [92, 0]
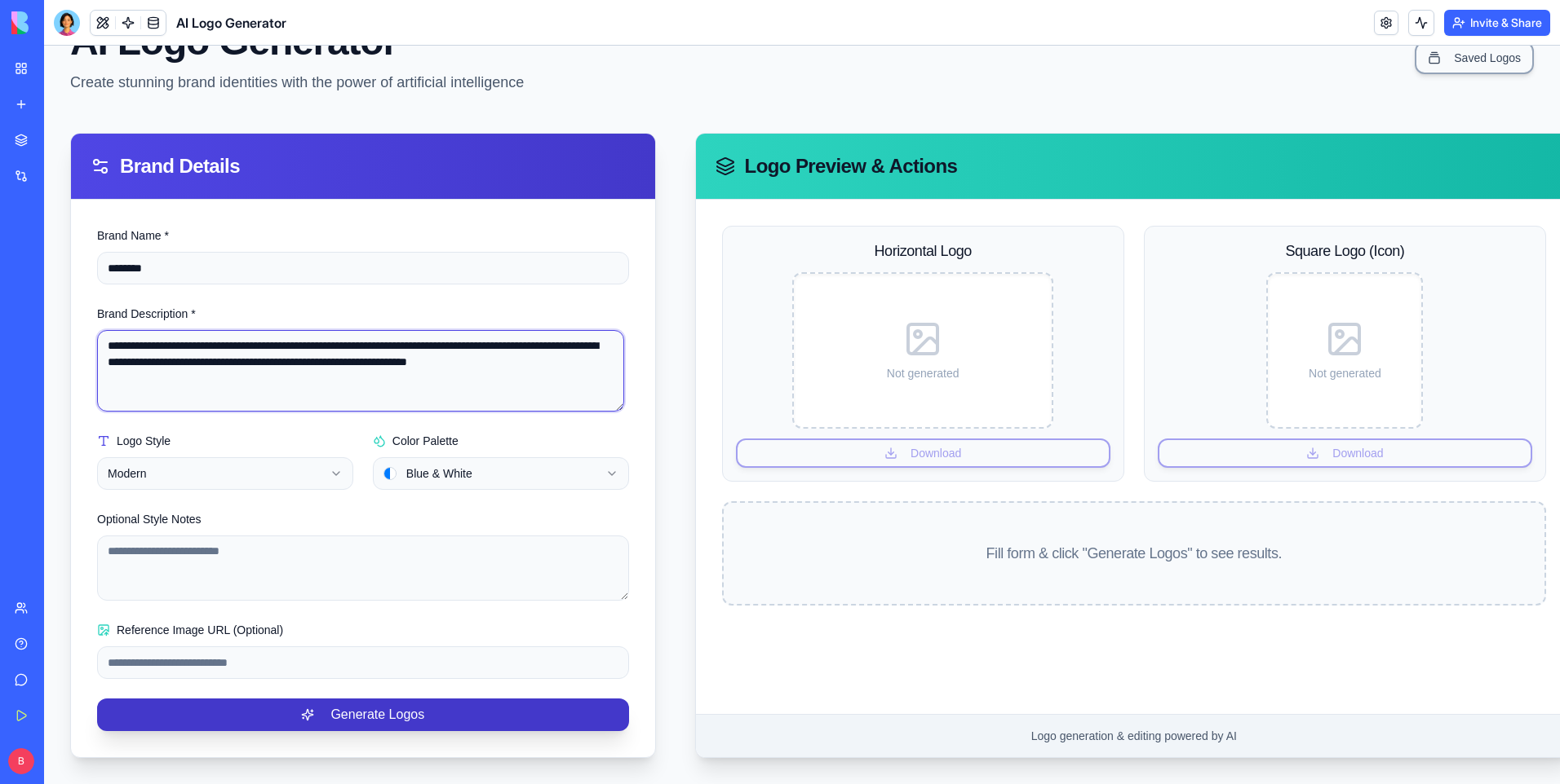
type textarea "**********"
click at [368, 705] on button "Generate Logos" at bounding box center [362, 714] width 531 height 33
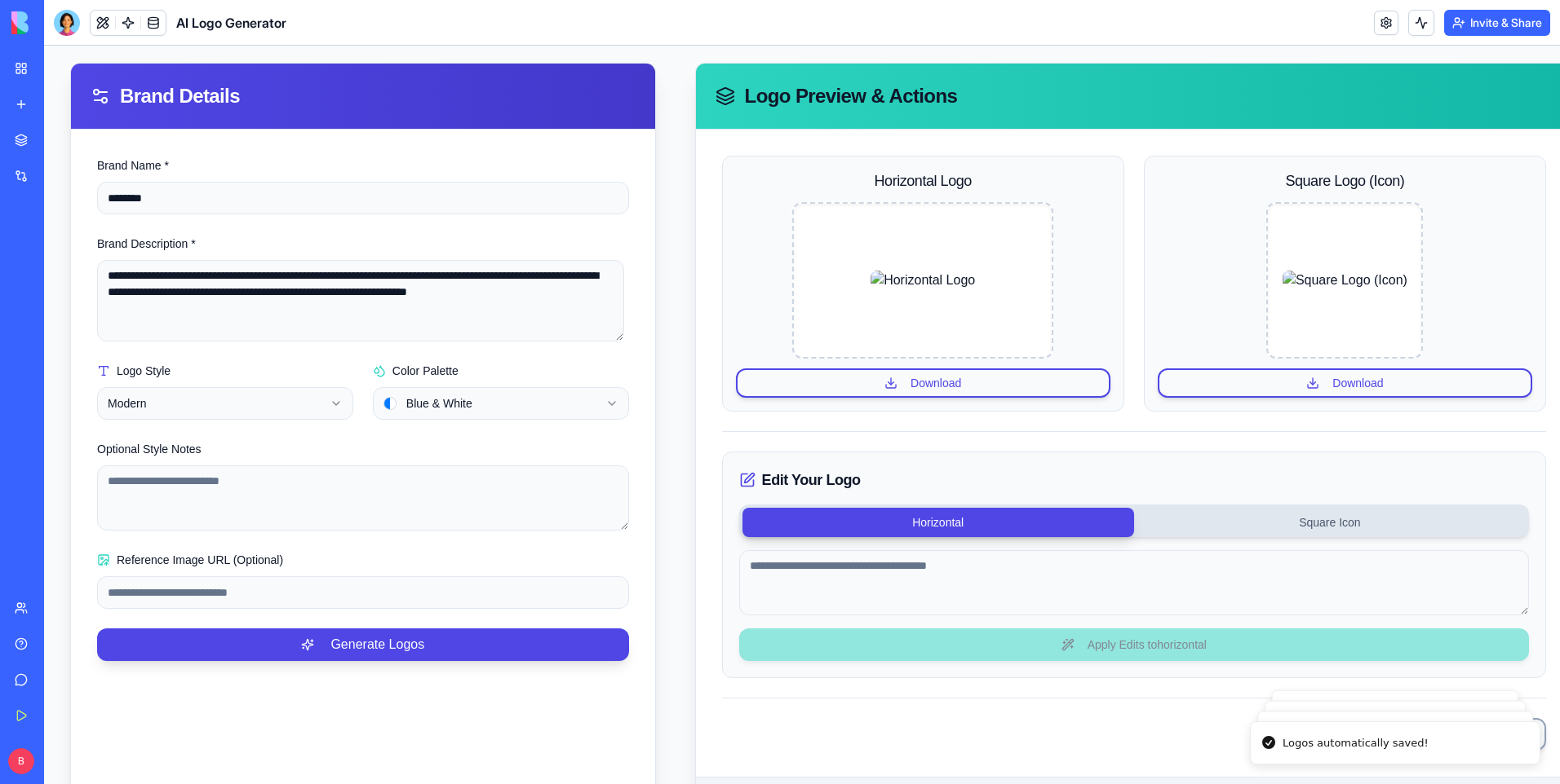
scroll to position [173, 0]
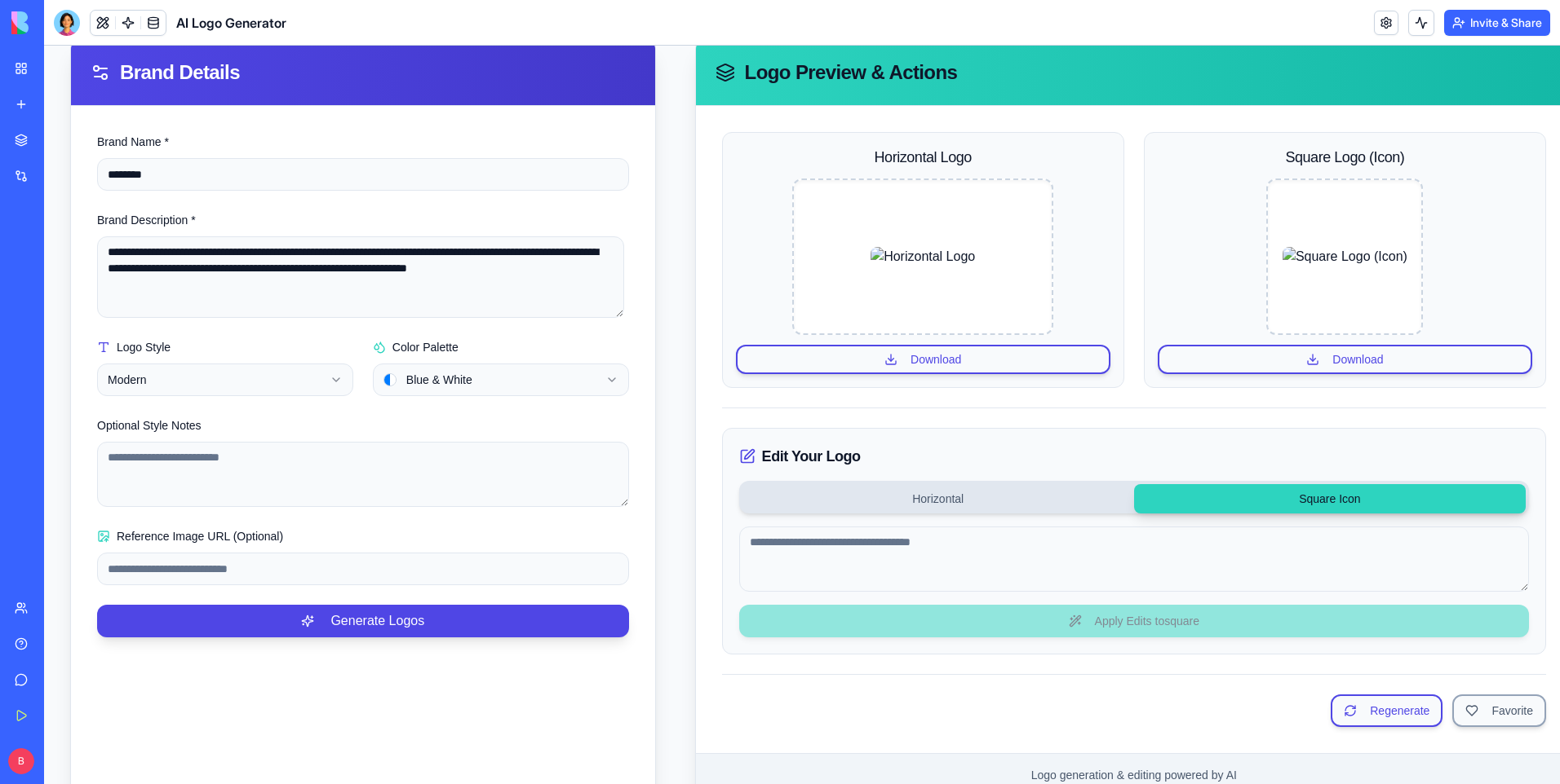
click at [1207, 507] on button "Square Icon" at bounding box center [1330, 499] width 391 height 29
click at [1031, 506] on button "Horizontal" at bounding box center [938, 499] width 391 height 29
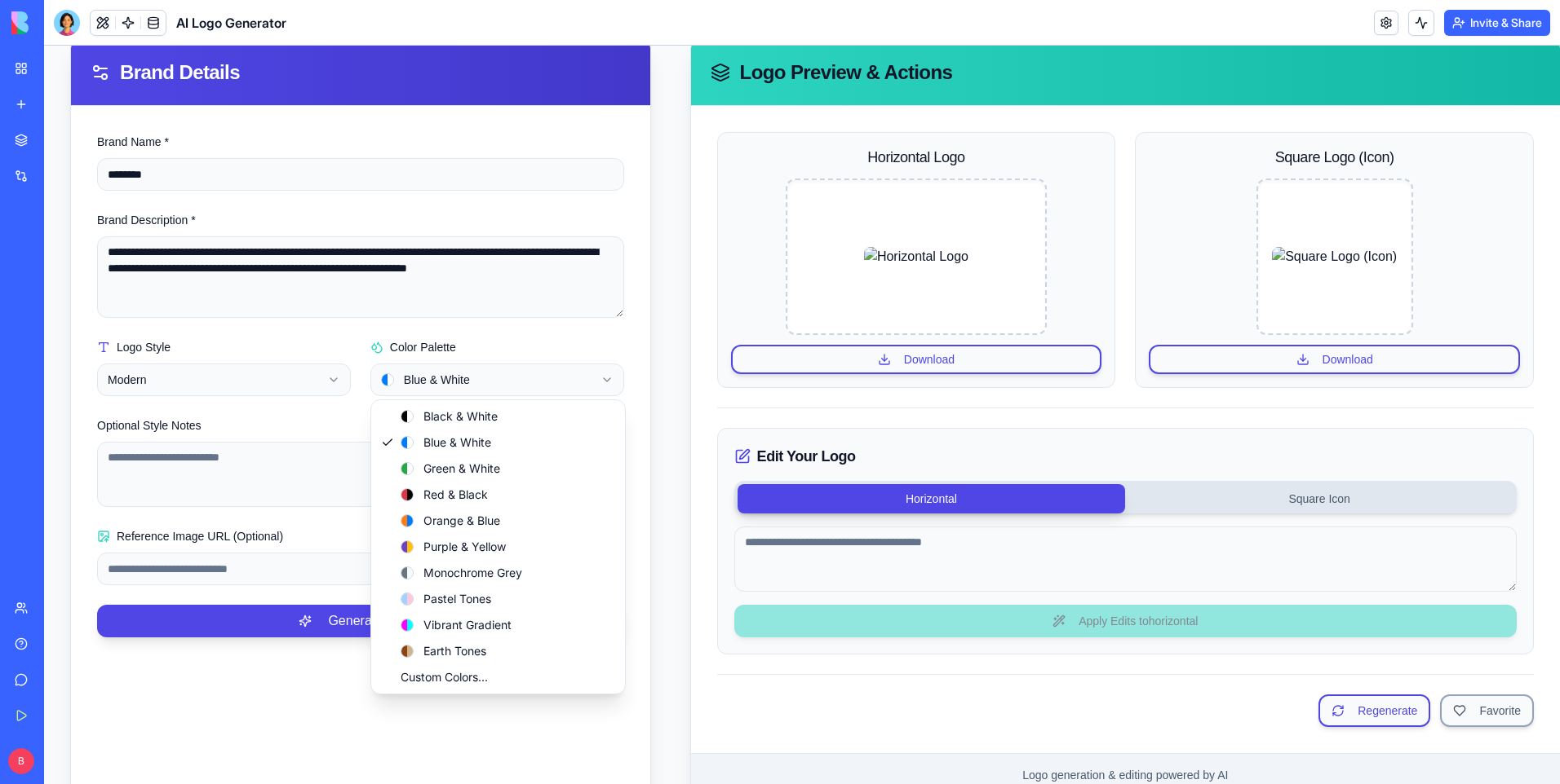
click at [601, 371] on html "**********" at bounding box center [802, 348] width 1516 height 950
click at [323, 373] on html "**********" at bounding box center [802, 348] width 1516 height 950
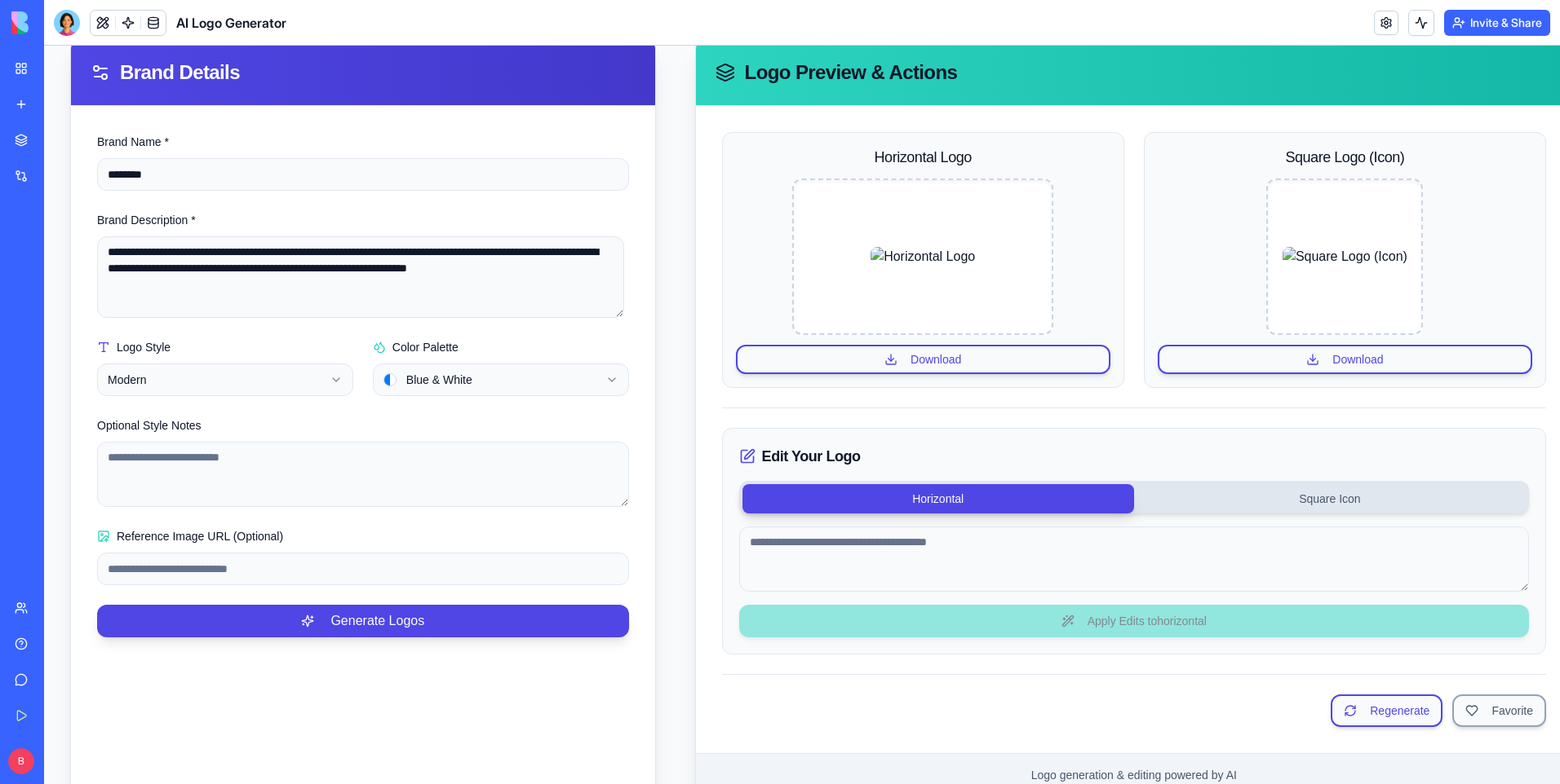
click at [327, 374] on html "**********" at bounding box center [802, 348] width 1516 height 950
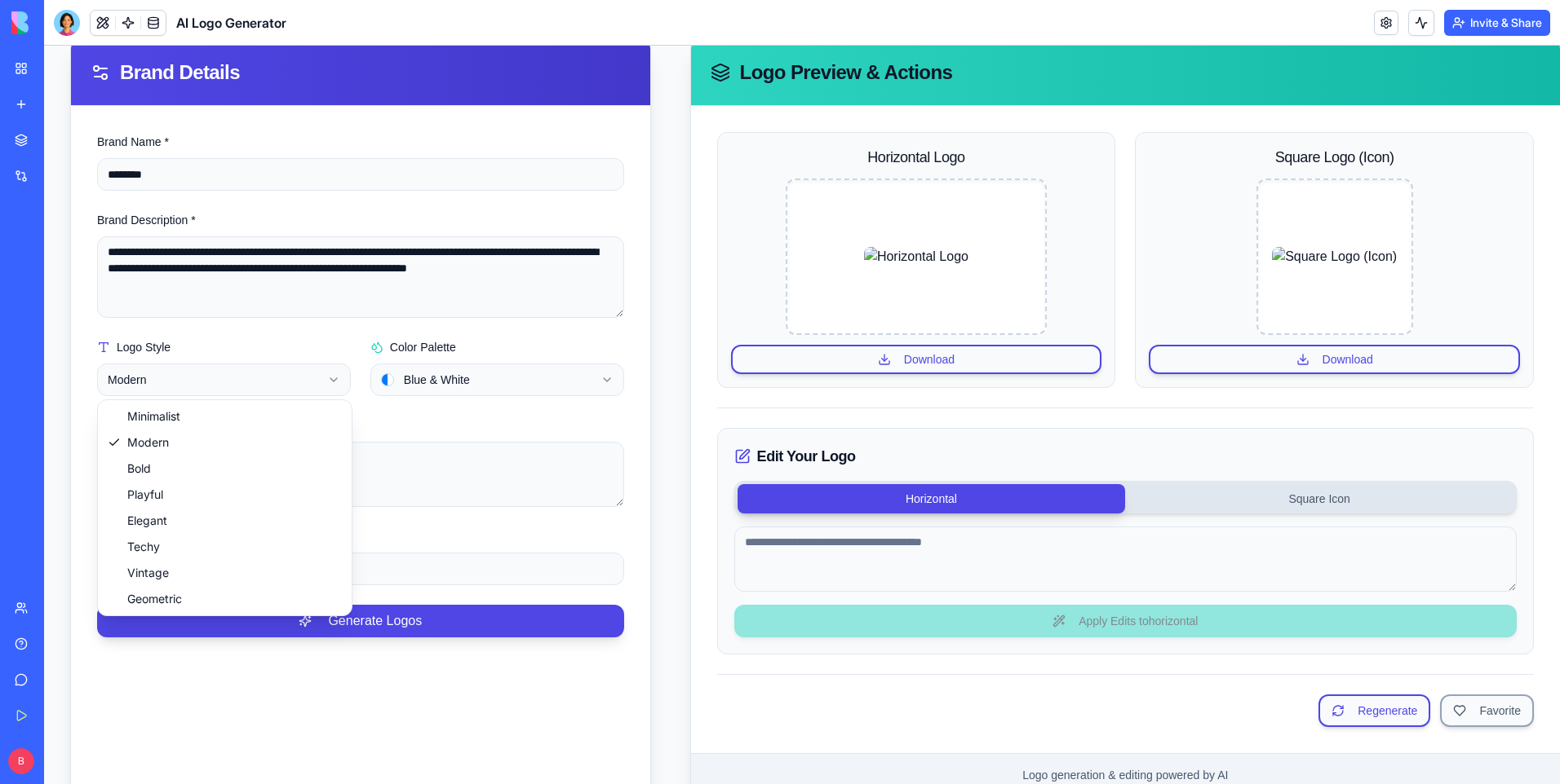
select select "****"
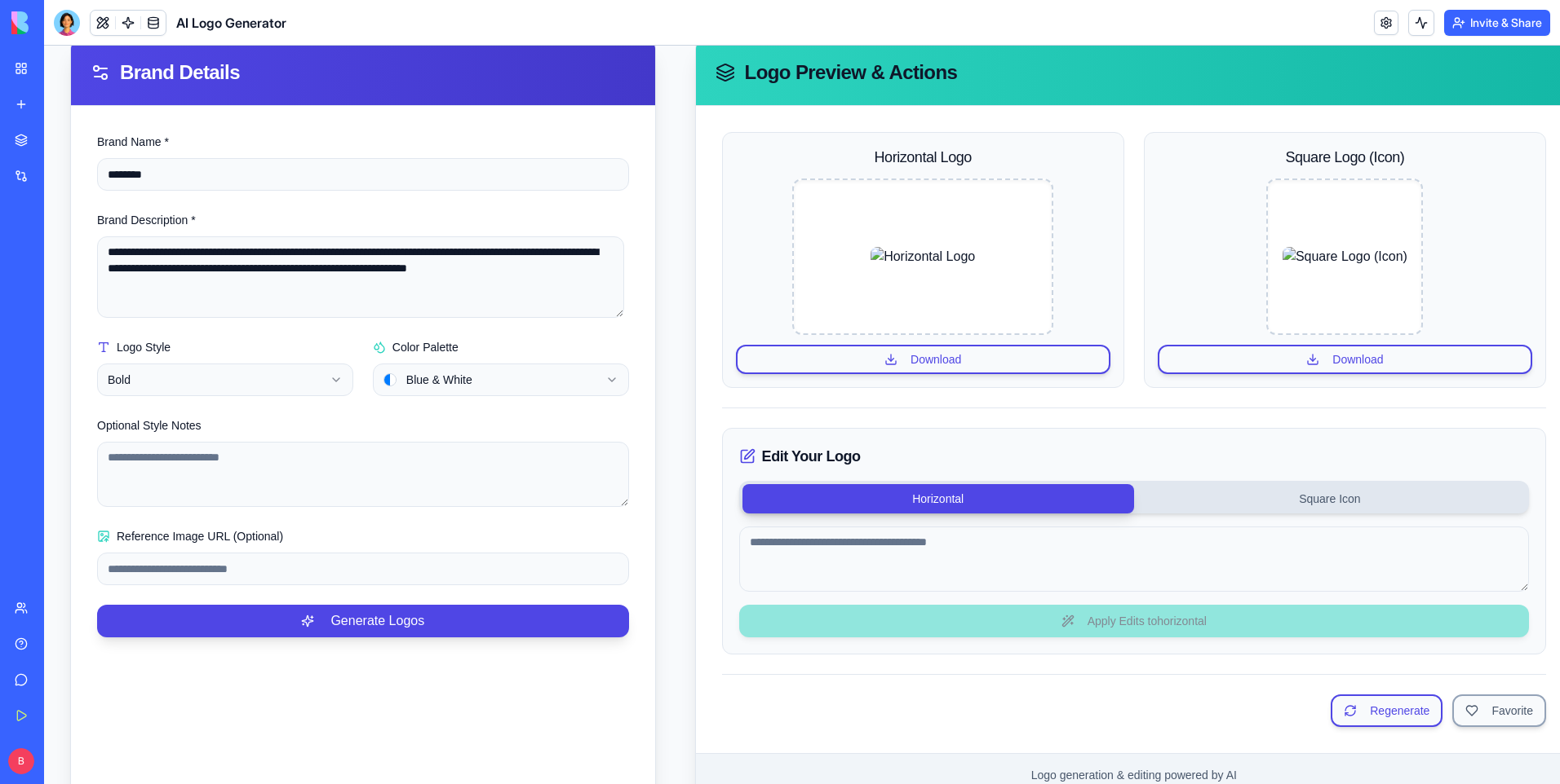
click at [610, 385] on html "**********" at bounding box center [802, 348] width 1516 height 950
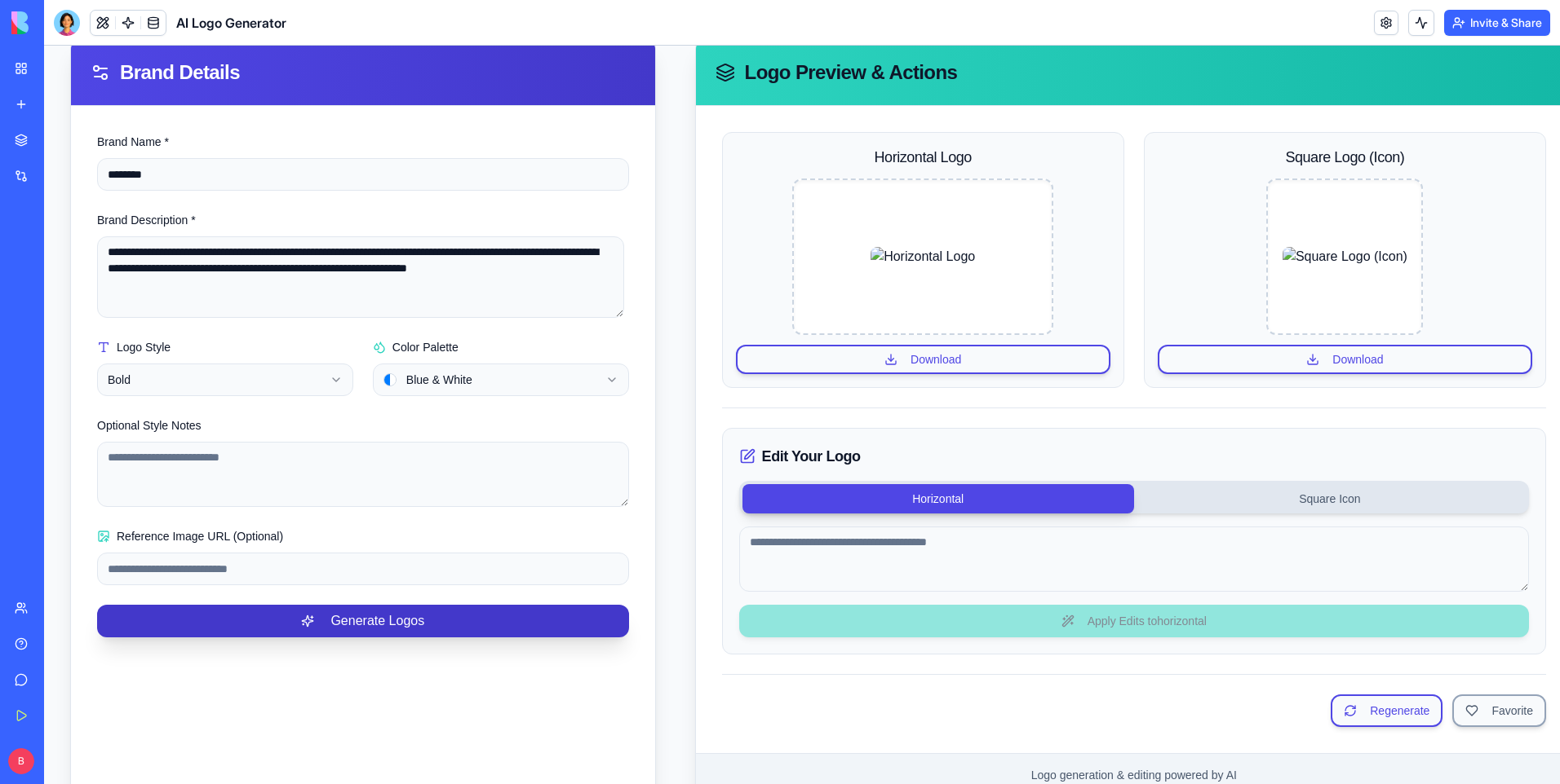
click at [399, 619] on button "Generate Logos" at bounding box center [362, 621] width 531 height 33
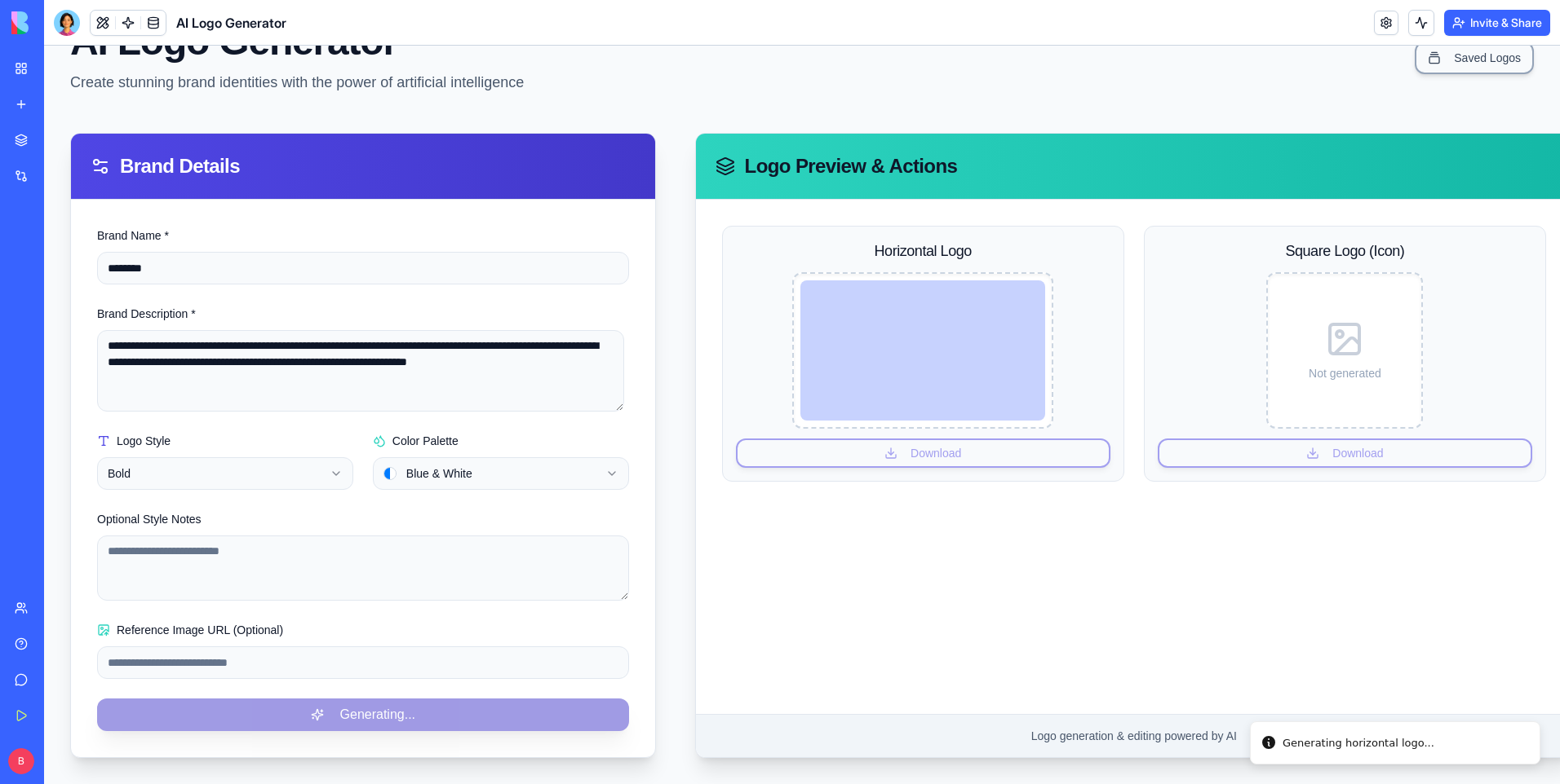
scroll to position [92, 0]
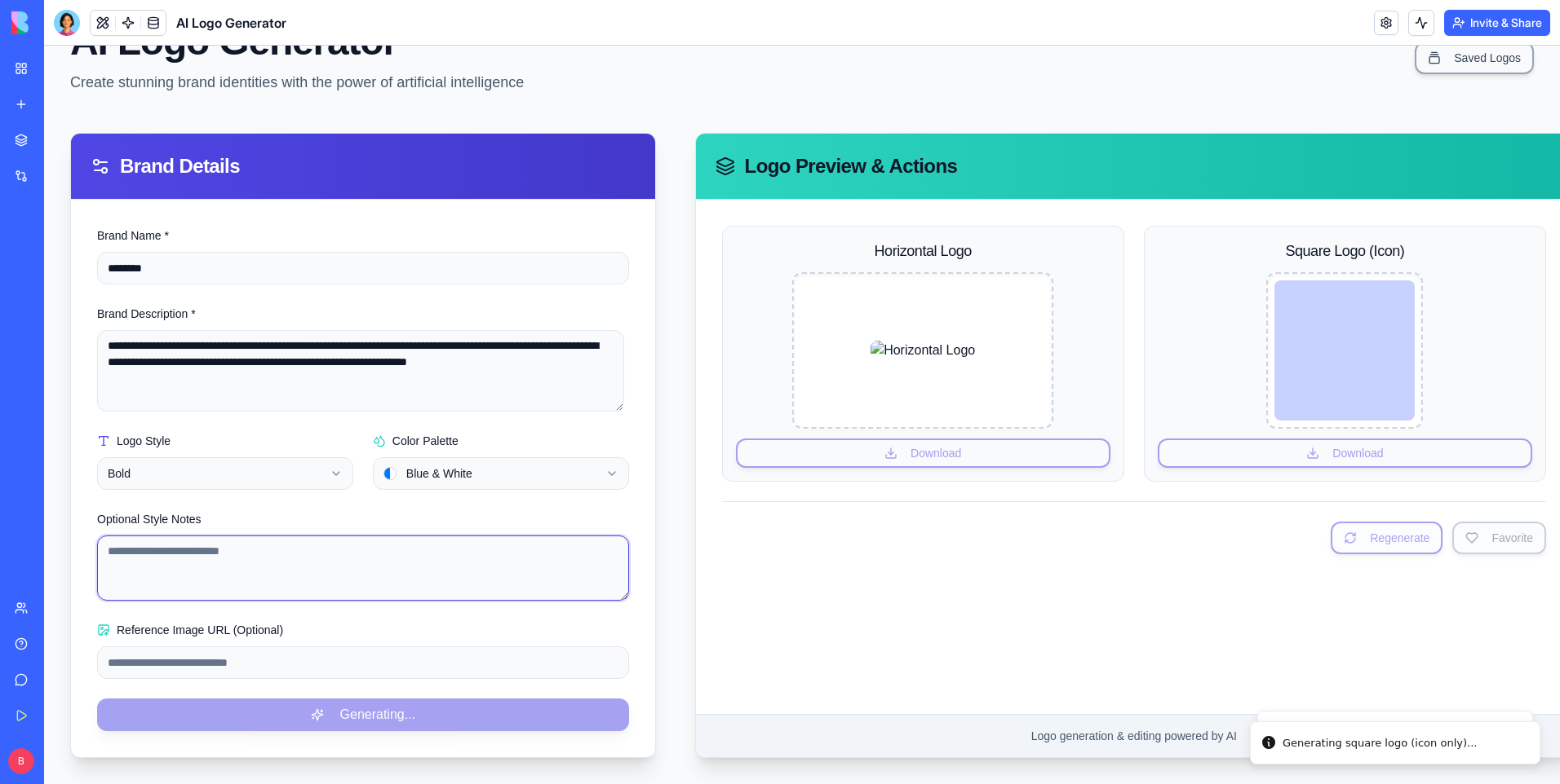
click at [474, 558] on textarea "Optional Style Notes" at bounding box center [362, 568] width 531 height 65
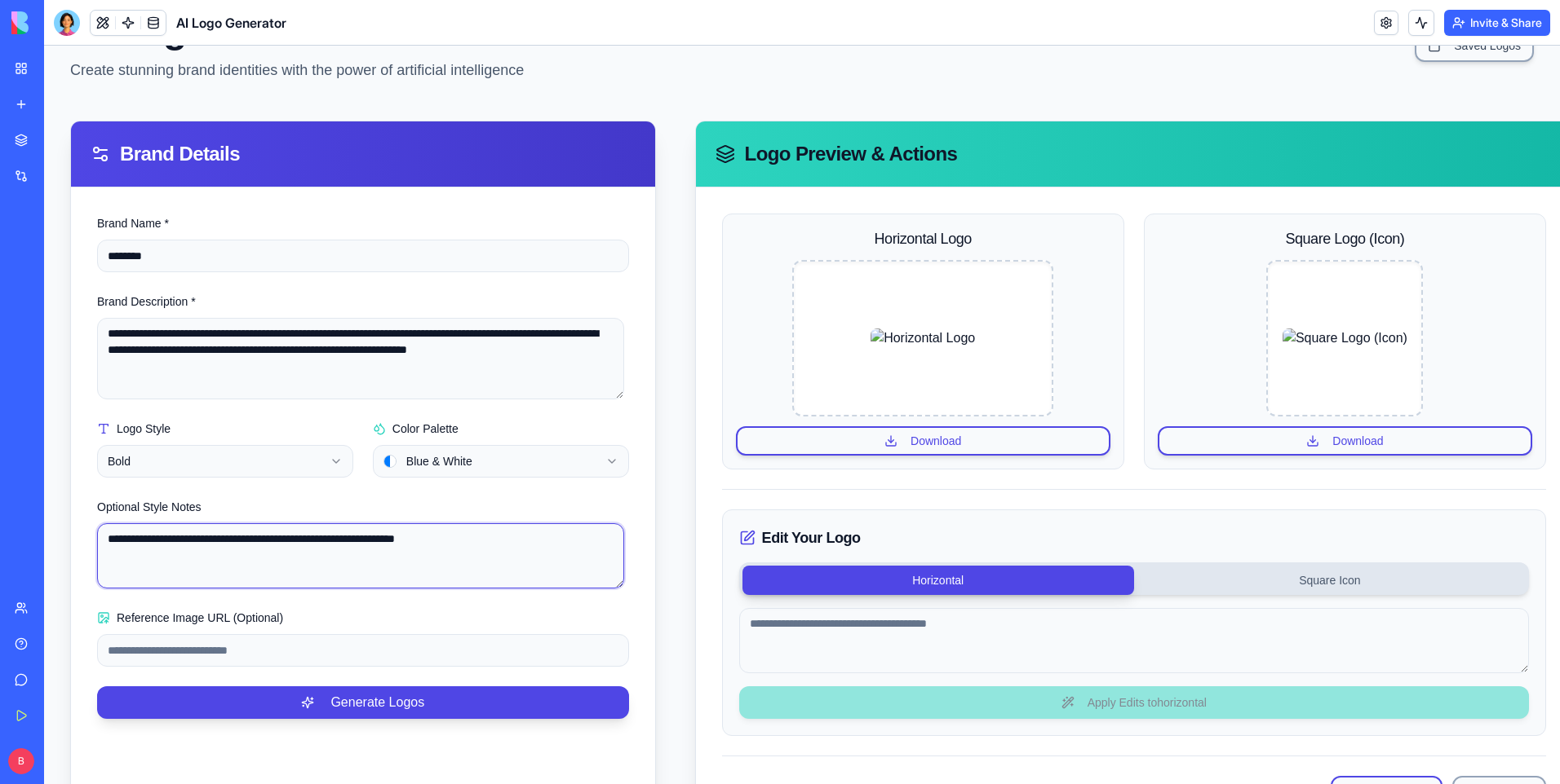
type textarea "**********"
click at [472, 729] on div "**********" at bounding box center [363, 466] width 584 height 558
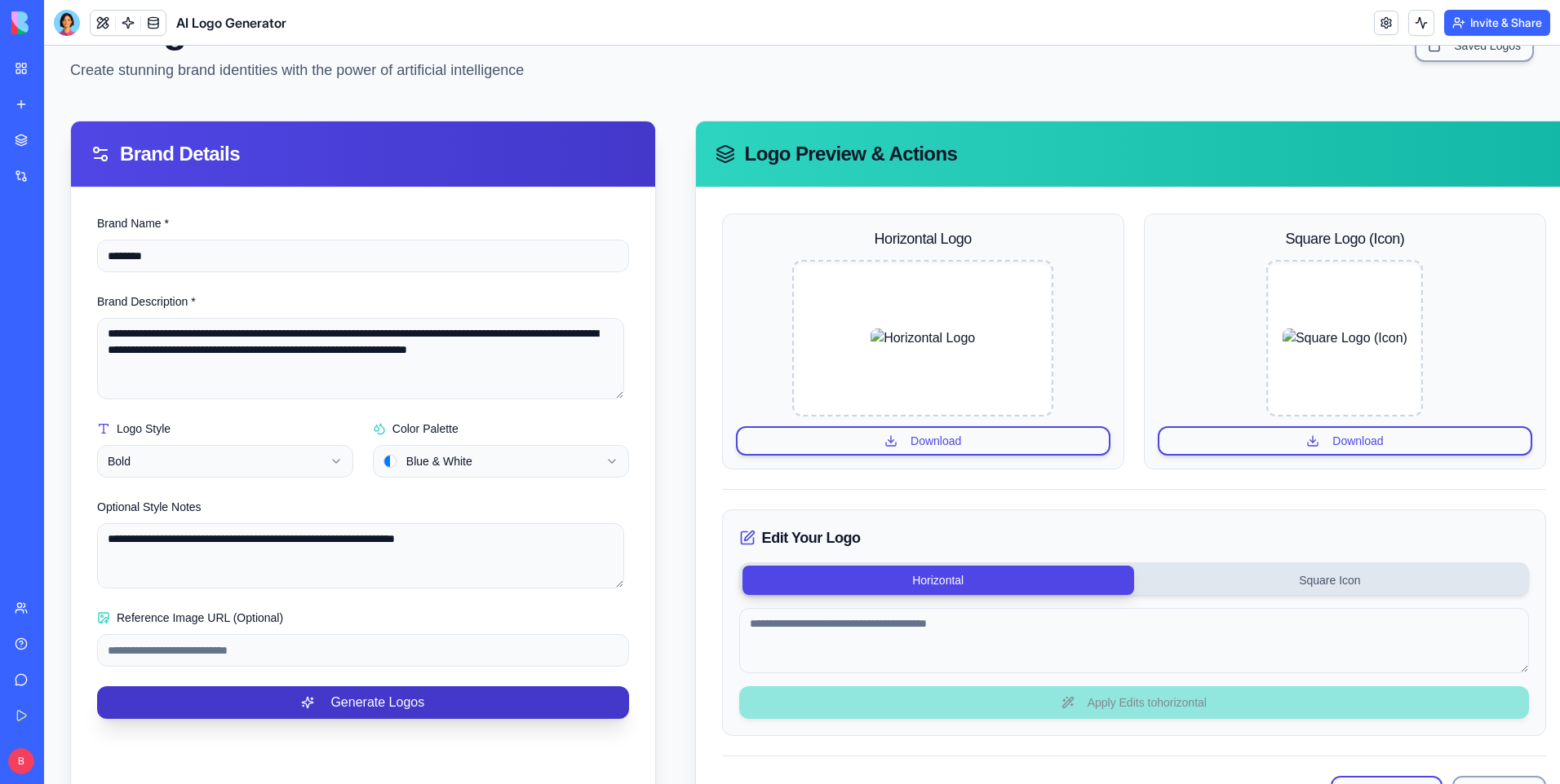
click at [484, 708] on button "Generate Logos" at bounding box center [362, 702] width 531 height 33
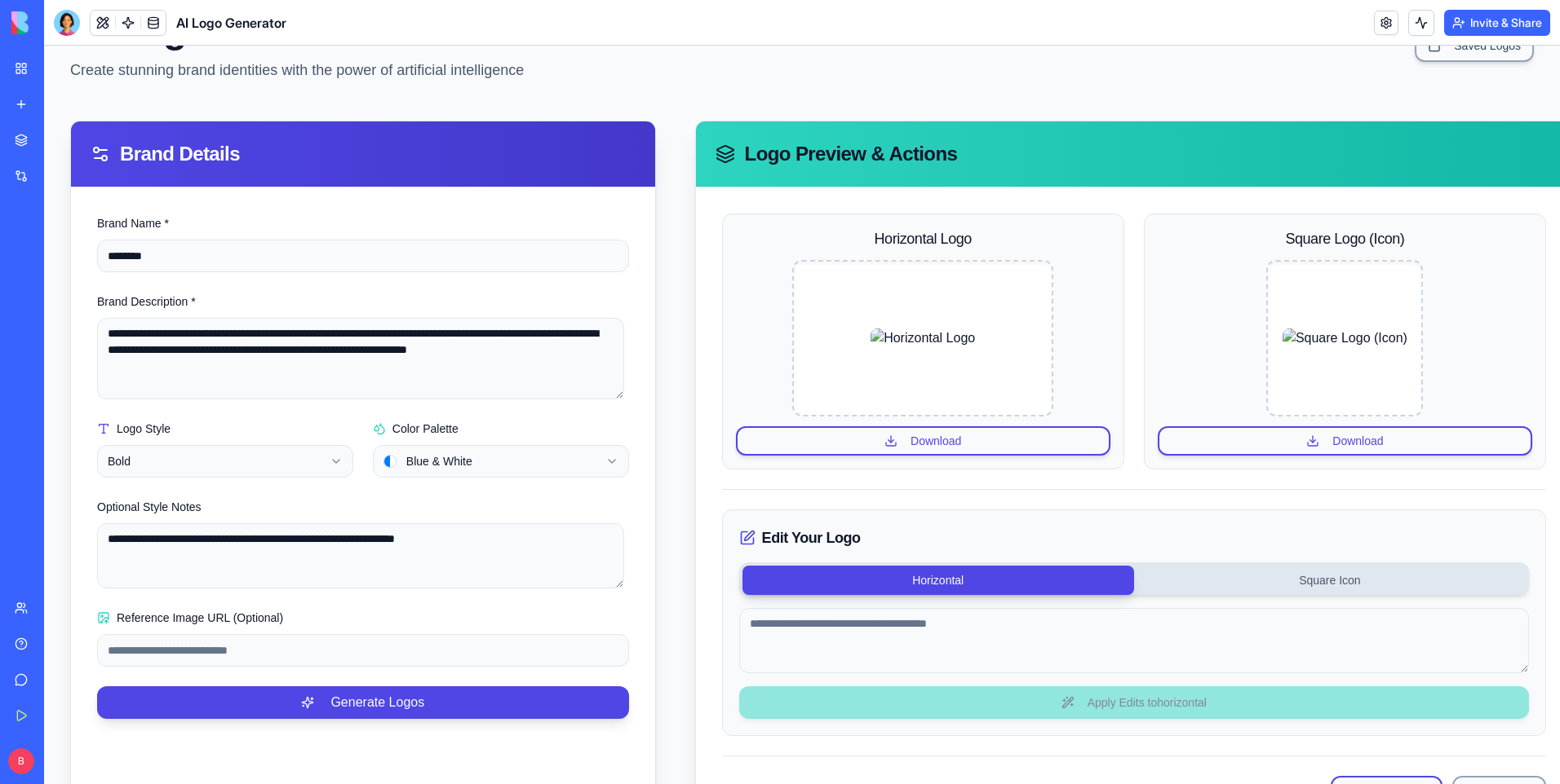
click at [965, 329] on img at bounding box center [923, 338] width 104 height 19
click at [938, 630] on textarea at bounding box center [1134, 640] width 790 height 65
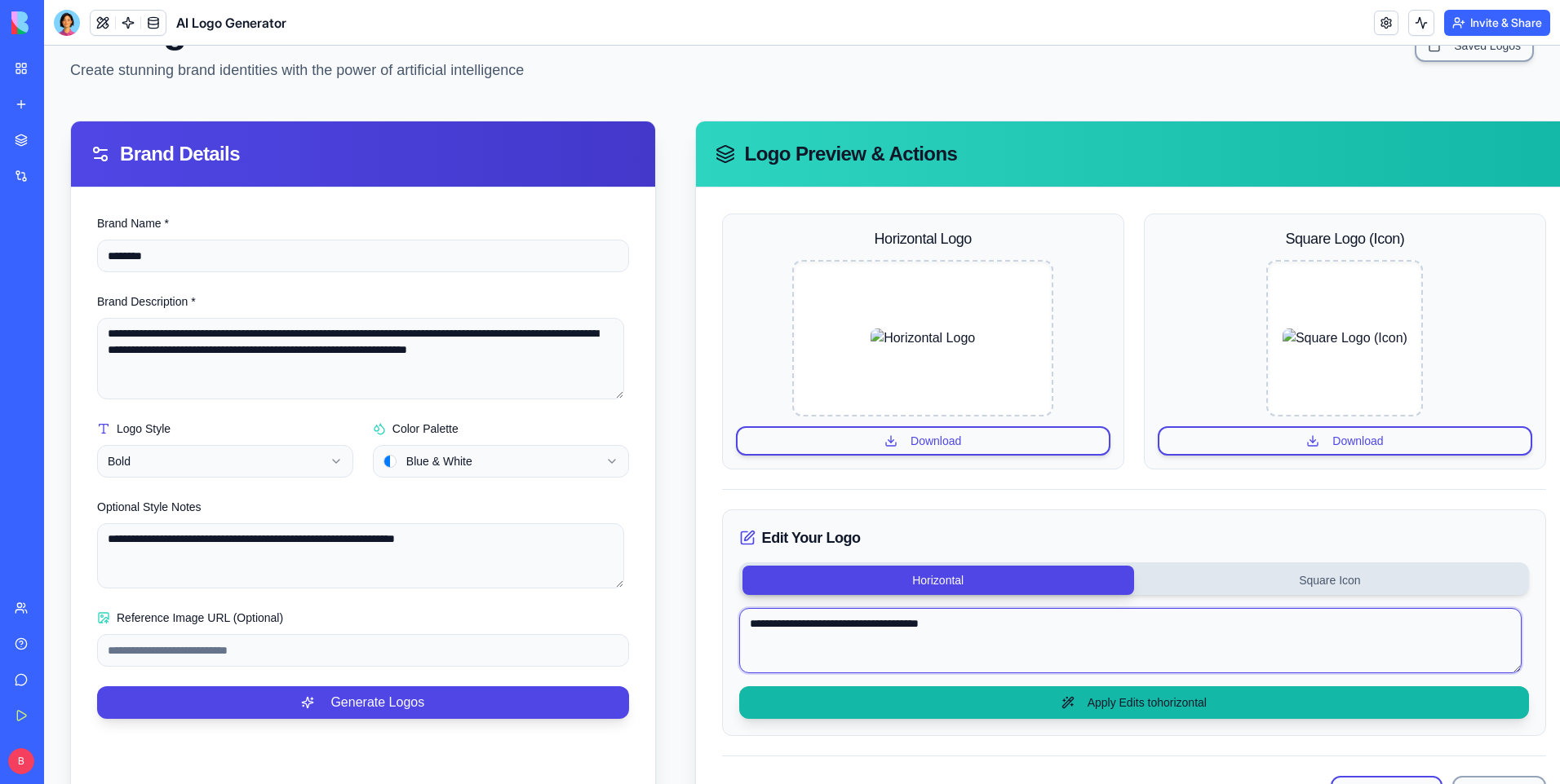
type textarea "**********"
click at [946, 709] on button "Apply Edits to horizontal" at bounding box center [1134, 702] width 790 height 33
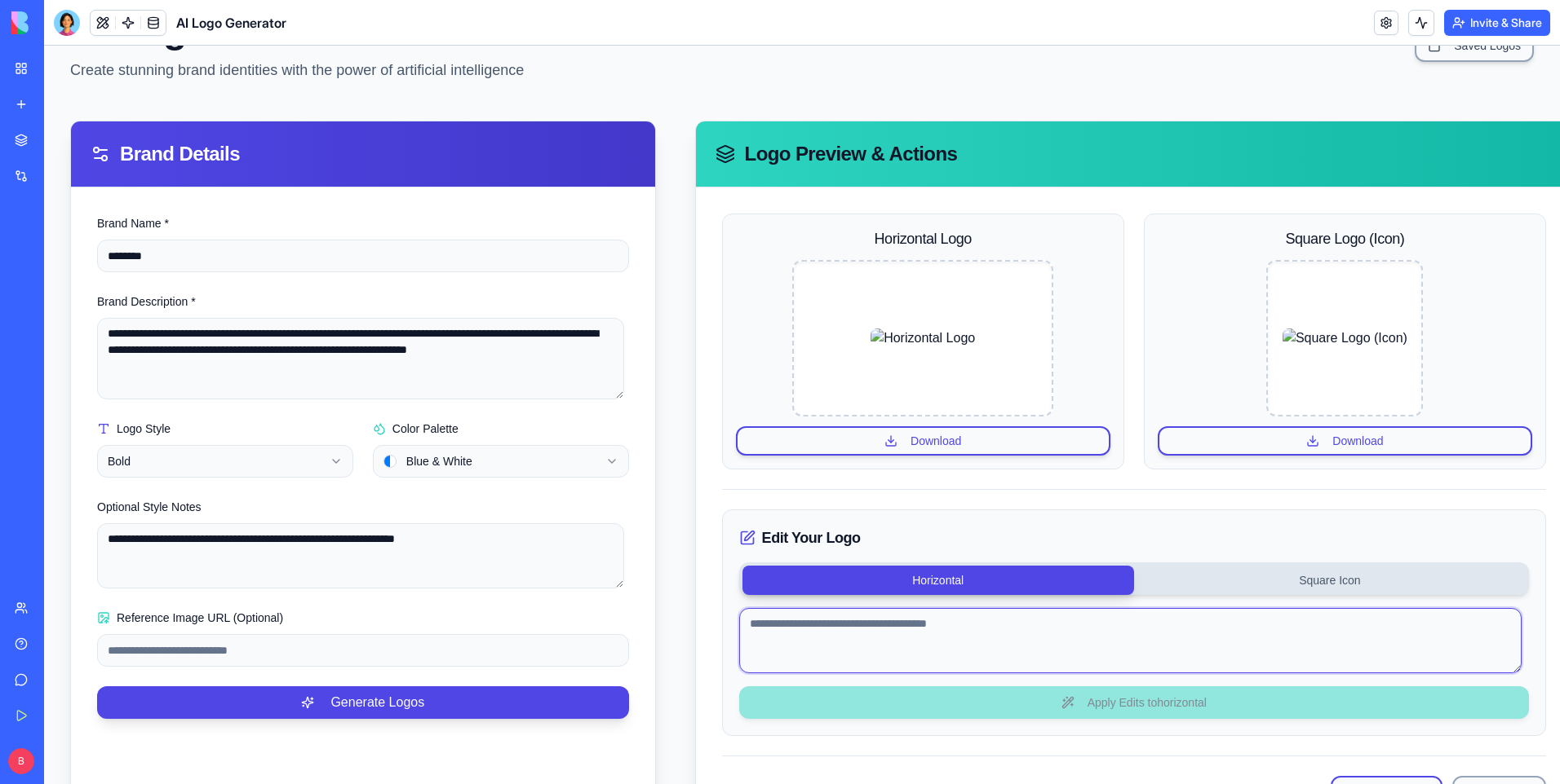
click at [952, 625] on textarea at bounding box center [1131, 640] width 783 height 65
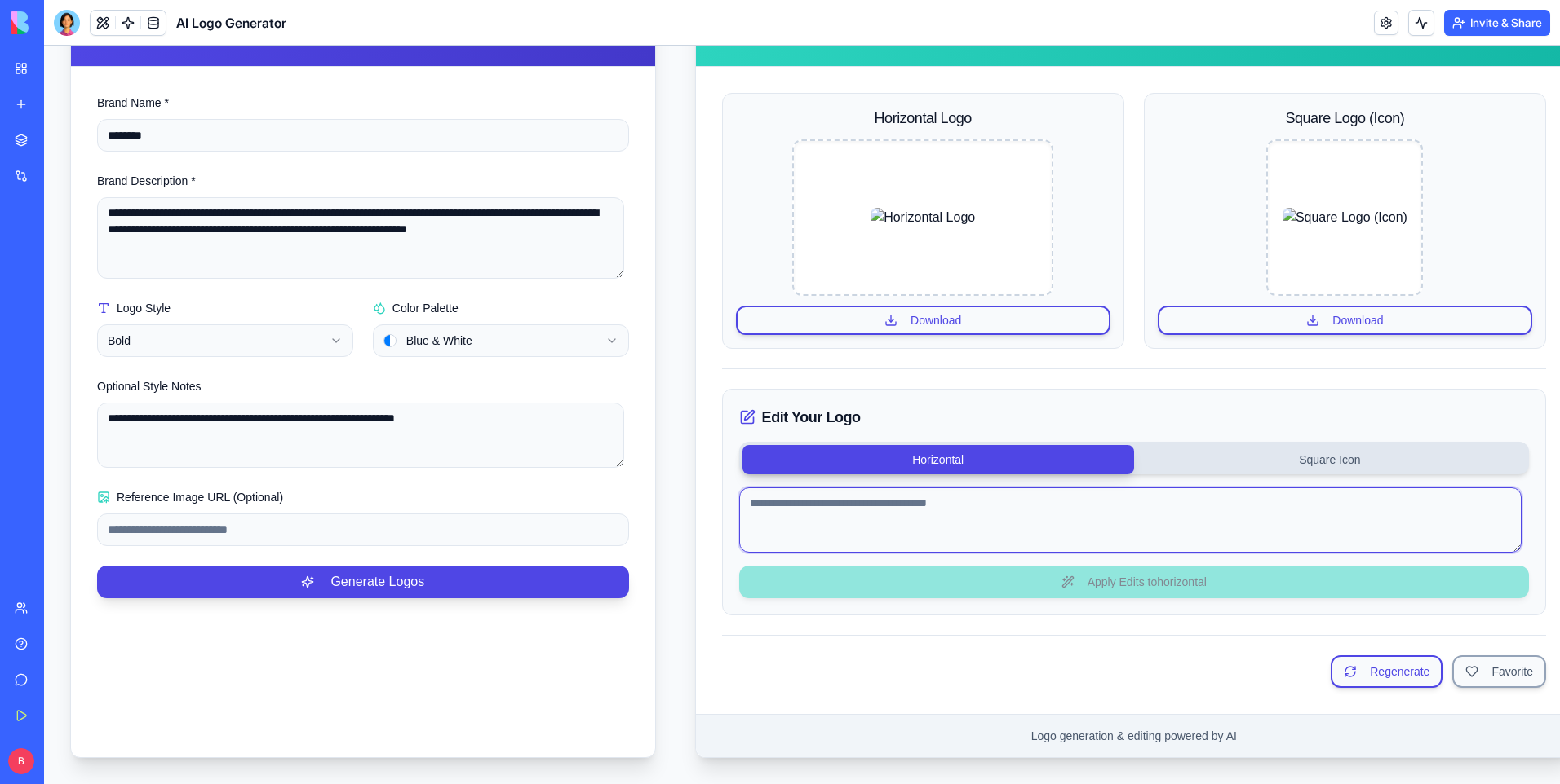
scroll to position [225, 0]
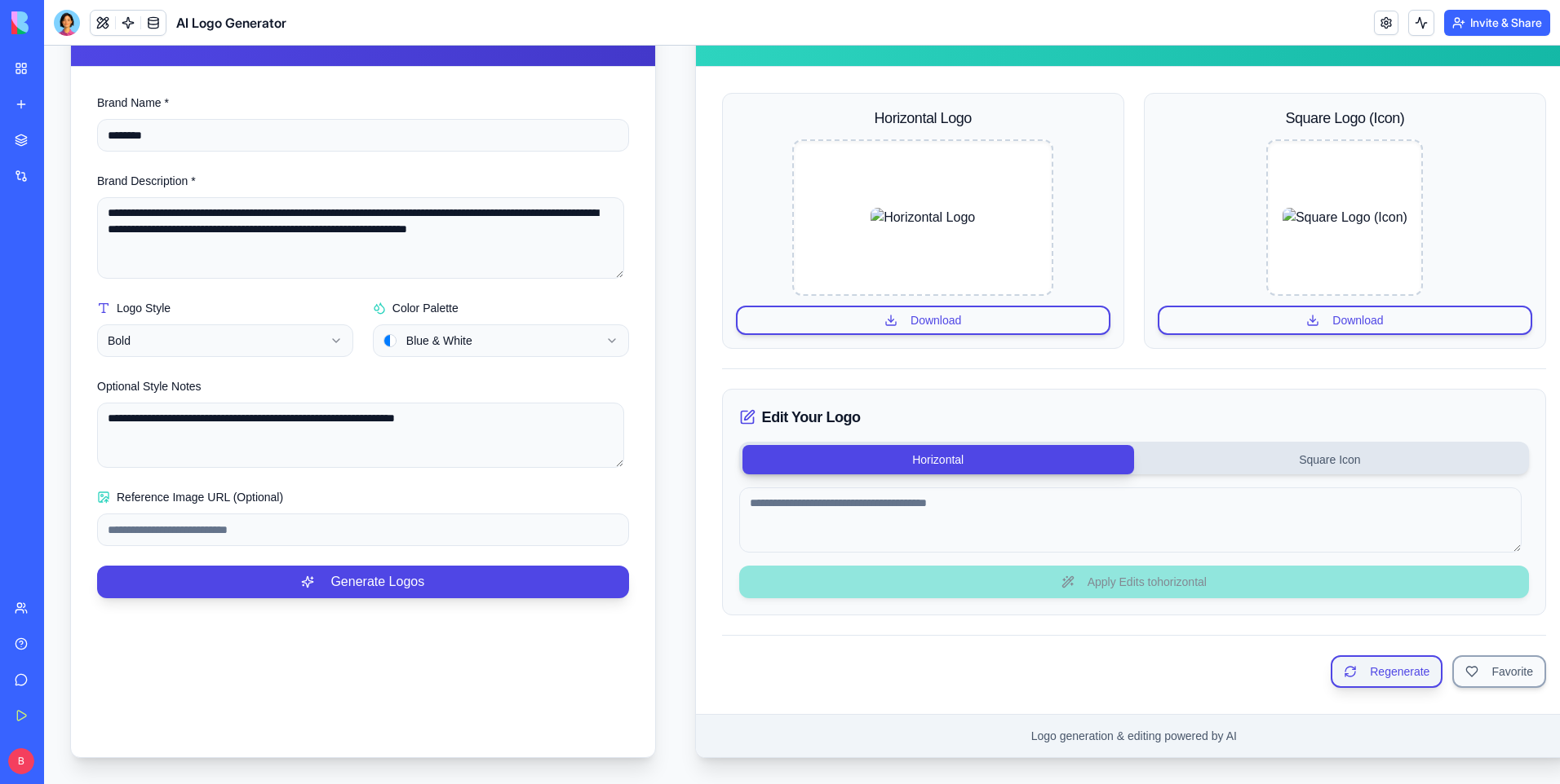
click at [1399, 662] on button "Regenerate" at bounding box center [1386, 671] width 112 height 33
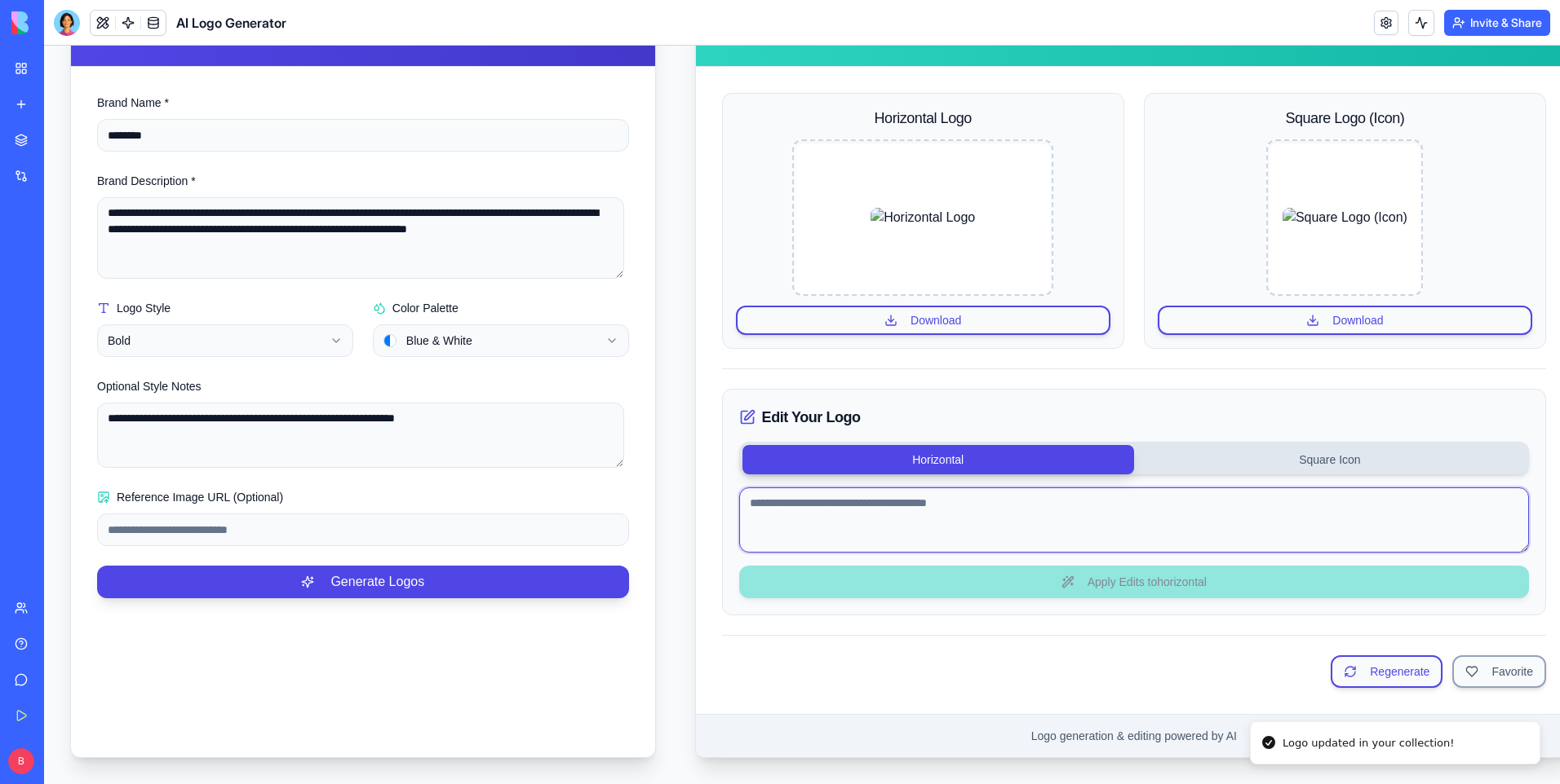
click at [911, 509] on textarea at bounding box center [1134, 520] width 790 height 65
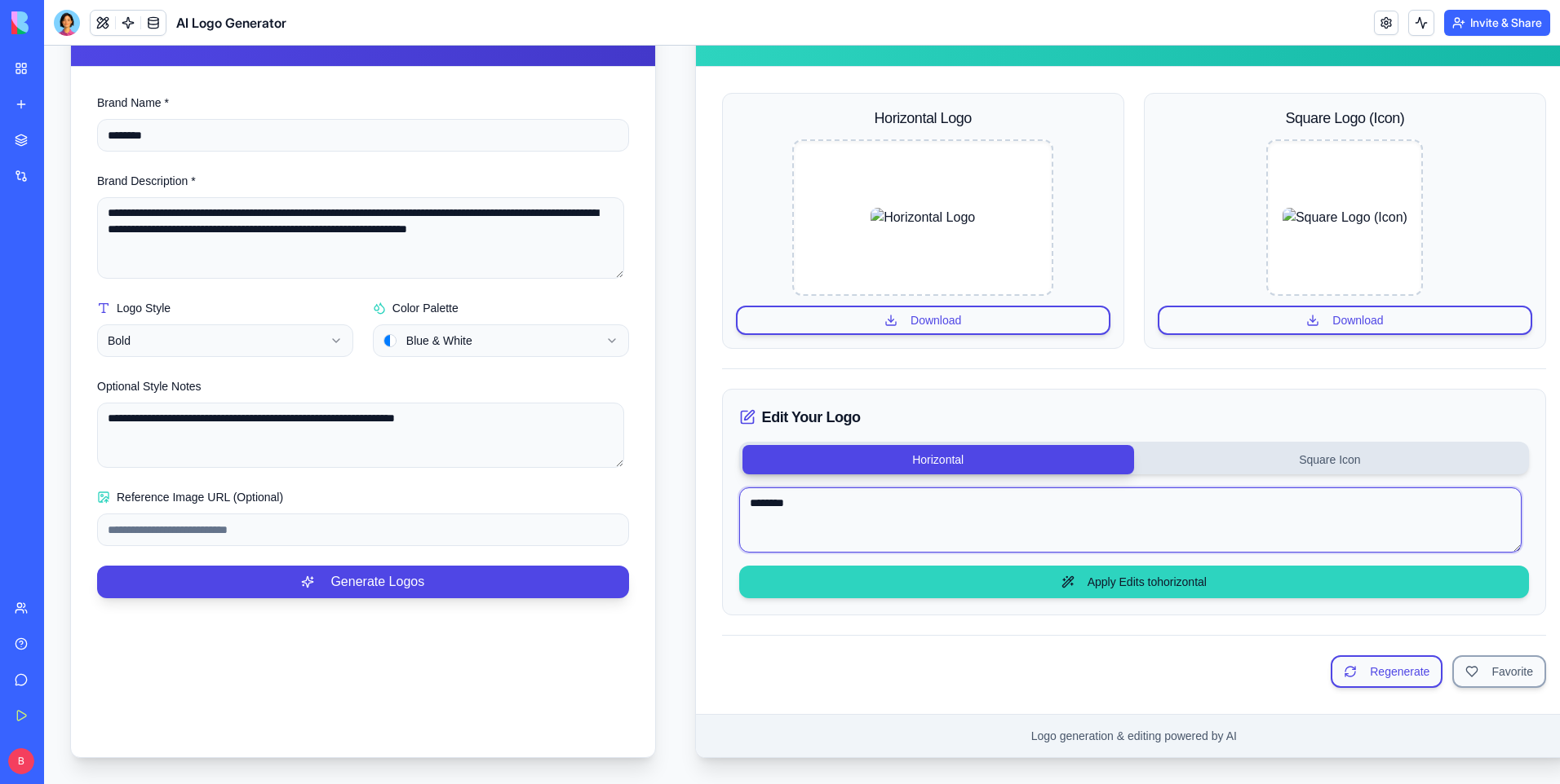
click at [1076, 503] on textarea "*******" at bounding box center [1131, 520] width 783 height 65
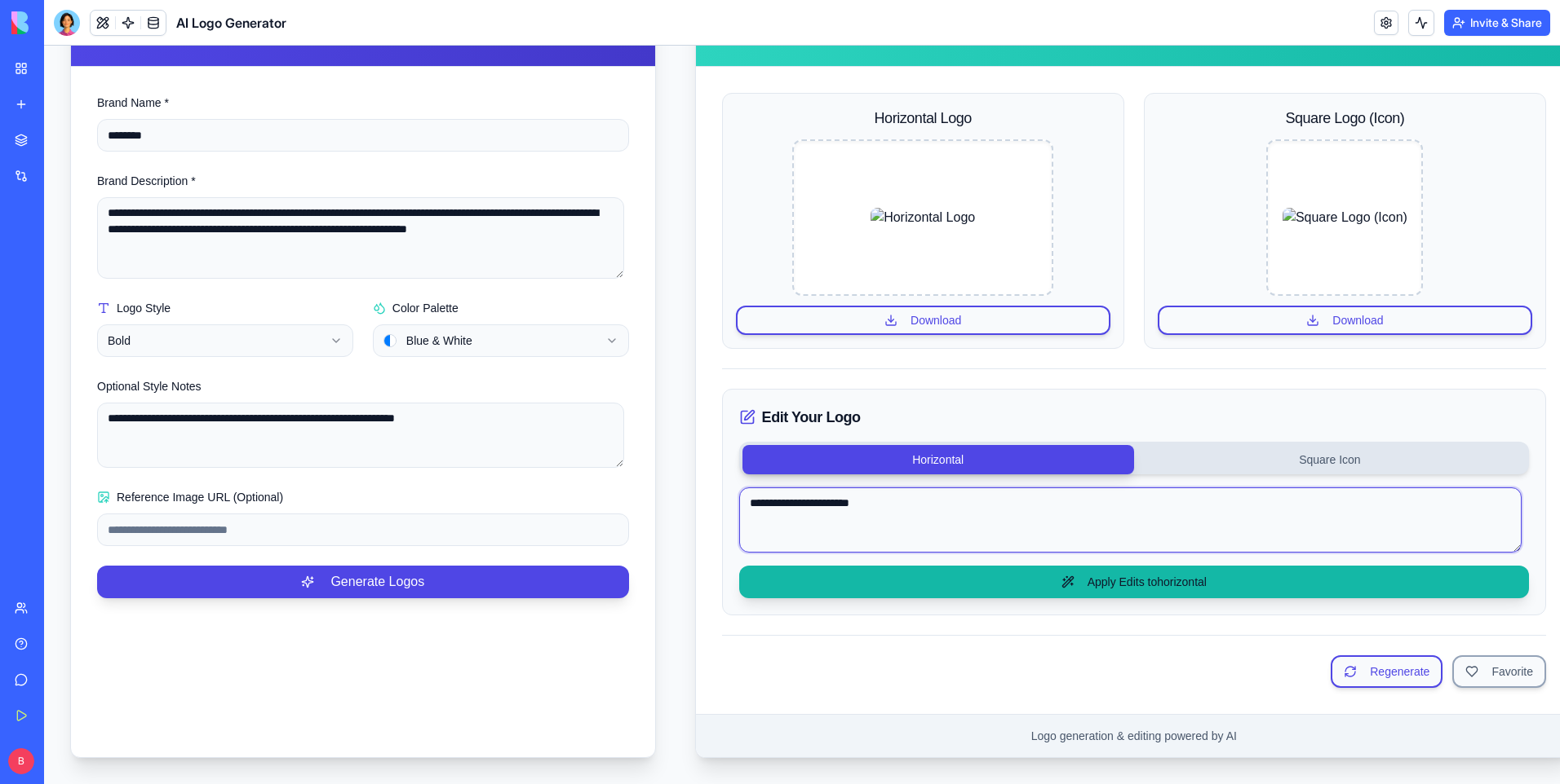
type textarea "**********"
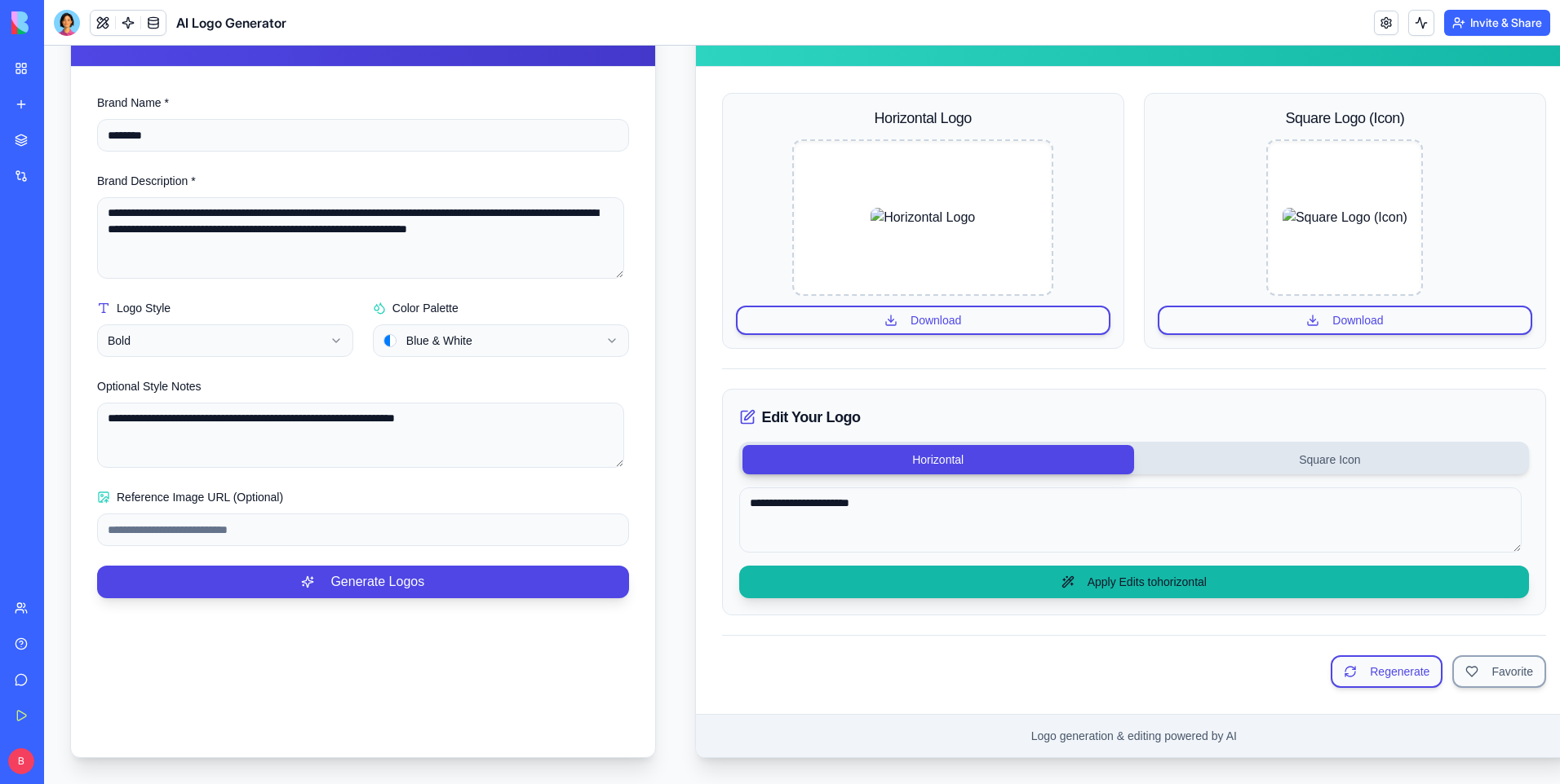
click at [1014, 566] on button "Apply Edits to horizontal" at bounding box center [1134, 581] width 790 height 33
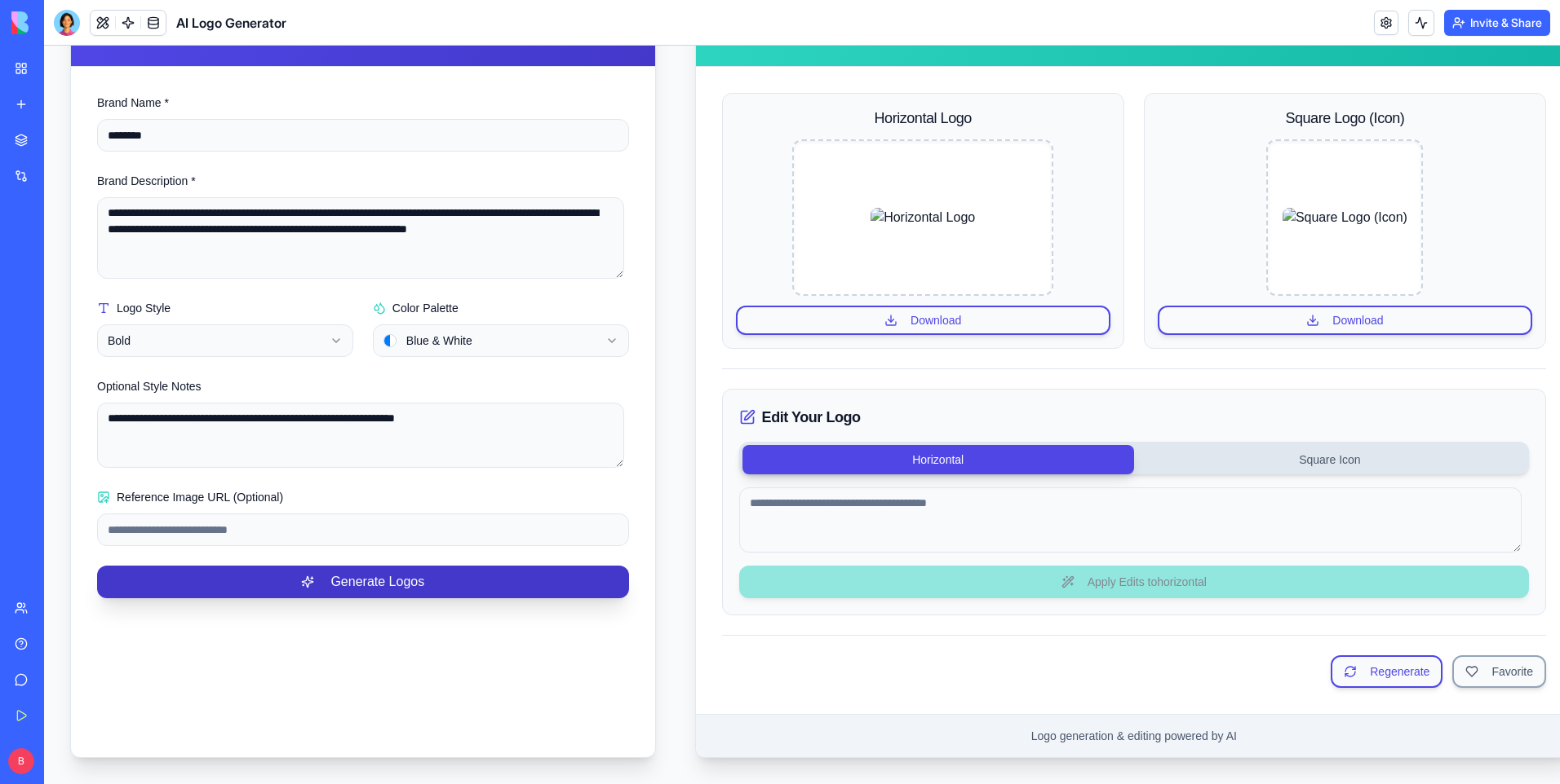
click at [444, 575] on button "Generate Logos" at bounding box center [362, 581] width 531 height 33
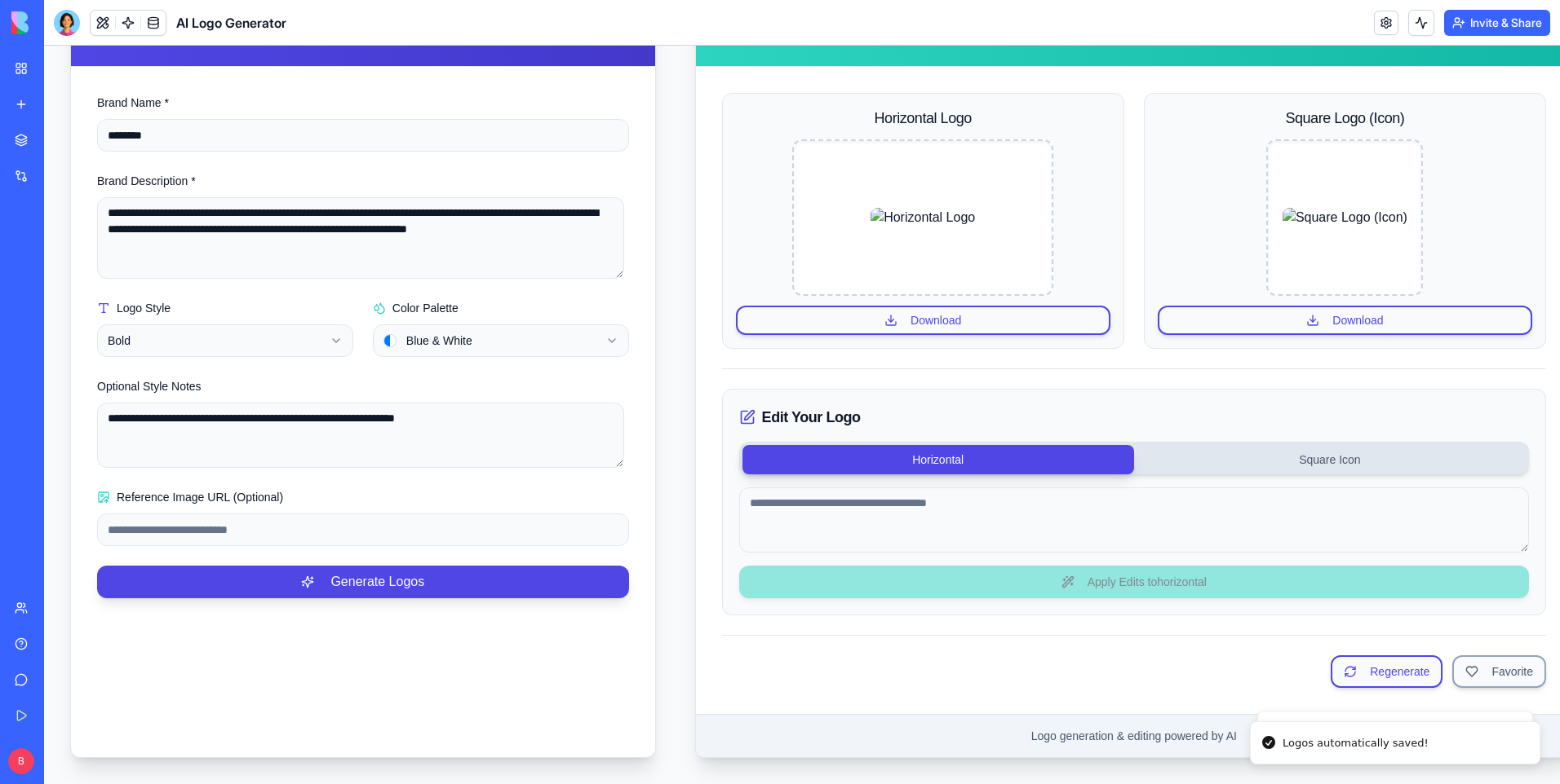
click at [338, 325] on html "**********" at bounding box center [802, 308] width 1516 height 950
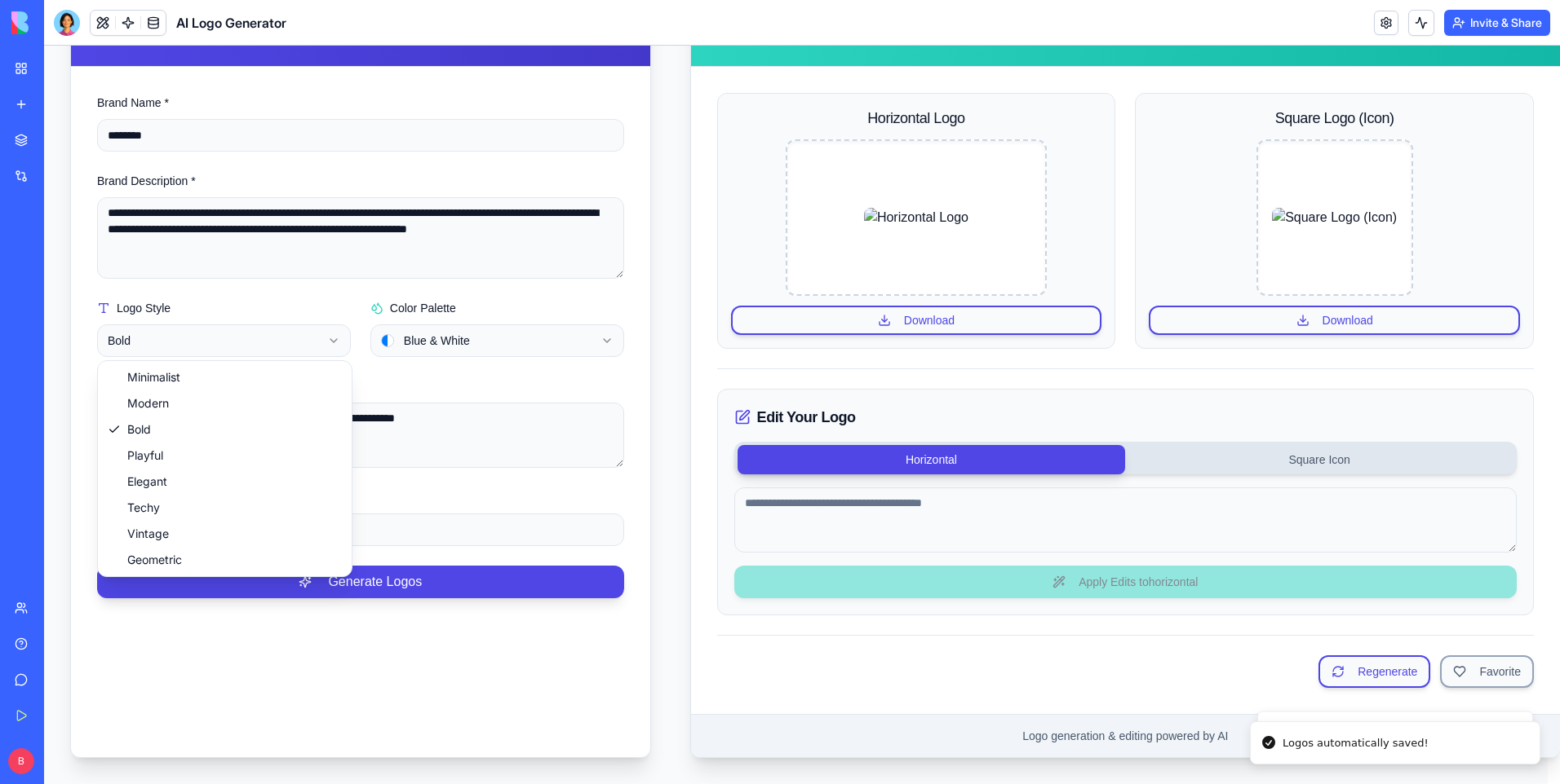
scroll to position [212, 0]
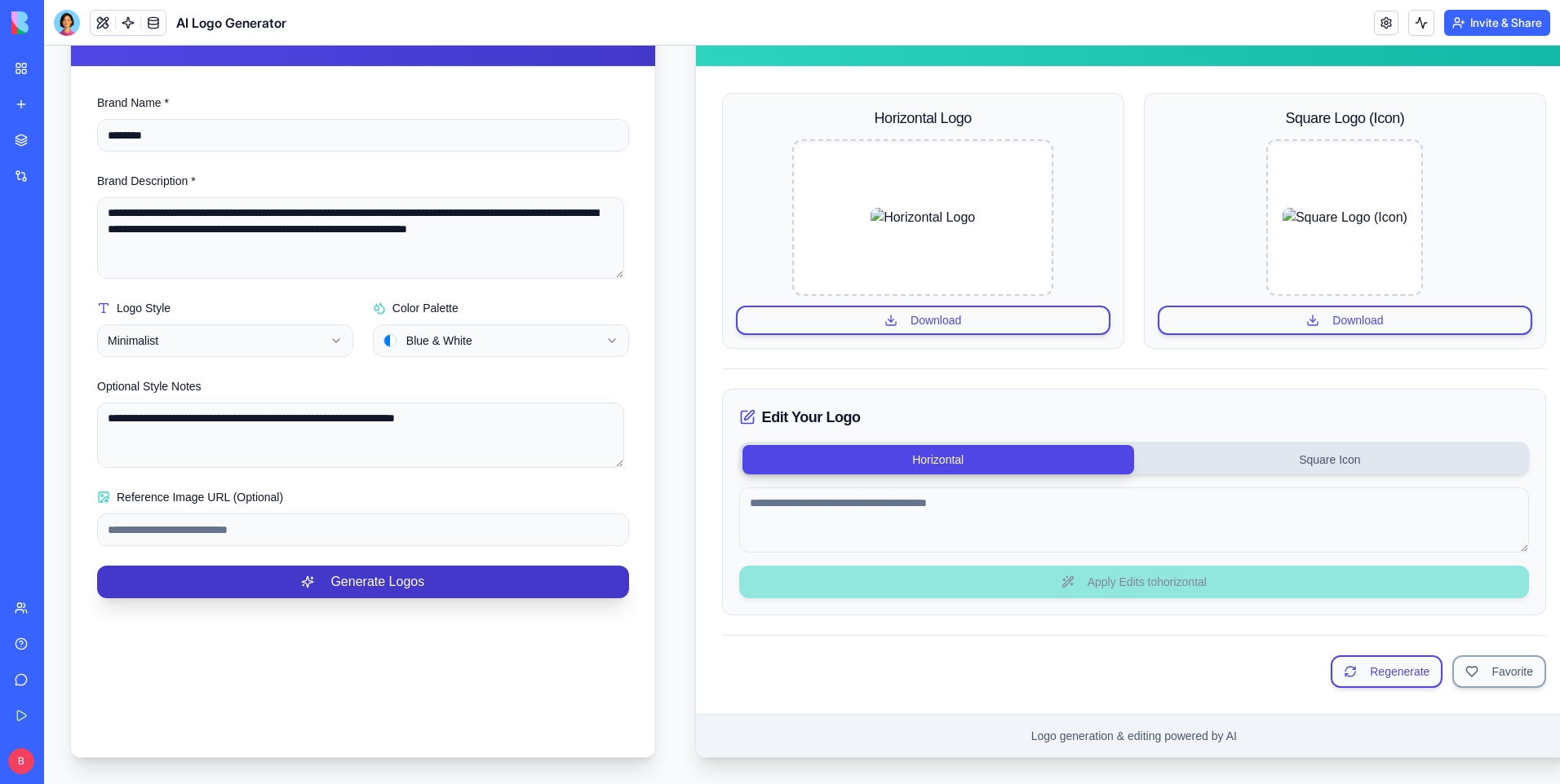
click at [357, 580] on button "Generate Logos" at bounding box center [362, 581] width 531 height 33
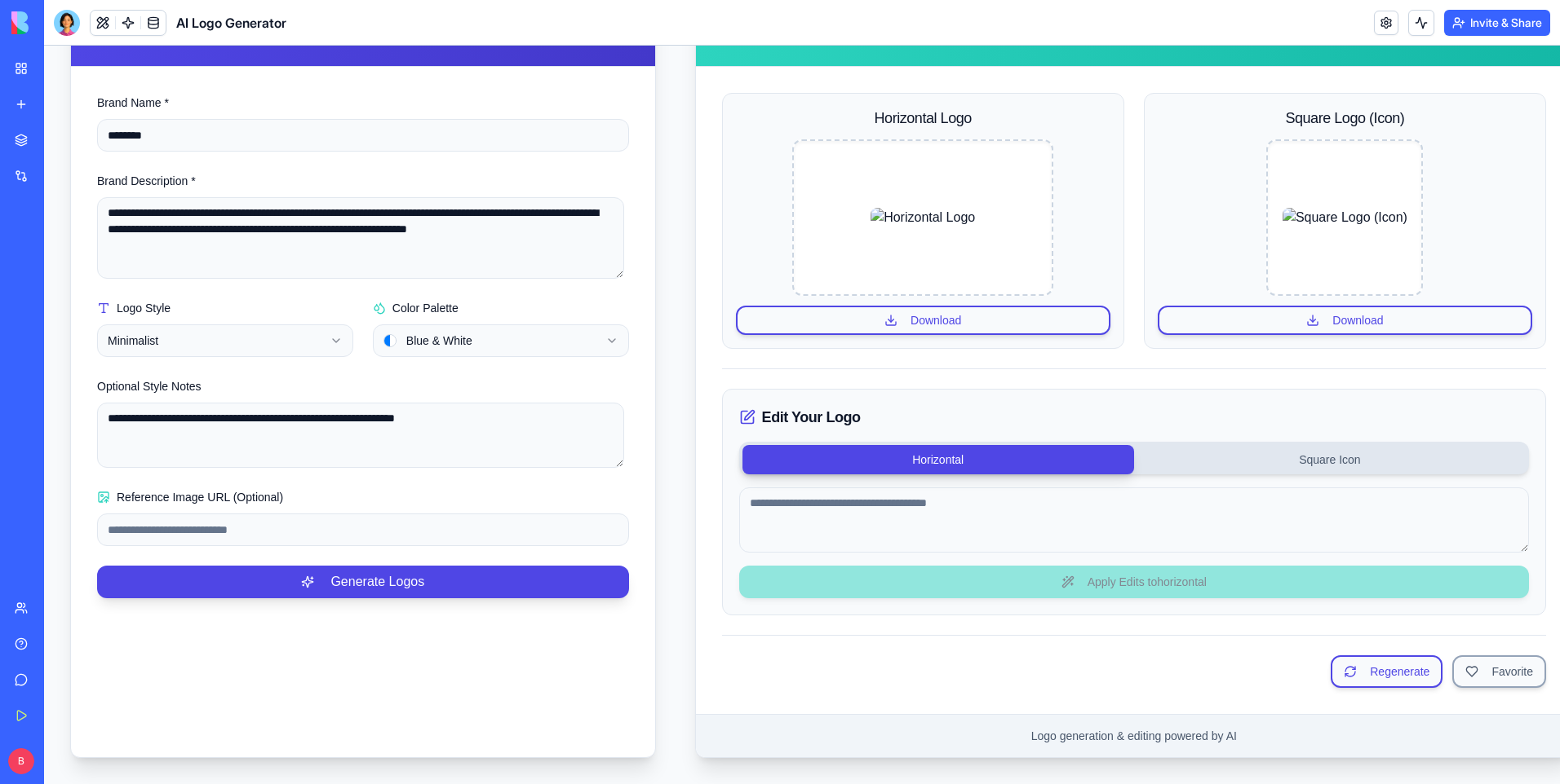
click at [333, 336] on html "**********" at bounding box center [802, 308] width 1516 height 950
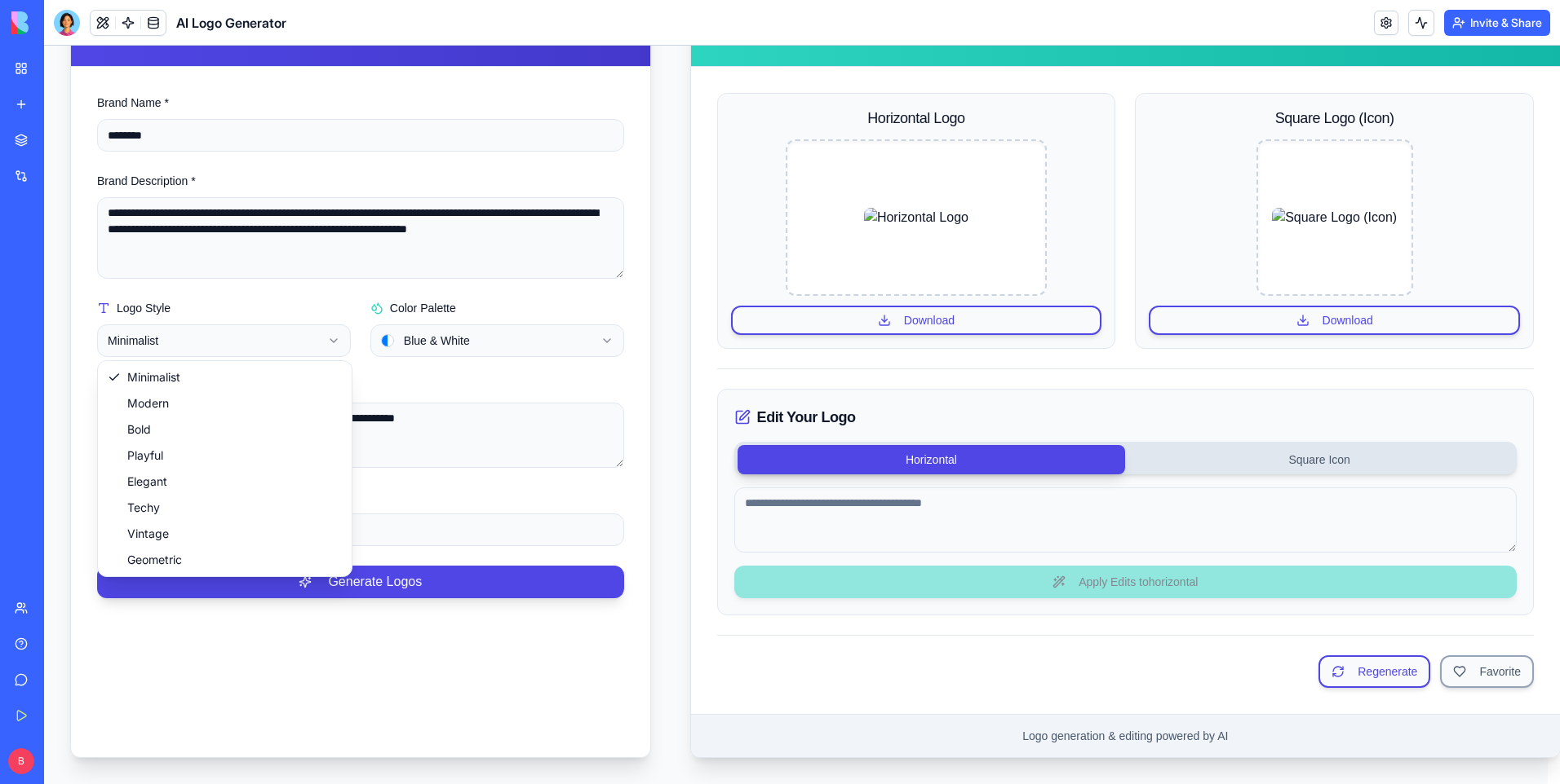
select select "*****"
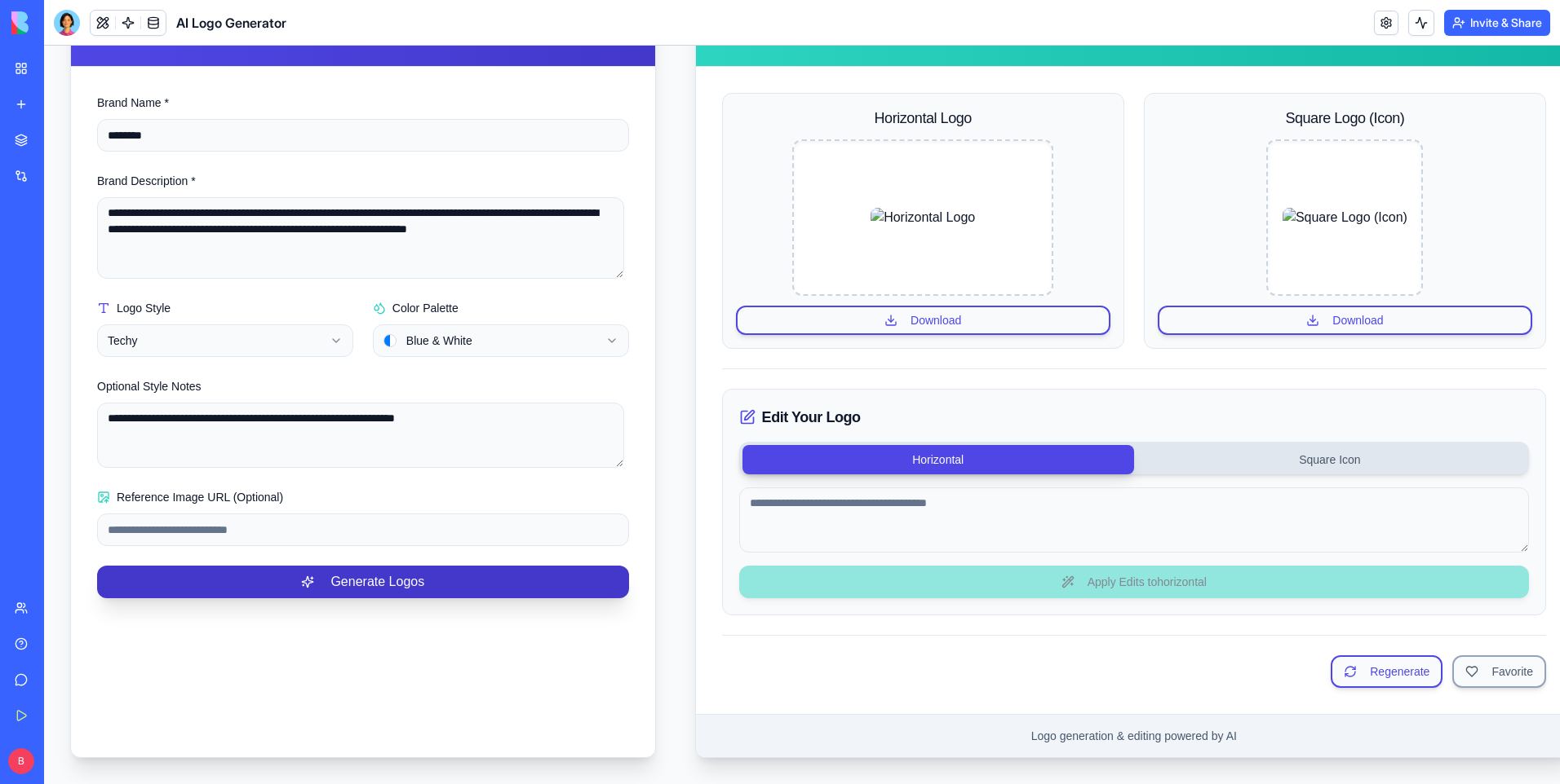
click at [365, 597] on button "Generate Logos" at bounding box center [362, 581] width 531 height 33
click at [205, 585] on button "Generate Logos" at bounding box center [362, 581] width 531 height 33
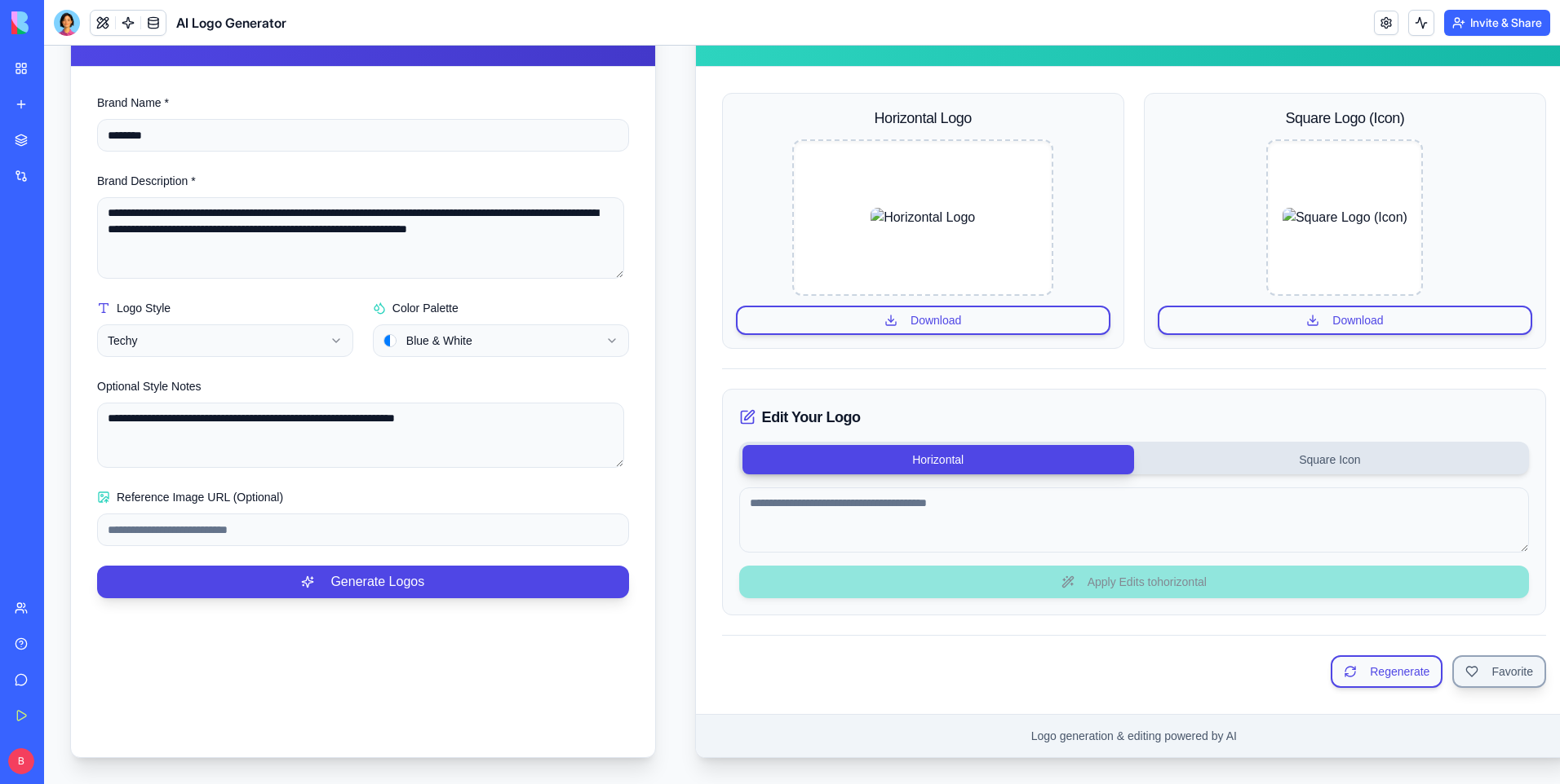
click at [1480, 662] on button "Favorite" at bounding box center [1499, 671] width 93 height 33
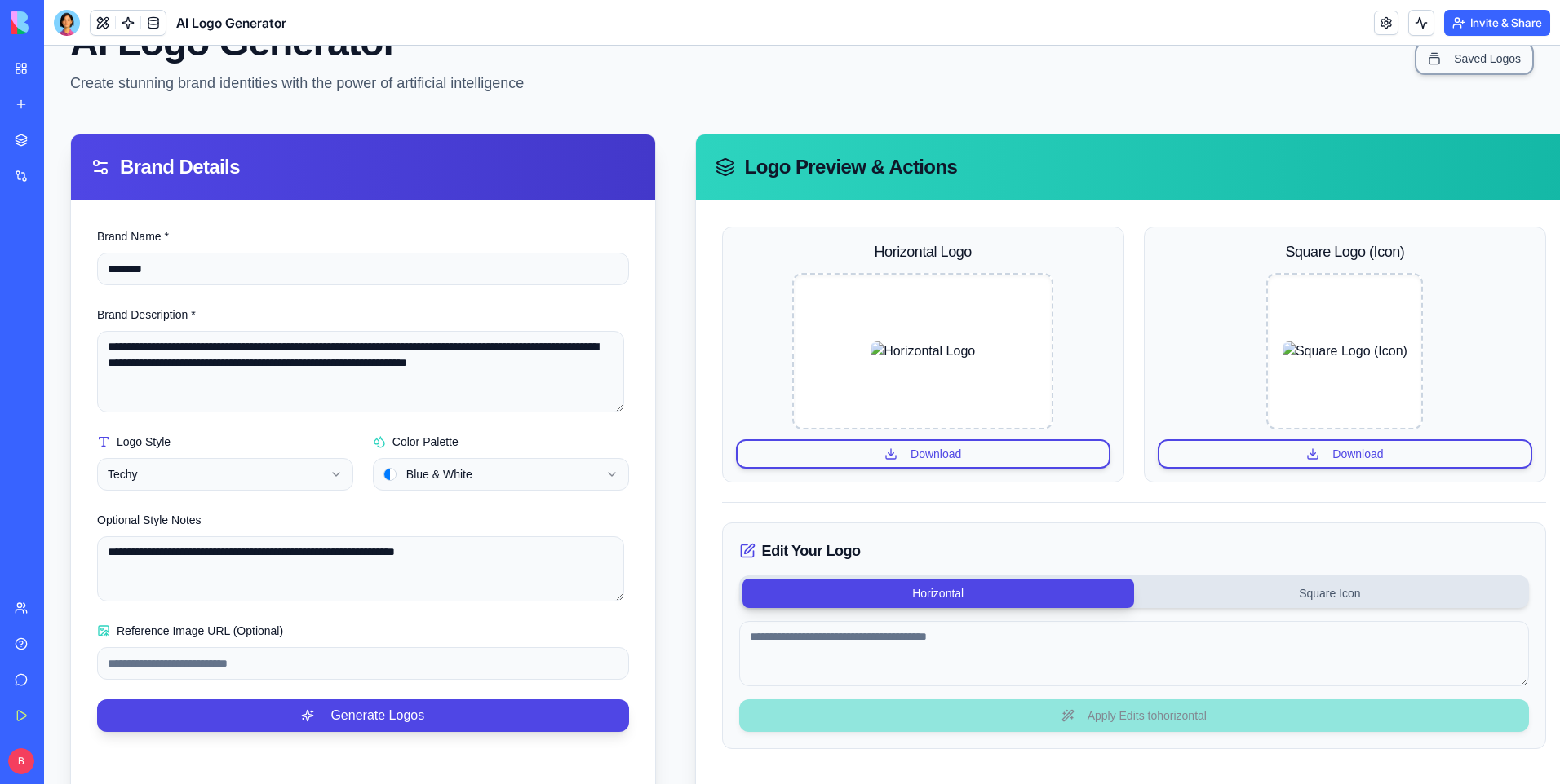
scroll to position [61, 0]
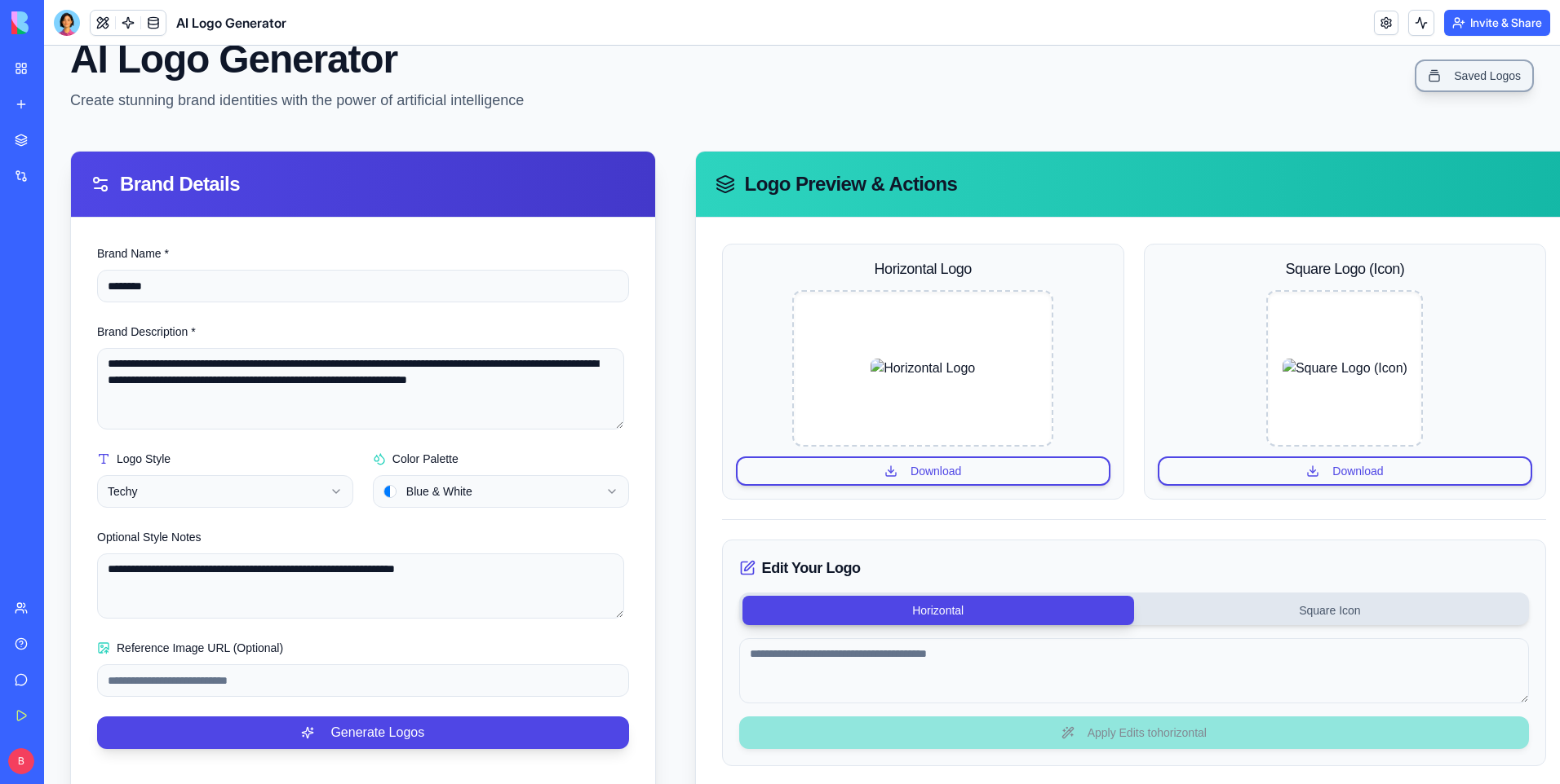
click at [1475, 86] on link "Saved Logos" at bounding box center [1474, 76] width 119 height 33
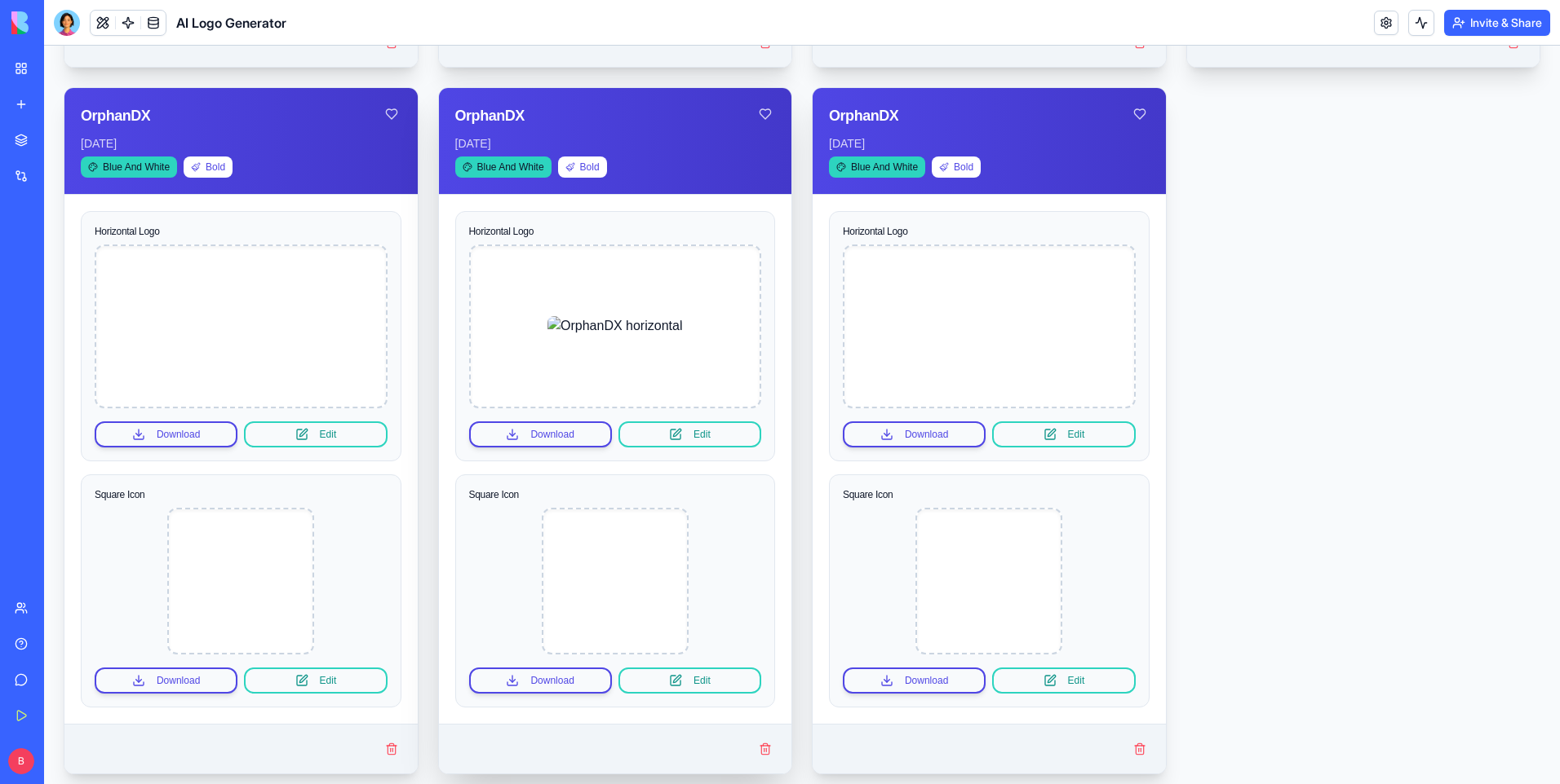
scroll to position [795, 0]
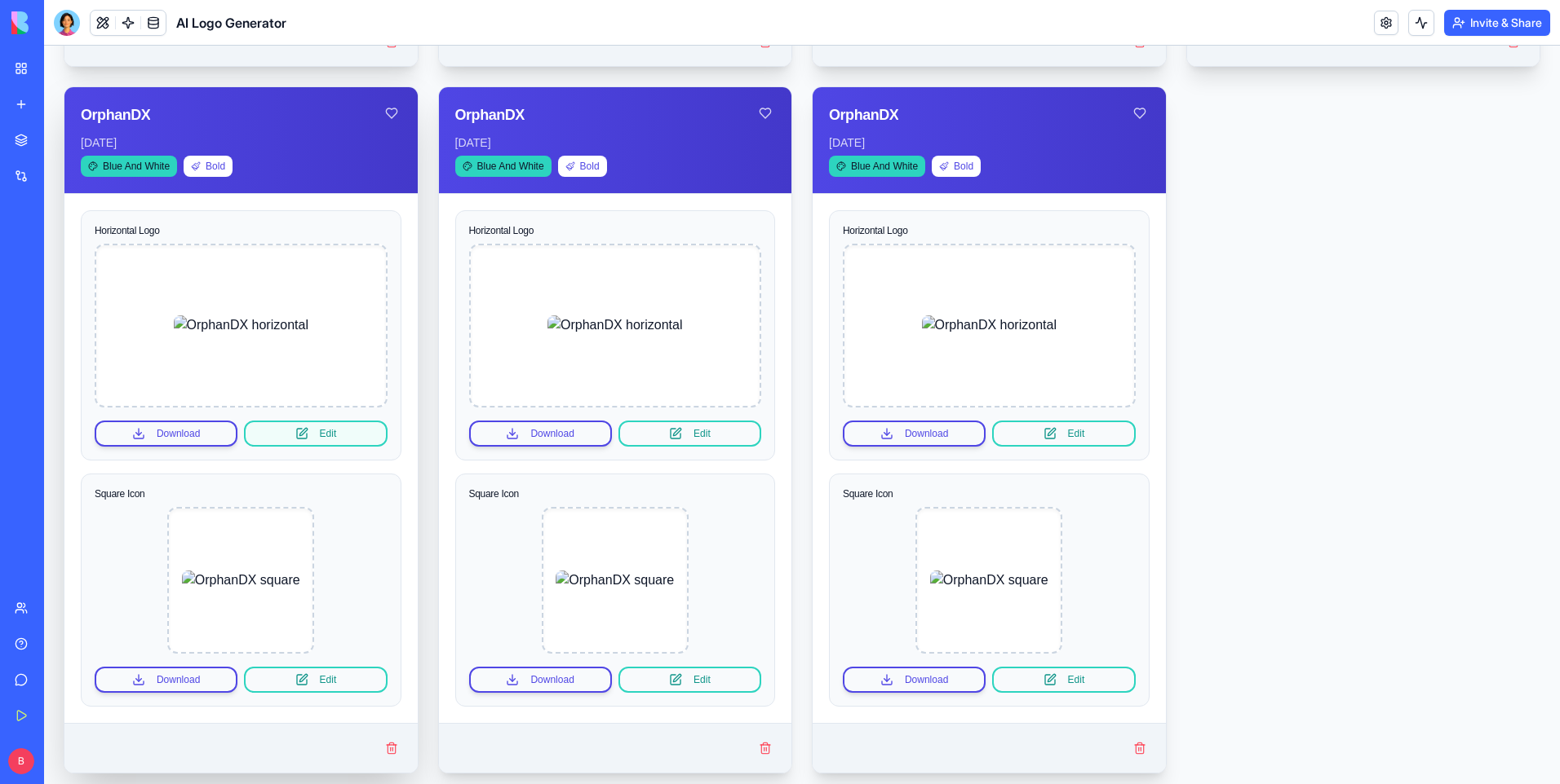
click at [330, 433] on button "Edit" at bounding box center [316, 434] width 143 height 26
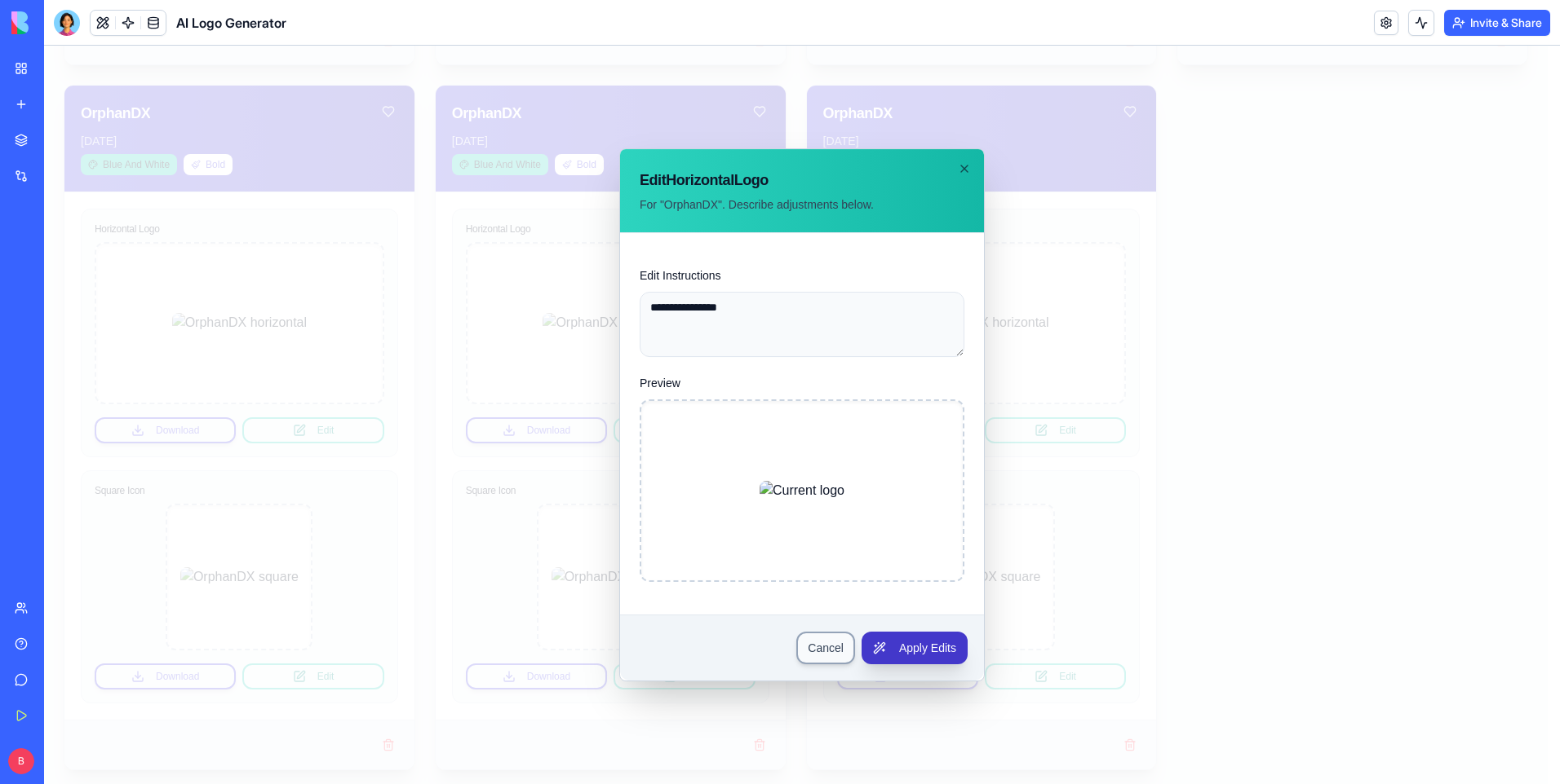
type textarea "**********"
click at [936, 652] on button "Apply Edits" at bounding box center [914, 647] width 106 height 33
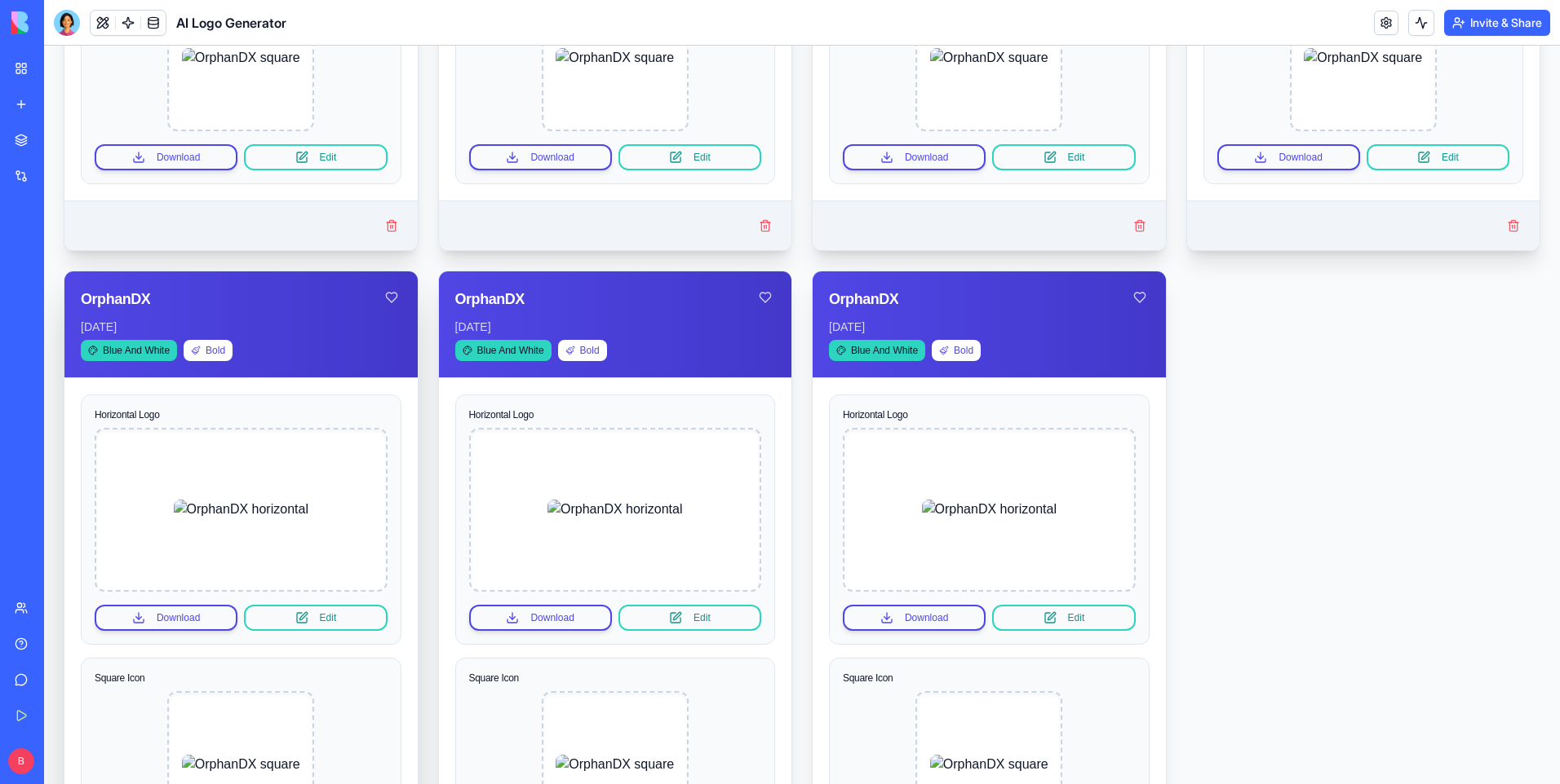
scroll to position [801, 0]
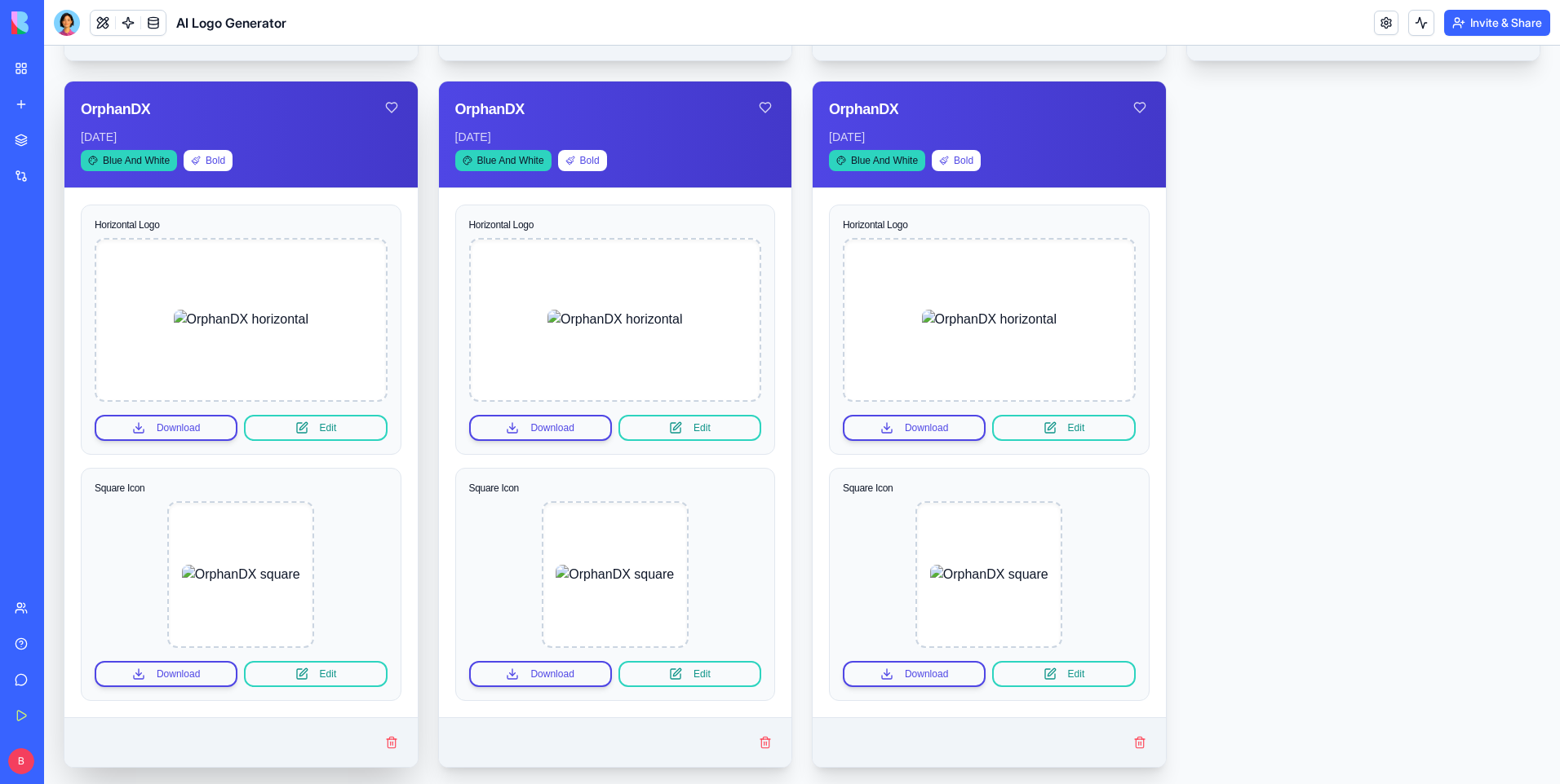
click at [308, 329] on img at bounding box center [241, 320] width 135 height 19
click at [116, 432] on button "Download" at bounding box center [166, 428] width 143 height 26
click at [1477, 242] on div "OrphanDX Oct 2, 2025 Blue And White Techy Horizontal Logo Download Edit Square …" at bounding box center [801, 70] width 1476 height 1395
